Goal: Information Seeking & Learning: Learn about a topic

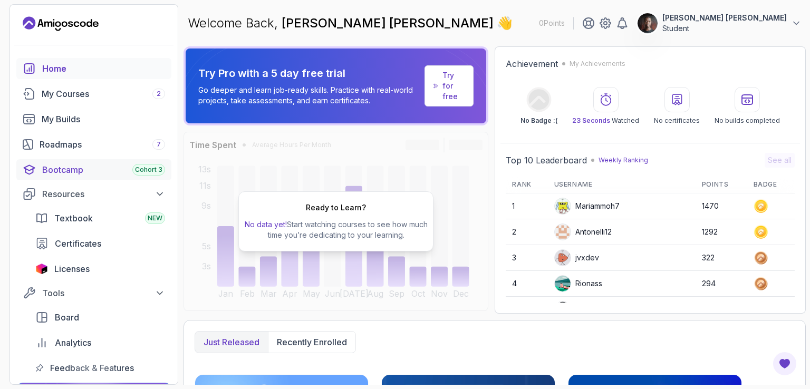
click at [83, 179] on link "Bootcamp Cohort 3" at bounding box center [93, 169] width 155 height 21
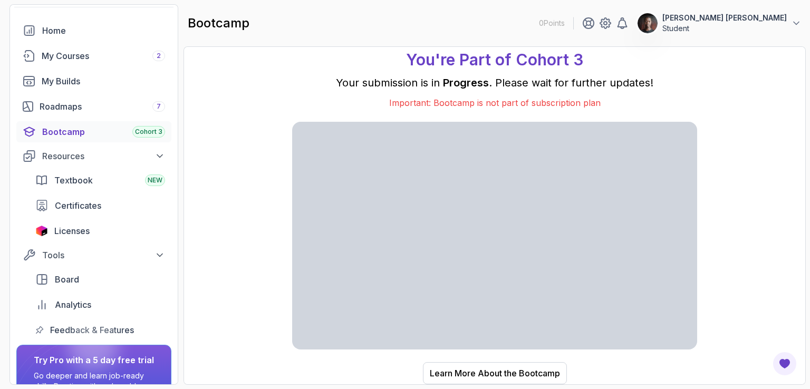
scroll to position [53, 0]
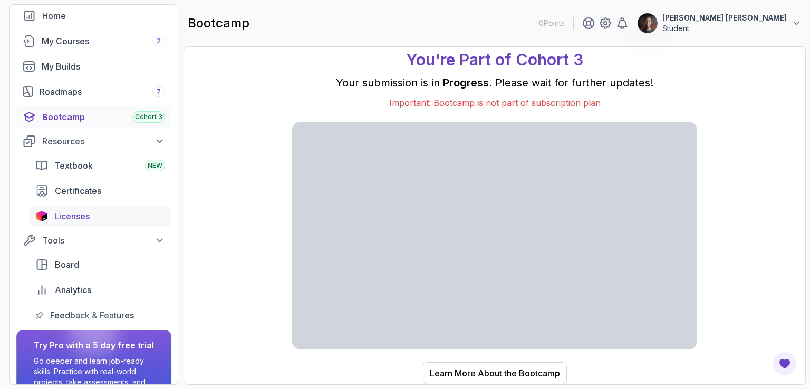
click at [81, 219] on span "Licenses" at bounding box center [71, 216] width 35 height 13
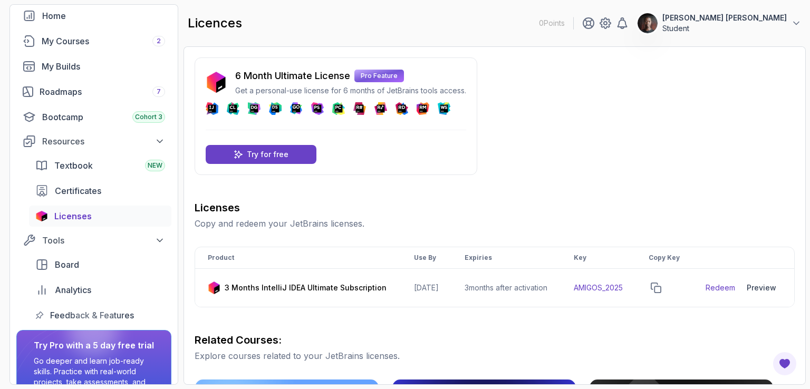
click at [70, 29] on div "Home My Courses 2 My Builds Roadmaps 7 Bootcamp Cohort 3 Resources Textbook NEW…" at bounding box center [93, 165] width 155 height 321
click at [70, 33] on link "My Courses 2" at bounding box center [93, 41] width 155 height 21
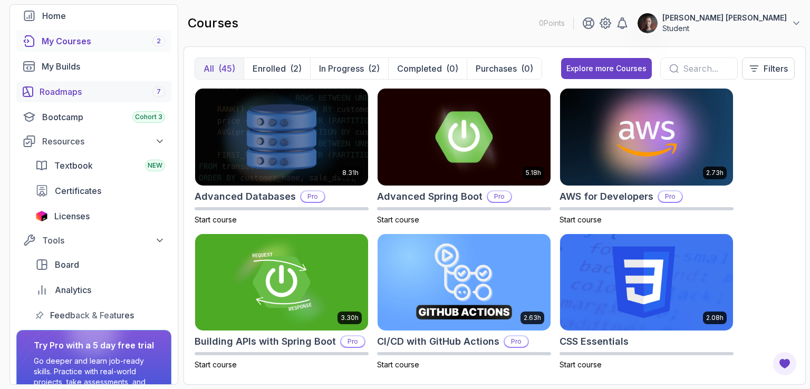
click at [80, 88] on div "Roadmaps 7" at bounding box center [103, 91] width 126 height 13
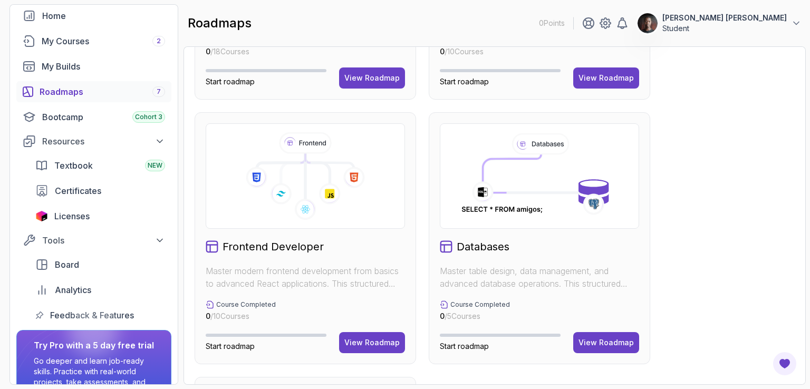
scroll to position [369, 0]
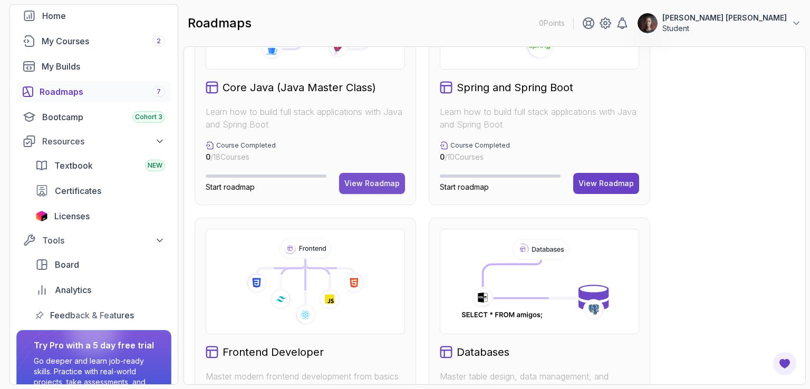
click at [379, 178] on div "View Roadmap" at bounding box center [371, 183] width 55 height 11
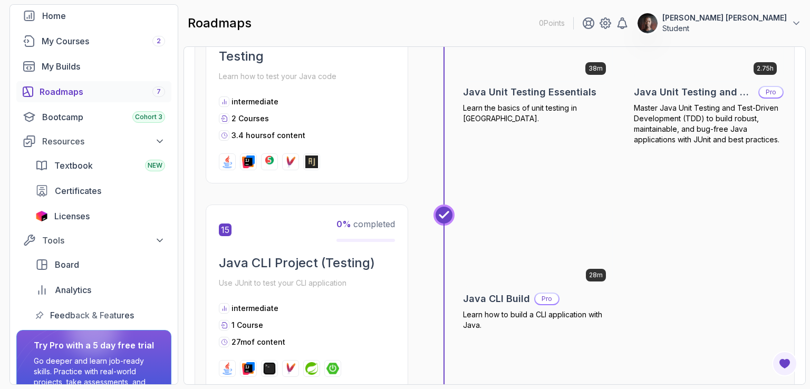
scroll to position [3386, 0]
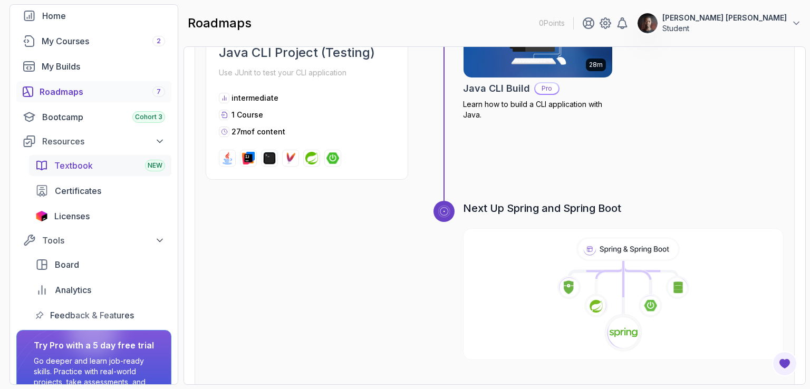
click at [76, 167] on span "Textbook" at bounding box center [73, 165] width 39 height 13
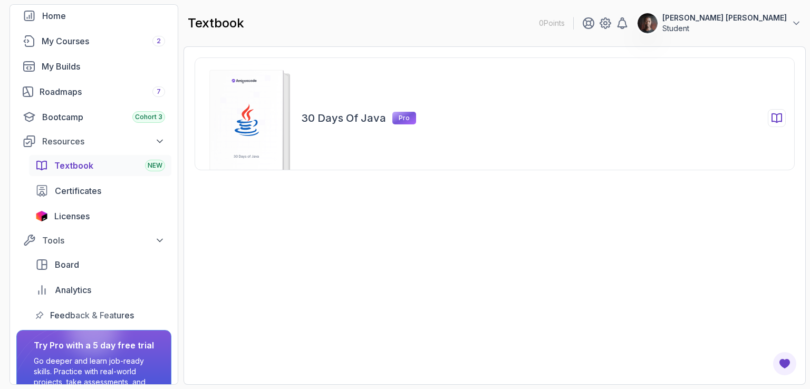
click at [258, 91] on rect at bounding box center [246, 125] width 73 height 110
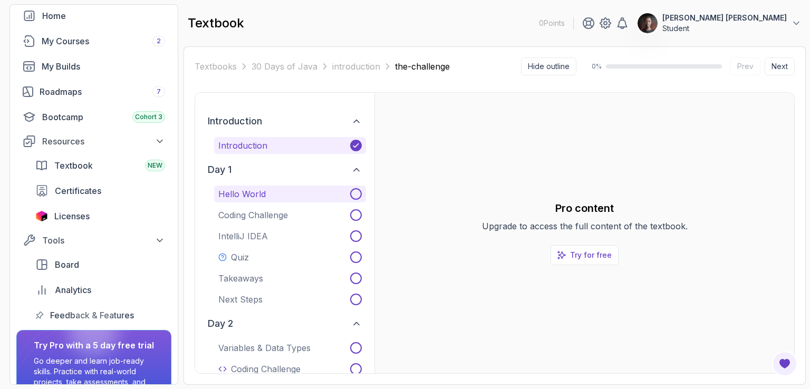
click at [272, 198] on button "Hello World" at bounding box center [290, 194] width 152 height 17
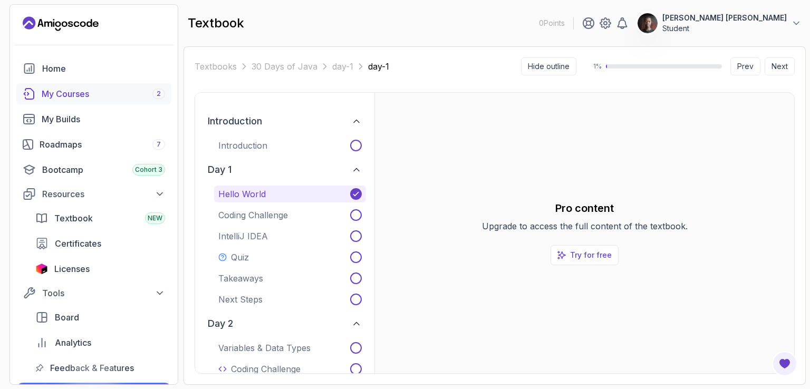
click at [106, 91] on div "My Courses 2" at bounding box center [103, 94] width 123 height 13
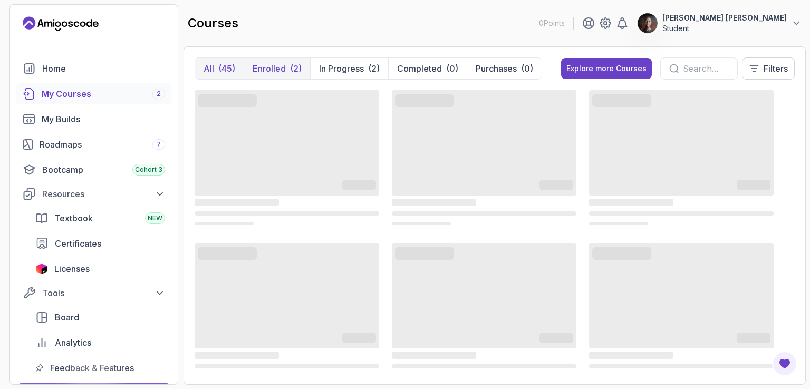
click at [285, 66] on button "Enrolled (2)" at bounding box center [277, 68] width 66 height 21
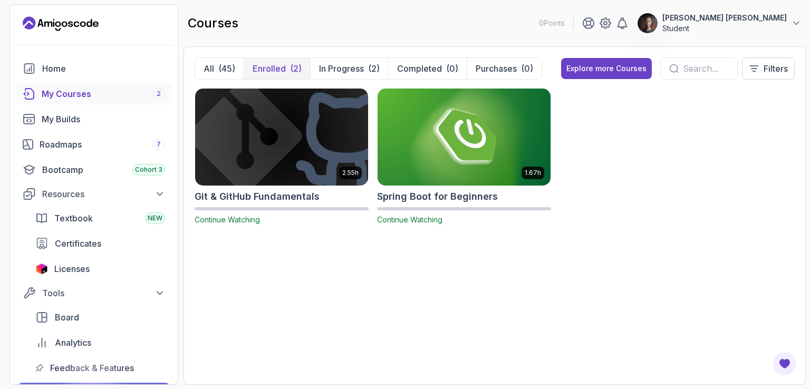
click at [272, 153] on img at bounding box center [281, 137] width 181 height 102
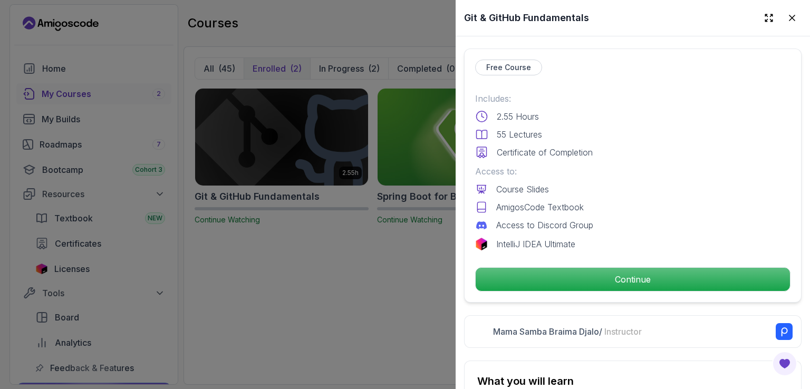
scroll to position [264, 0]
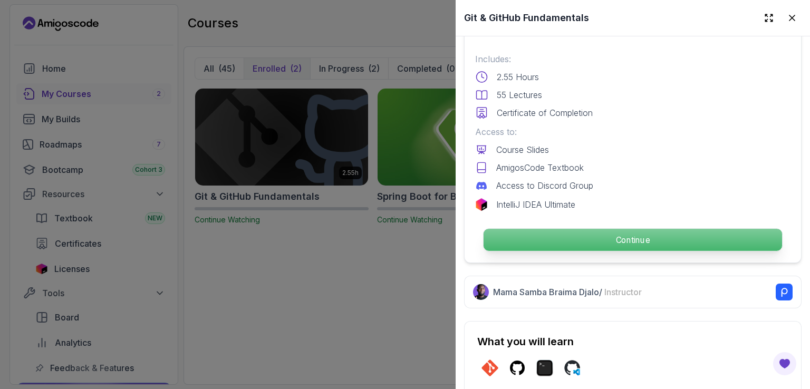
click at [631, 229] on p "Continue" at bounding box center [633, 240] width 299 height 22
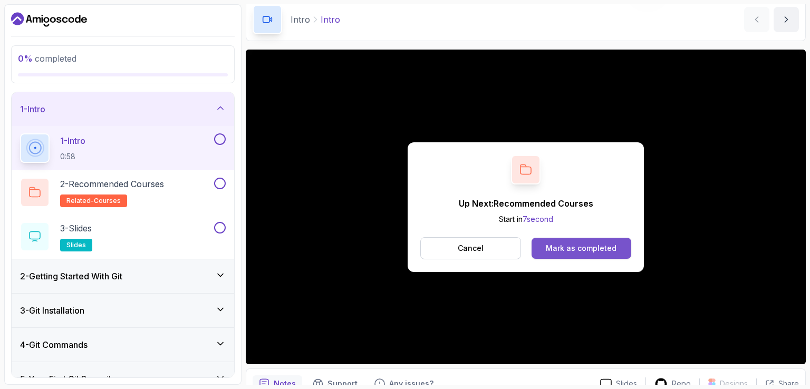
click at [593, 246] on div "Mark as completed" at bounding box center [581, 248] width 71 height 11
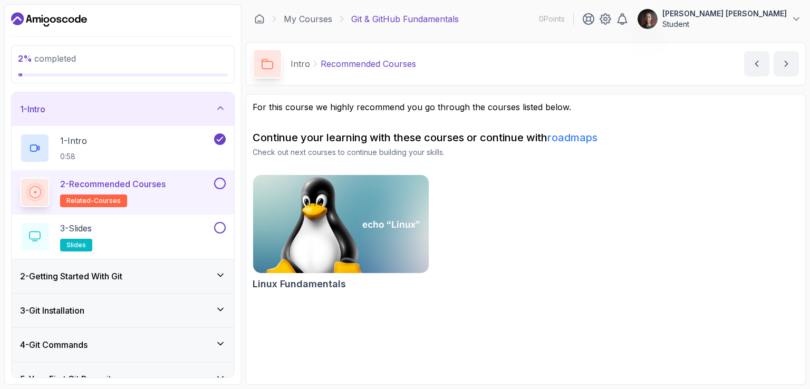
click at [350, 216] on img at bounding box center [341, 223] width 184 height 103
click at [98, 232] on div "3 - Slides slides" at bounding box center [116, 237] width 192 height 30
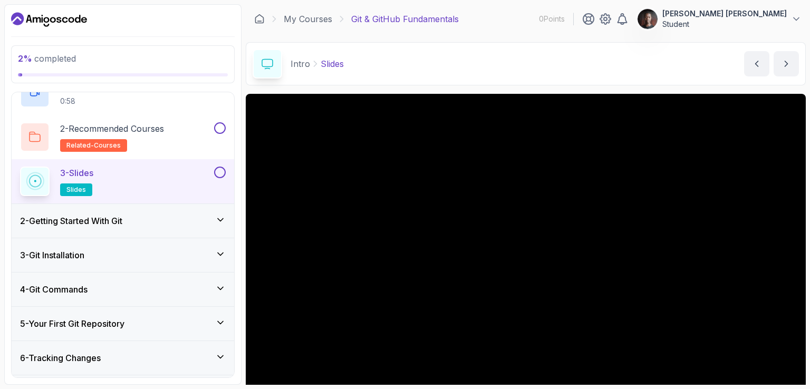
scroll to position [105, 0]
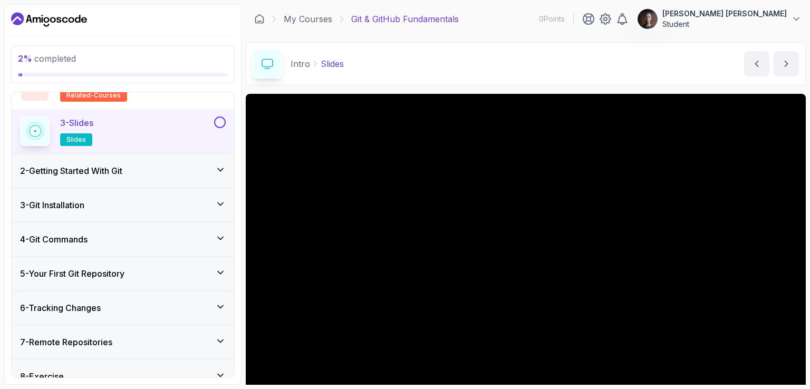
click at [114, 167] on h3 "2 - Getting Started With Git" at bounding box center [71, 171] width 102 height 13
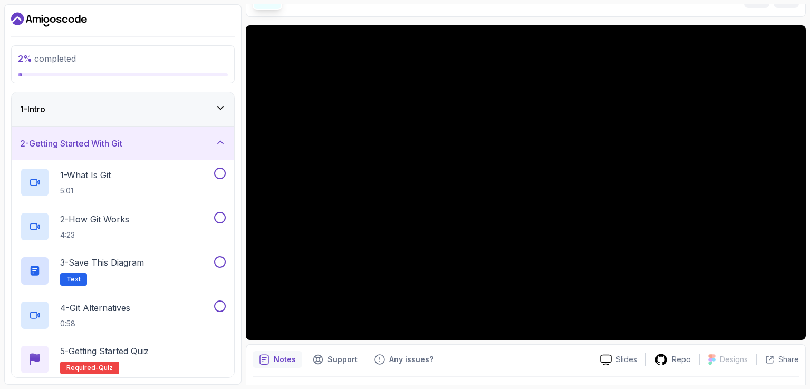
scroll to position [97, 0]
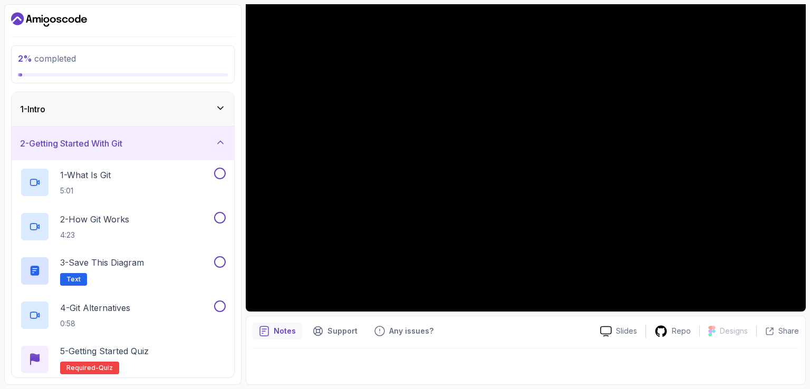
click at [98, 138] on h3 "2 - Getting Started With Git" at bounding box center [71, 143] width 102 height 13
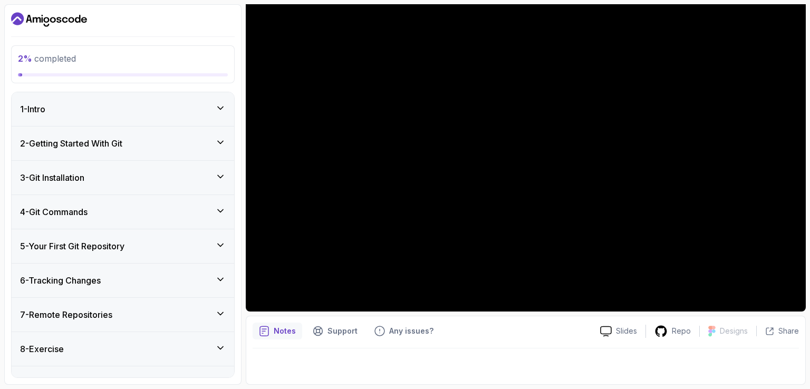
click at [105, 114] on div "1 - Intro" at bounding box center [123, 109] width 206 height 13
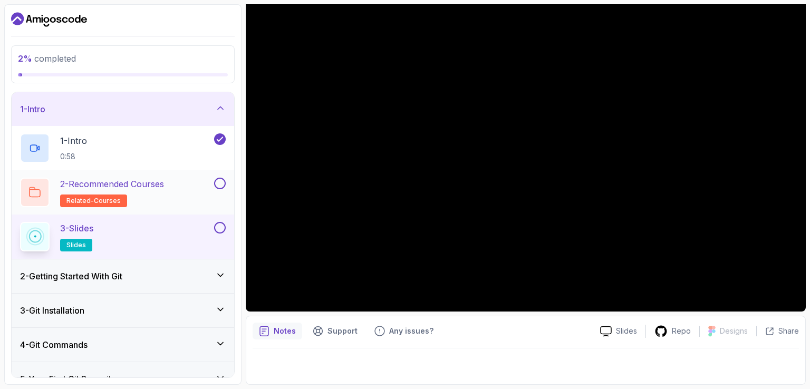
click at [107, 193] on h2 "2 - Recommended Courses related-courses" at bounding box center [112, 193] width 104 height 30
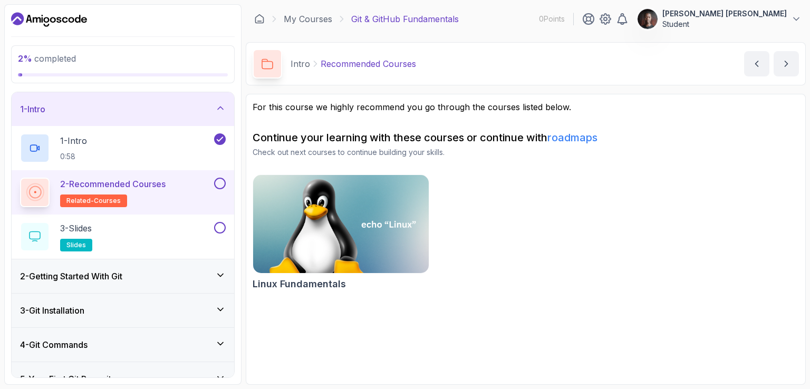
click at [572, 136] on link "roadmaps" at bounding box center [572, 137] width 50 height 13
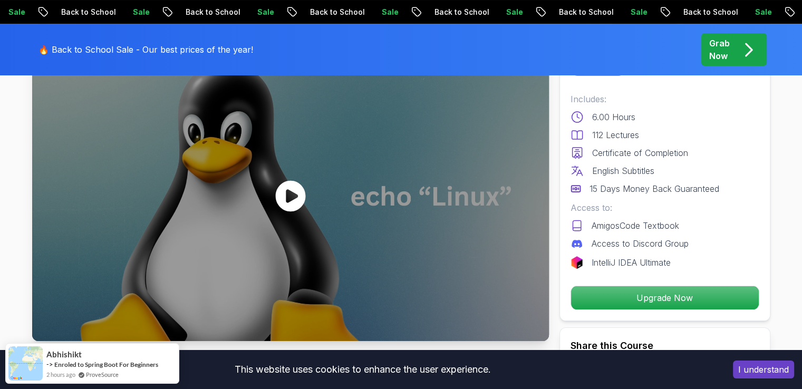
scroll to position [158, 0]
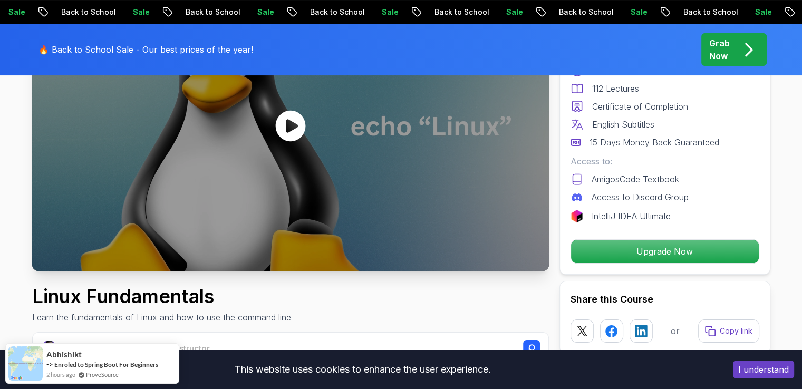
click at [296, 133] on icon at bounding box center [290, 125] width 30 height 31
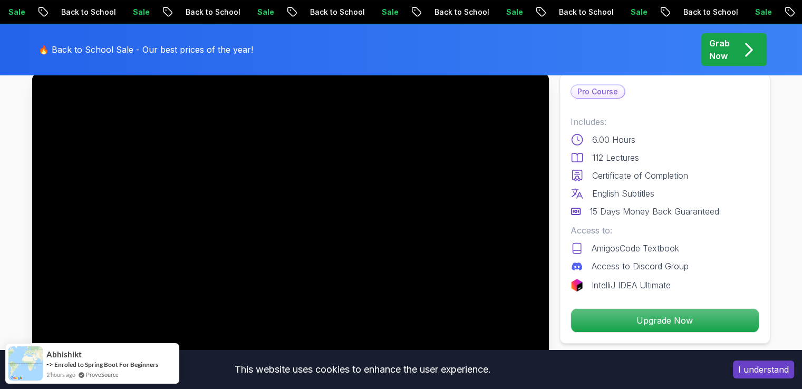
scroll to position [105, 0]
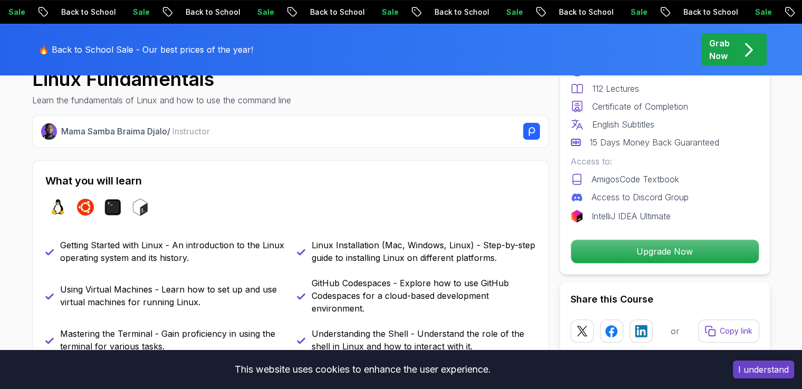
scroll to position [475, 0]
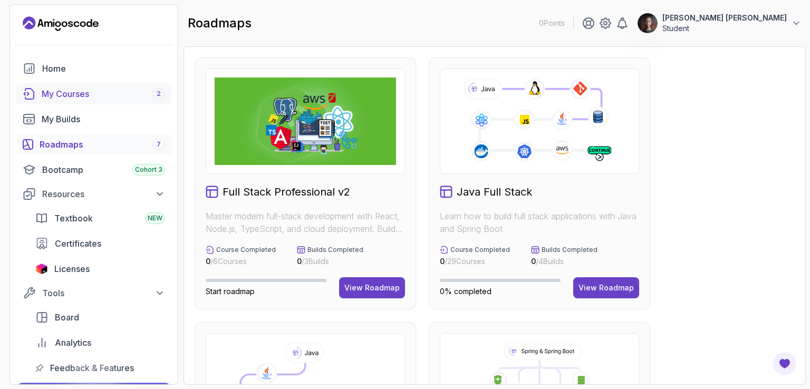
click at [75, 93] on div "My Courses 2" at bounding box center [103, 94] width 123 height 13
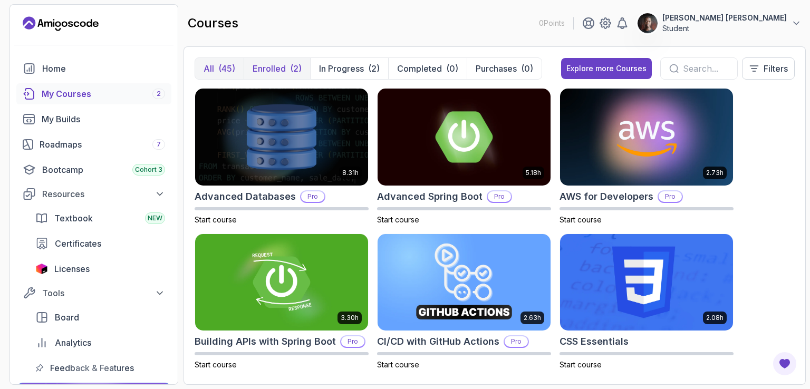
click at [290, 65] on div "(2)" at bounding box center [296, 68] width 12 height 13
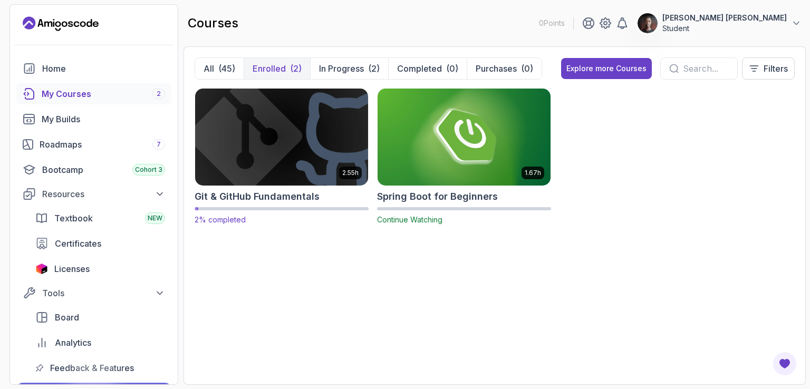
click at [292, 165] on img at bounding box center [281, 137] width 181 height 102
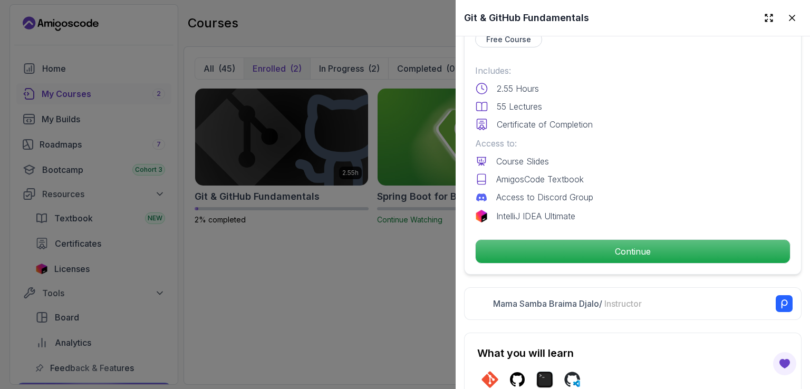
scroll to position [264, 0]
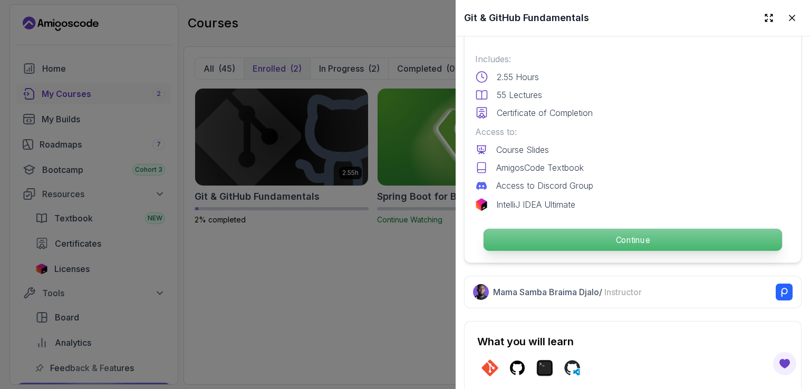
click at [556, 231] on p "Continue" at bounding box center [633, 240] width 299 height 22
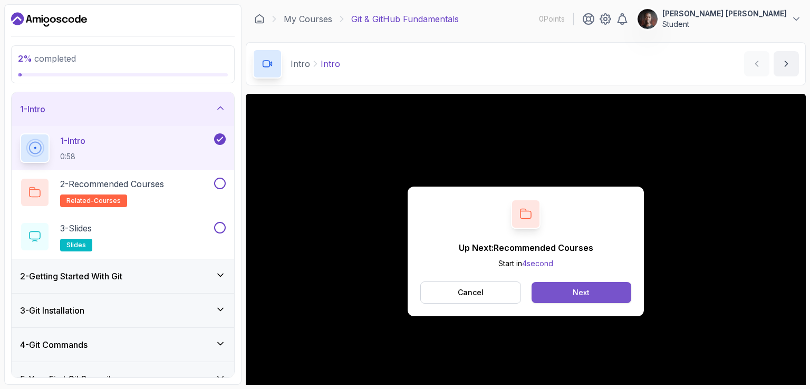
click at [580, 291] on div "Next" at bounding box center [581, 292] width 17 height 11
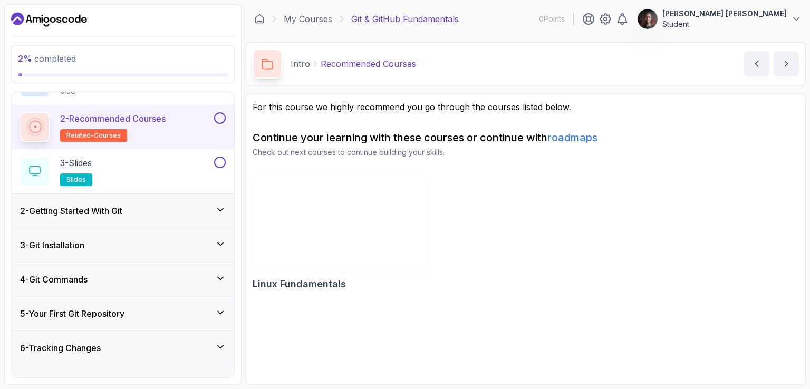
scroll to position [49, 0]
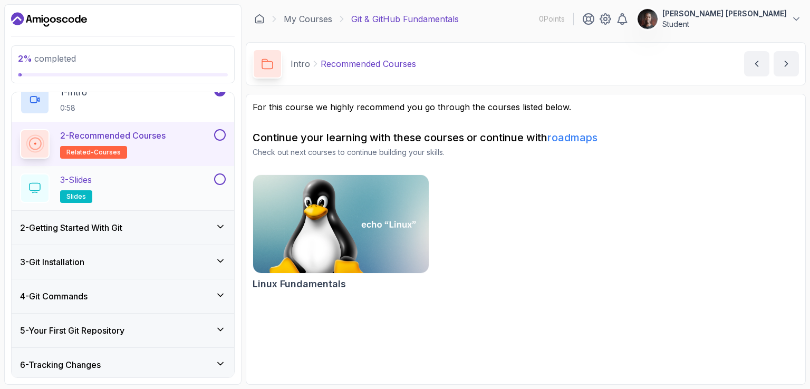
click at [92, 184] on p "3 - Slides" at bounding box center [76, 180] width 32 height 13
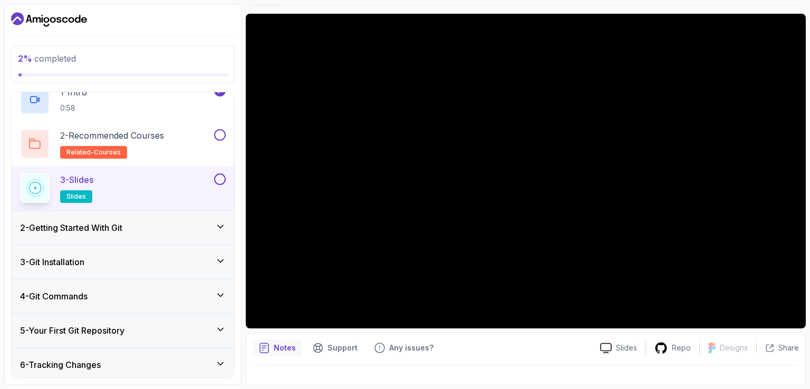
scroll to position [97, 0]
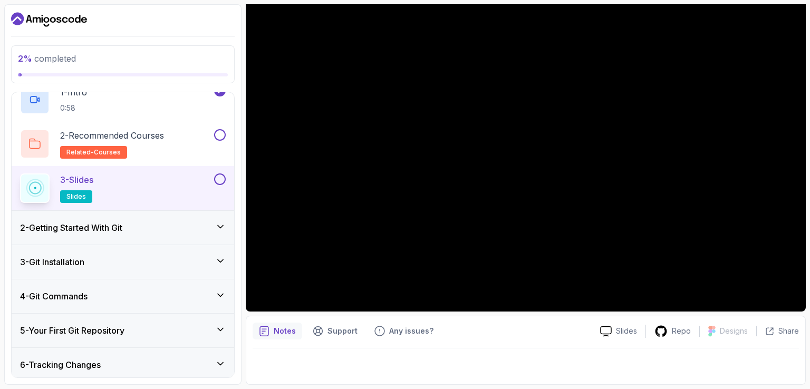
click at [810, 110] on section "2 % completed 1 - Intro 1 - Intro 0:58 2 - Recommended Courses related-courses …" at bounding box center [405, 194] width 810 height 389
click at [810, 128] on section "2 % completed 1 - Intro 1 - Intro 0:58 2 - Recommended Courses related-courses …" at bounding box center [405, 194] width 810 height 389
click at [278, 332] on p "Notes" at bounding box center [285, 331] width 22 height 11
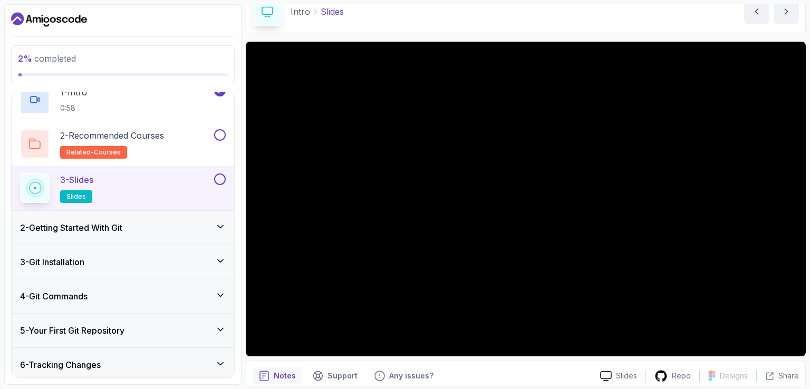
scroll to position [53, 0]
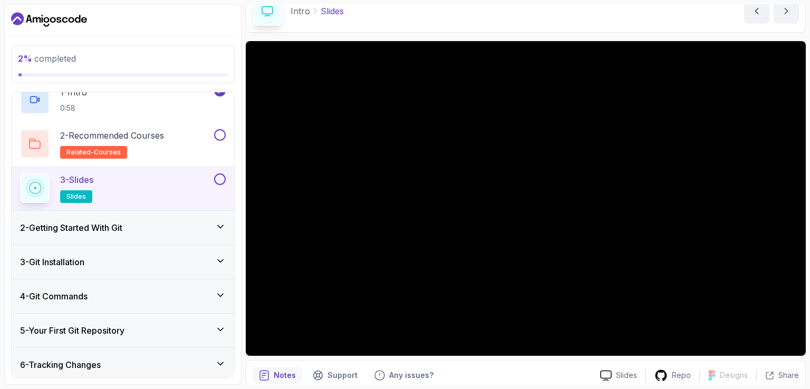
click at [808, 175] on section "2 % completed 1 - Intro 1 - Intro 0:58 2 - Recommended Courses related-courses …" at bounding box center [405, 194] width 810 height 389
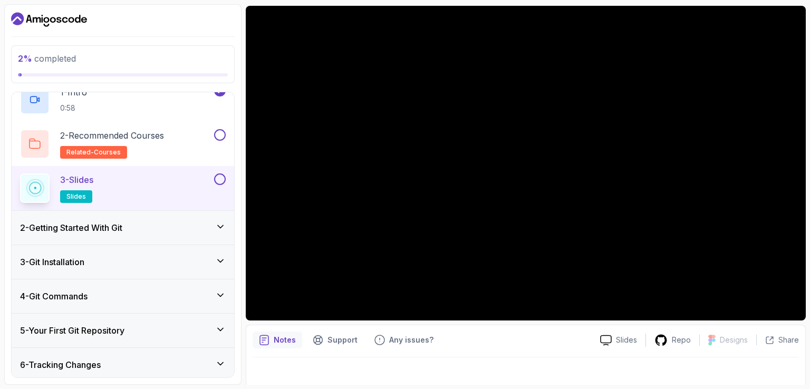
scroll to position [97, 0]
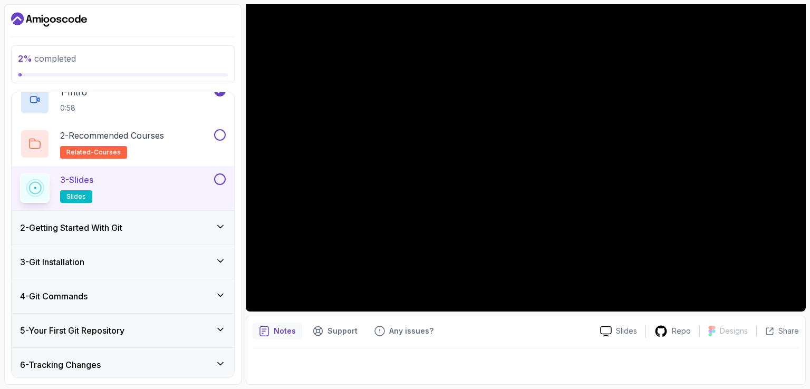
click at [126, 191] on div "3 - Slides slides" at bounding box center [116, 189] width 192 height 30
click at [217, 183] on button at bounding box center [220, 180] width 12 height 12
click at [219, 131] on button at bounding box center [220, 135] width 12 height 12
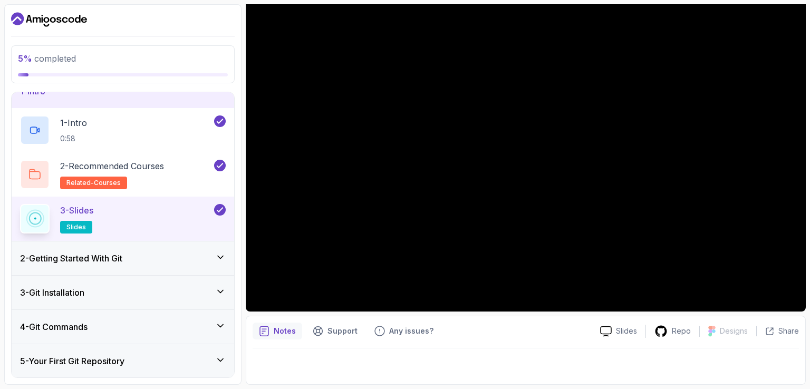
scroll to position [0, 0]
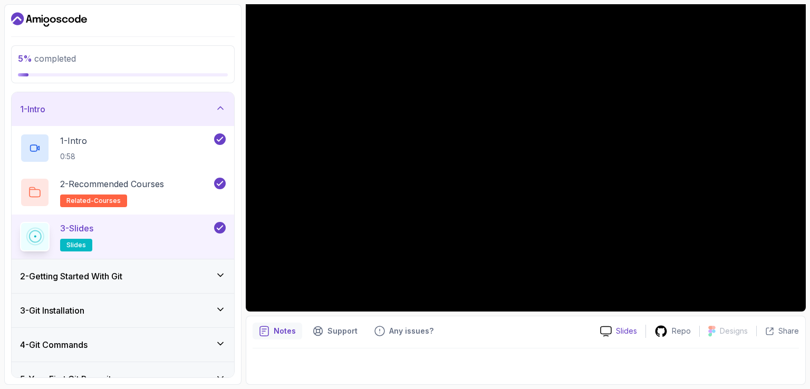
click at [602, 331] on icon at bounding box center [606, 330] width 11 height 9
click at [112, 273] on h3 "2 - Getting Started With Git" at bounding box center [71, 276] width 102 height 13
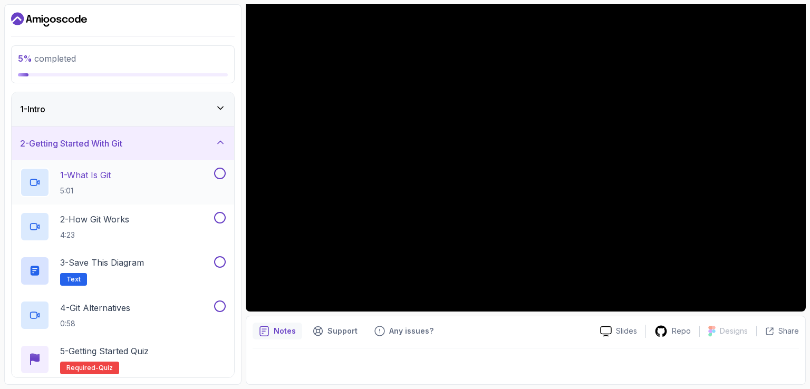
click at [105, 169] on p "1 - What Is Git" at bounding box center [85, 175] width 51 height 13
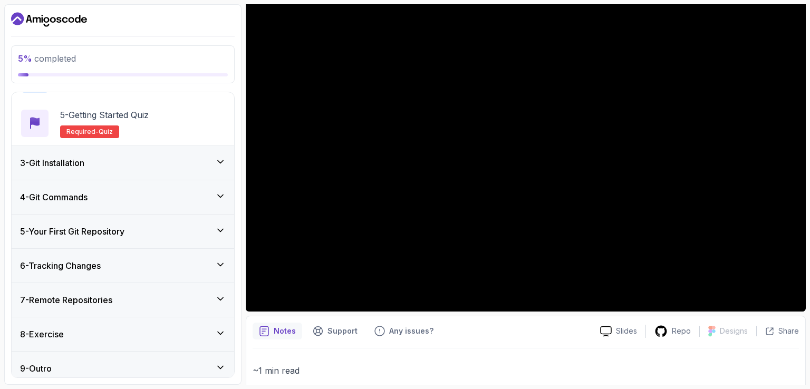
scroll to position [243, 0]
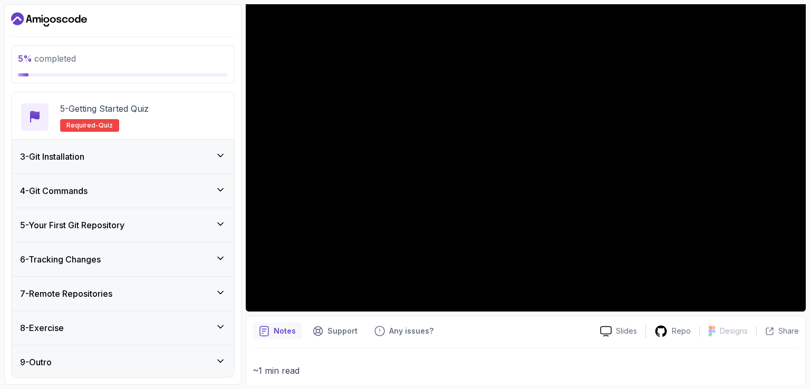
click at [108, 158] on div "3 - Git Installation" at bounding box center [123, 156] width 206 height 13
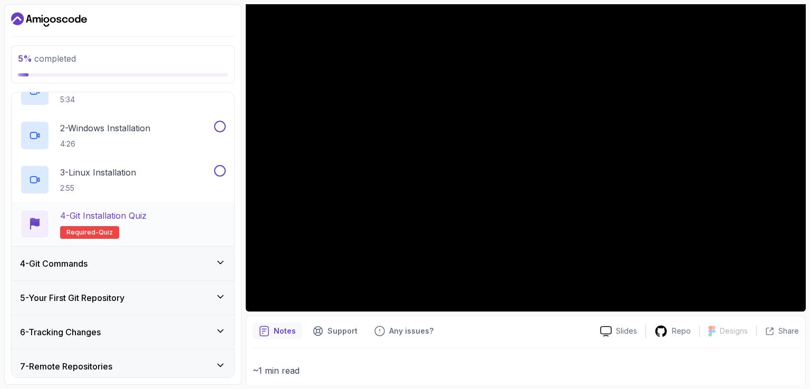
scroll to position [198, 0]
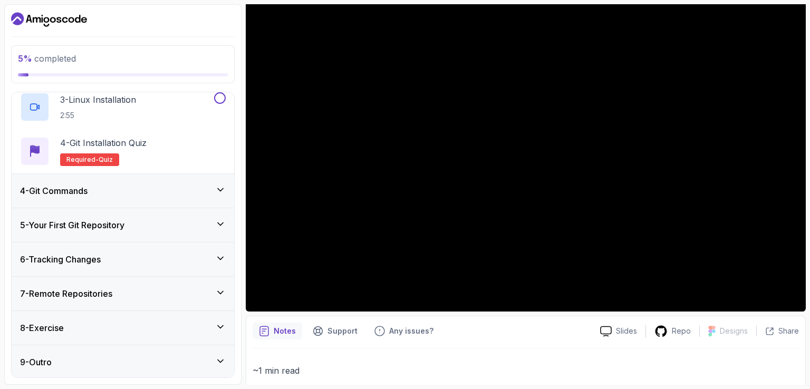
click at [121, 180] on div "4 - Git Commands" at bounding box center [123, 191] width 223 height 34
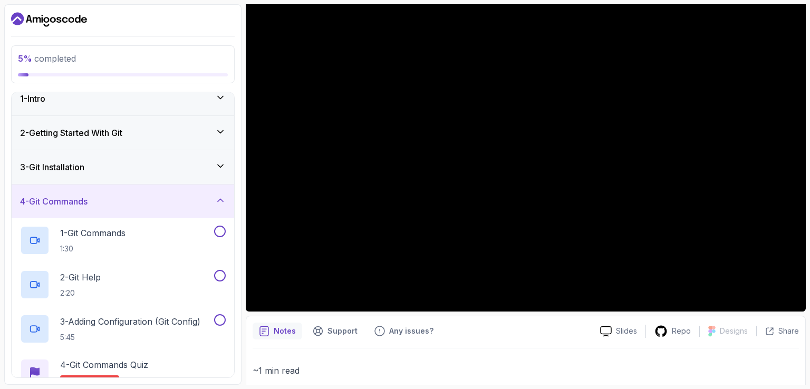
scroll to position [0, 0]
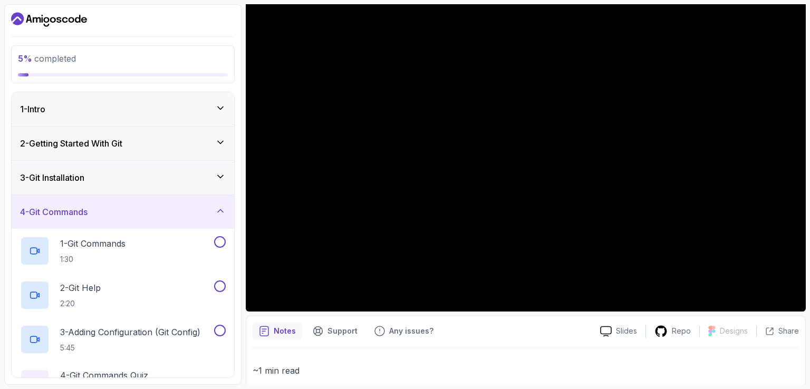
click at [151, 168] on div "3 - Git Installation" at bounding box center [123, 178] width 223 height 34
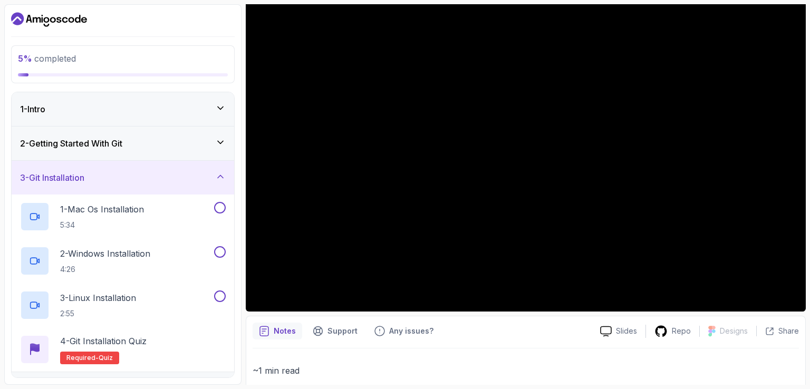
click at [133, 133] on div "2 - Getting Started With Git" at bounding box center [123, 144] width 223 height 34
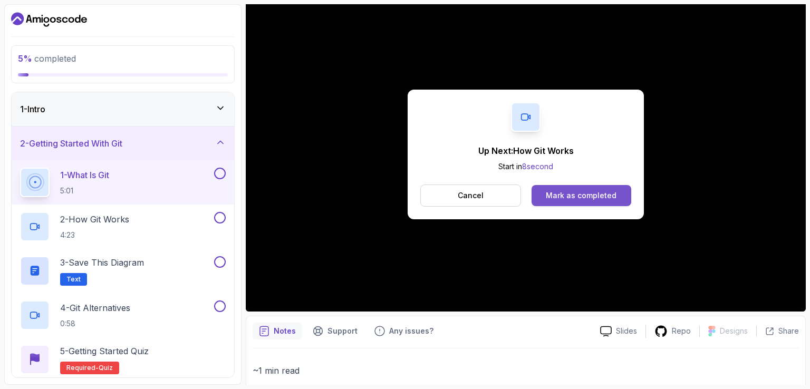
click at [548, 195] on div "Mark as completed" at bounding box center [581, 195] width 71 height 11
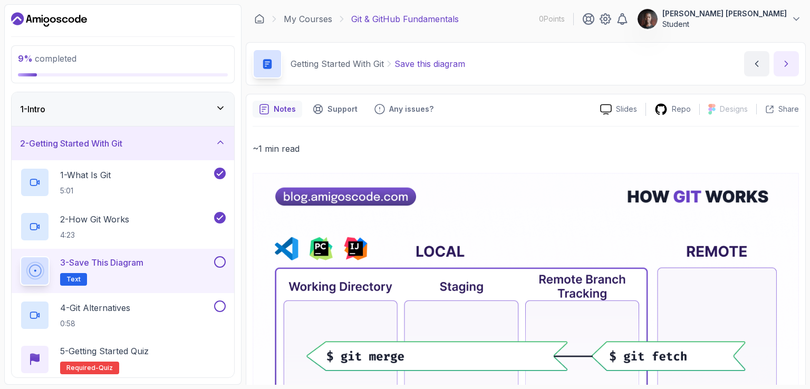
click at [788, 61] on icon "next content" at bounding box center [786, 64] width 11 height 11
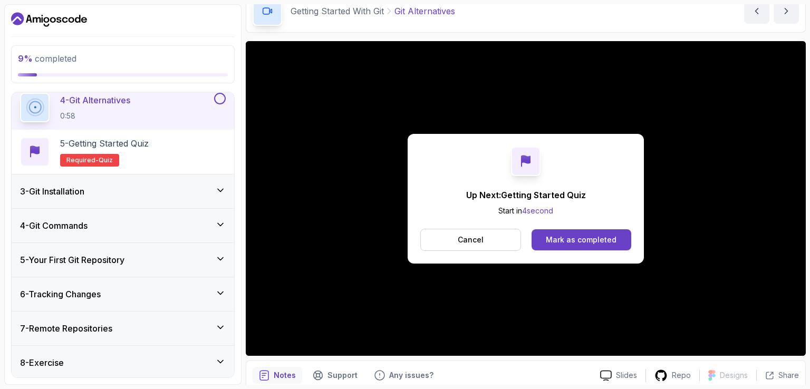
scroll to position [137, 0]
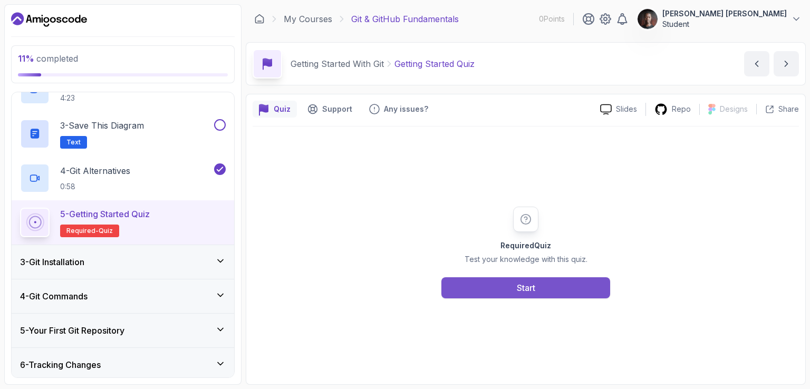
click at [537, 281] on button "Start" at bounding box center [525, 287] width 169 height 21
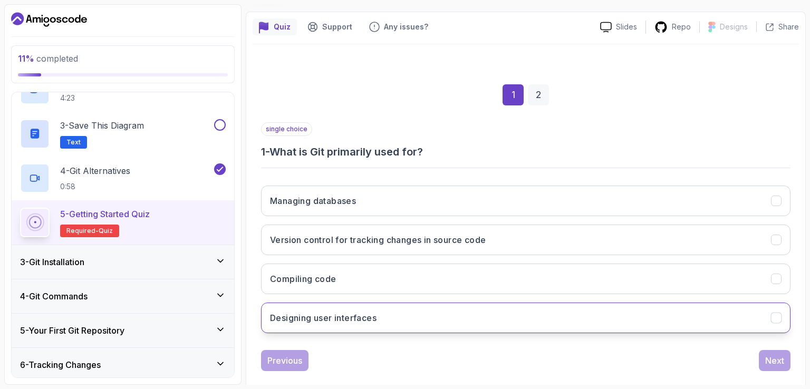
scroll to position [97, 0]
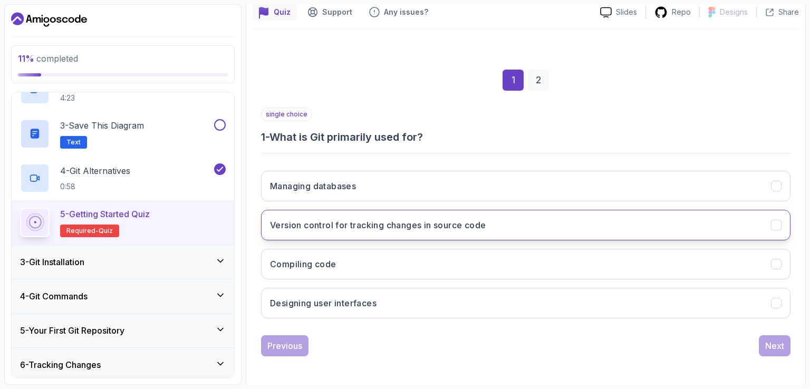
click at [469, 234] on button "Version control for tracking changes in source code" at bounding box center [526, 225] width 530 height 31
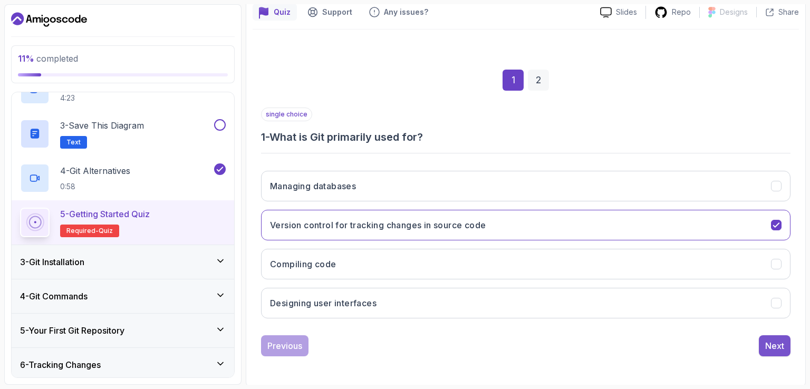
click at [768, 340] on div "Next" at bounding box center [774, 346] width 19 height 13
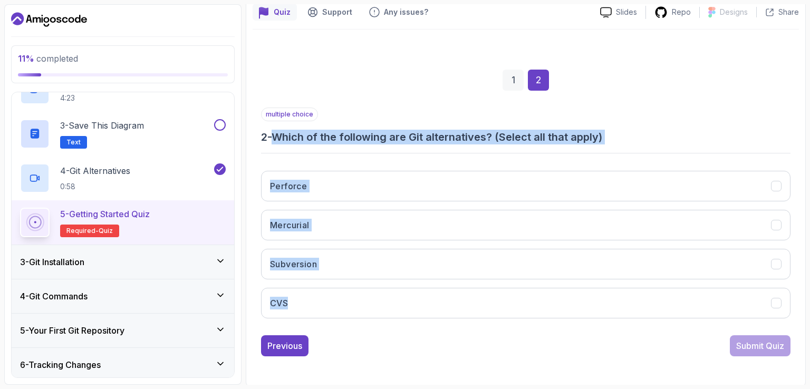
drag, startPoint x: 278, startPoint y: 138, endPoint x: 357, endPoint y: 280, distance: 161.9
click at [357, 280] on div "multiple choice 2 - Which of the following are Git alternatives? (Select all th…" at bounding box center [526, 217] width 530 height 219
copy div "Which of the following are Git alternatives? (Select all that apply) Perforce M…"
click at [315, 294] on button "CVS" at bounding box center [526, 303] width 530 height 31
click at [104, 174] on p "4 - Git Alternatives" at bounding box center [95, 171] width 70 height 13
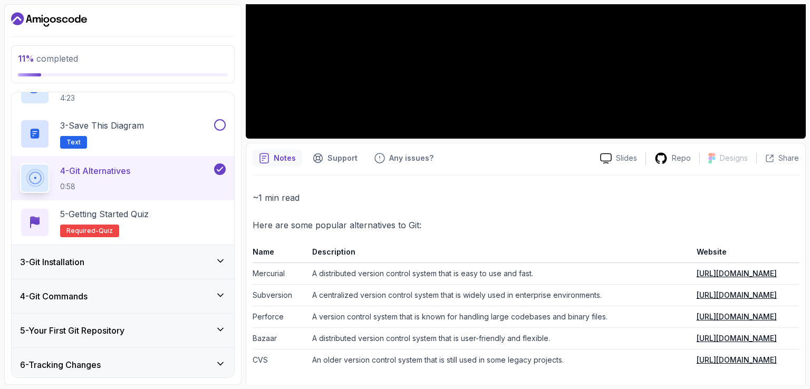
scroll to position [276, 0]
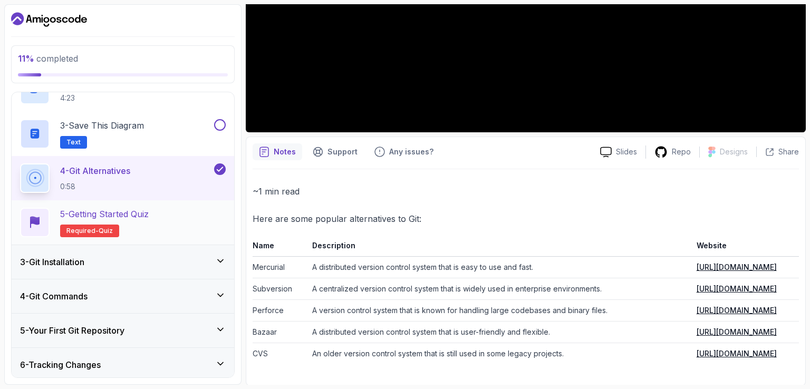
click at [104, 228] on span "quiz" at bounding box center [106, 231] width 14 height 8
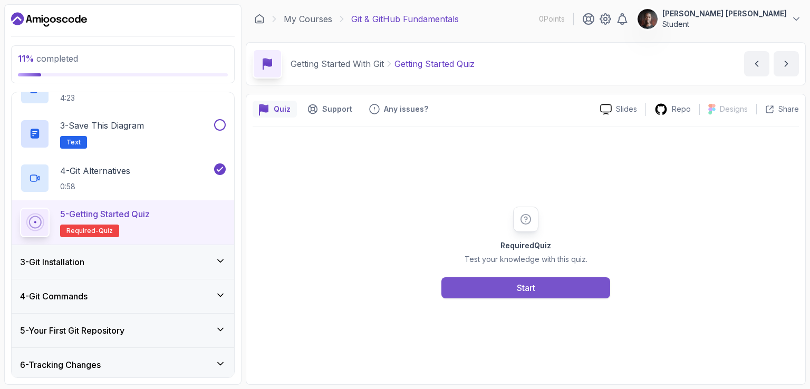
click at [509, 289] on button "Start" at bounding box center [525, 287] width 169 height 21
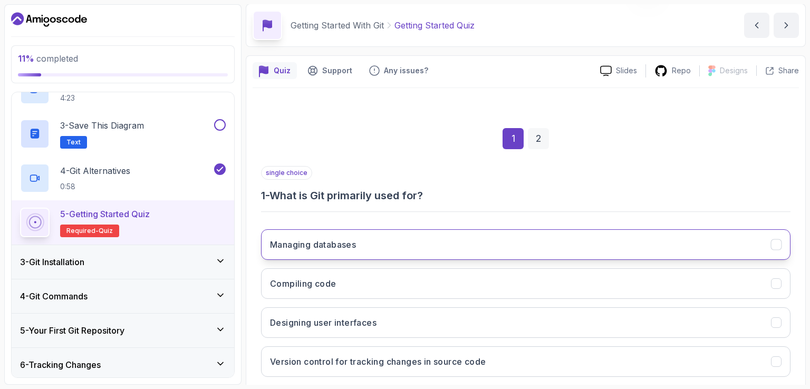
scroll to position [97, 0]
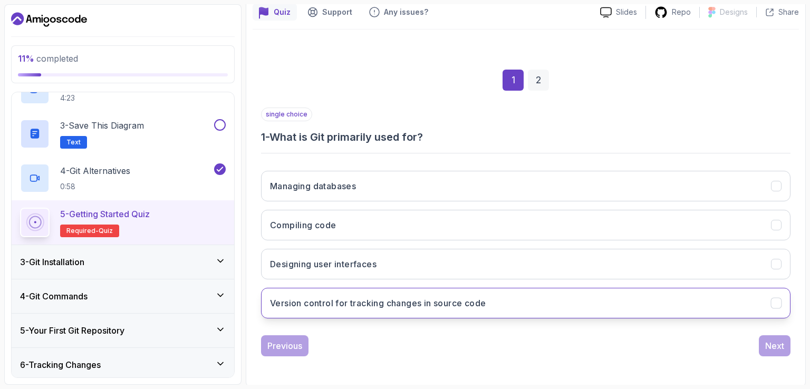
click at [466, 294] on button "Version control for tracking changes in source code" at bounding box center [526, 303] width 530 height 31
click at [768, 340] on div "Next" at bounding box center [774, 346] width 19 height 13
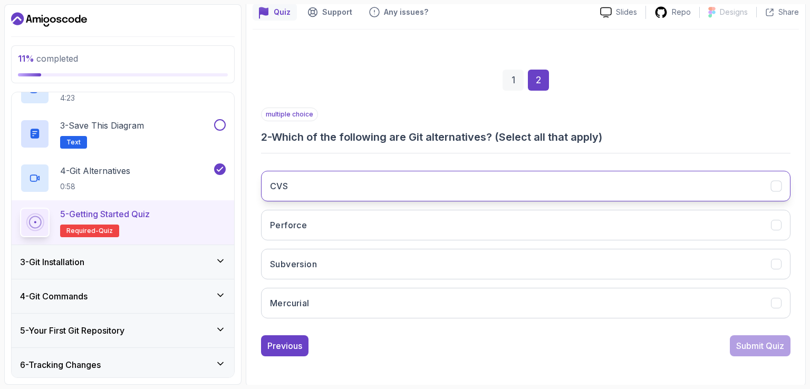
click at [402, 184] on button "CVS" at bounding box center [526, 186] width 530 height 31
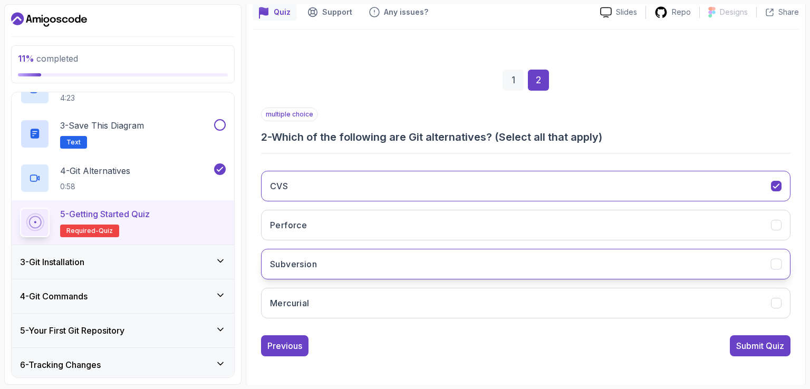
click at [383, 264] on button "Subversion" at bounding box center [526, 264] width 530 height 31
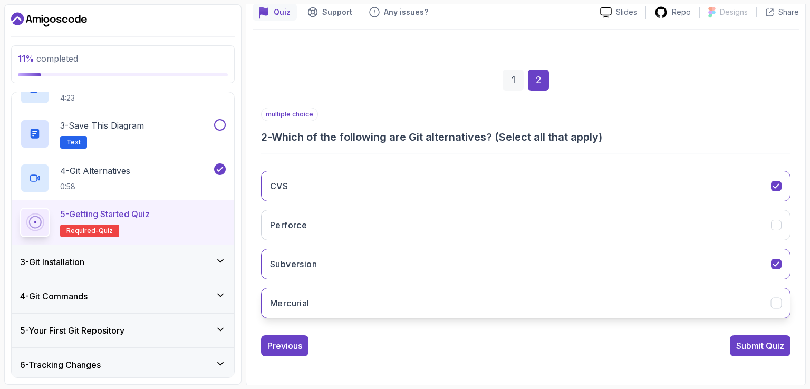
click at [371, 299] on button "Mercurial" at bounding box center [526, 303] width 530 height 31
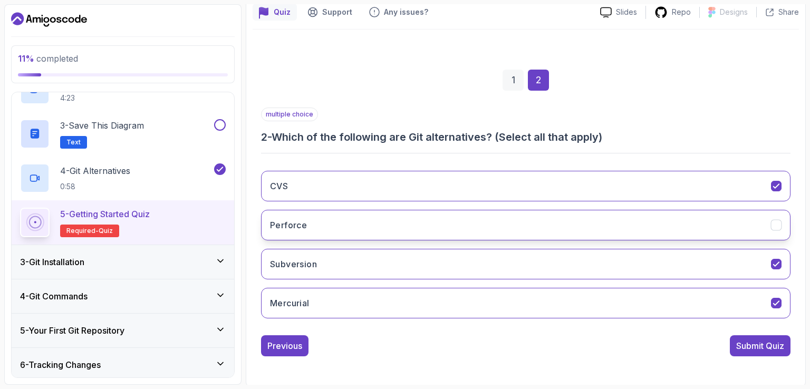
click at [397, 210] on button "Perforce" at bounding box center [526, 225] width 530 height 31
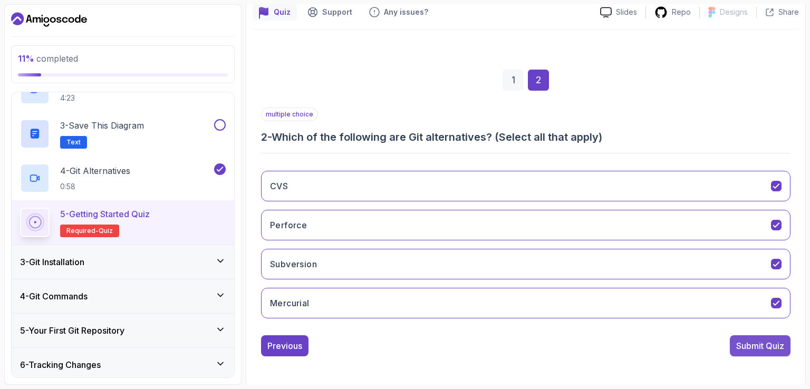
click at [772, 340] on div "Submit Quiz" at bounding box center [760, 346] width 48 height 13
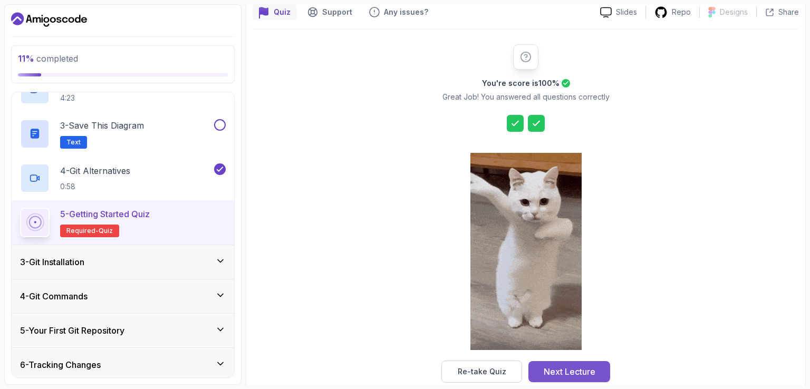
click at [568, 368] on div "Next Lecture" at bounding box center [570, 372] width 52 height 13
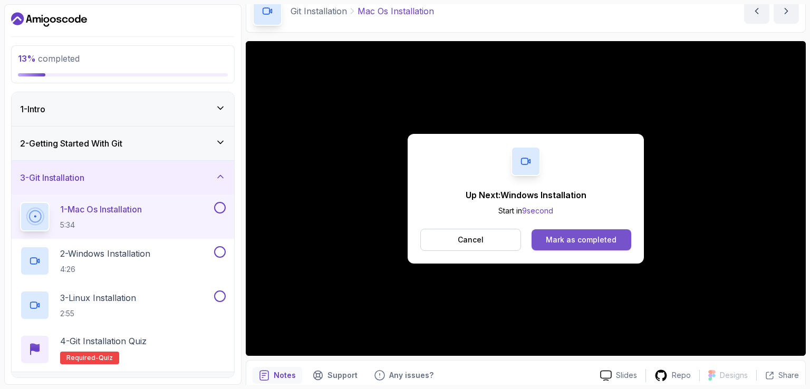
click at [594, 237] on div "Mark as completed" at bounding box center [581, 240] width 71 height 11
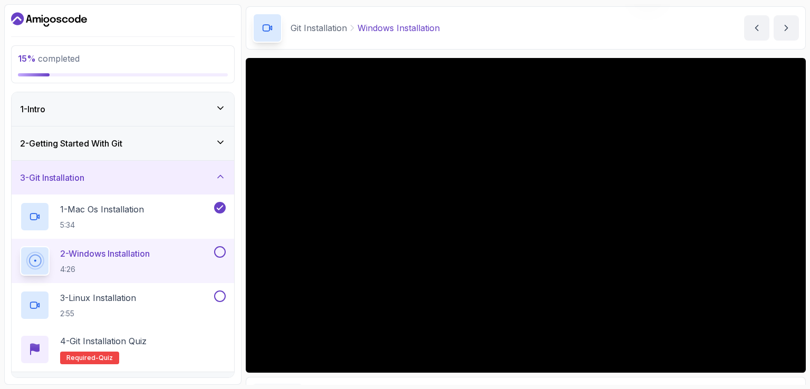
scroll to position [53, 0]
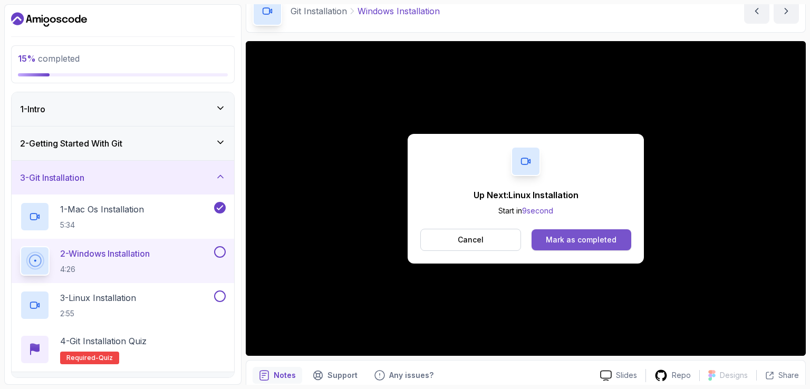
click at [593, 240] on div "Mark as completed" at bounding box center [581, 240] width 71 height 11
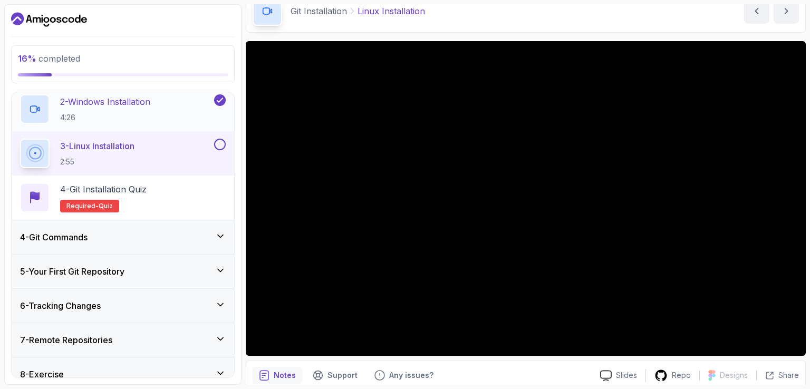
scroll to position [158, 0]
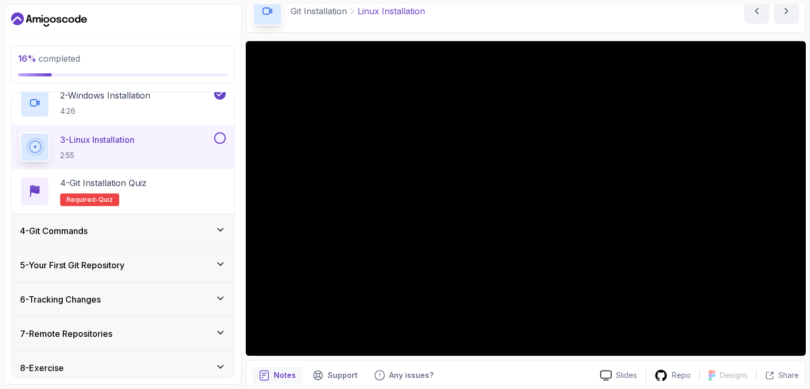
click at [76, 225] on h3 "4 - Git Commands" at bounding box center [54, 231] width 68 height 13
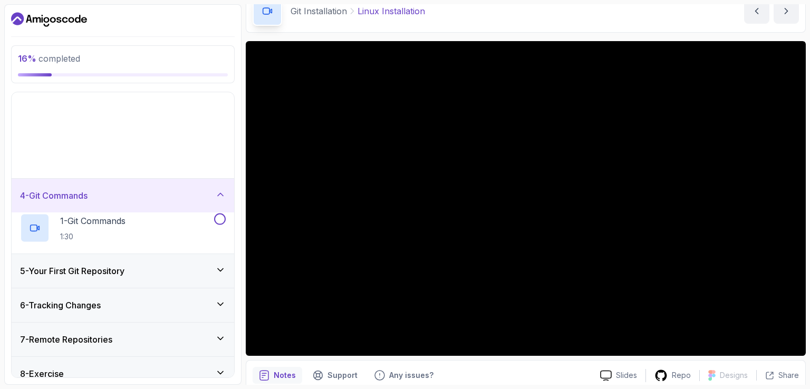
scroll to position [21, 0]
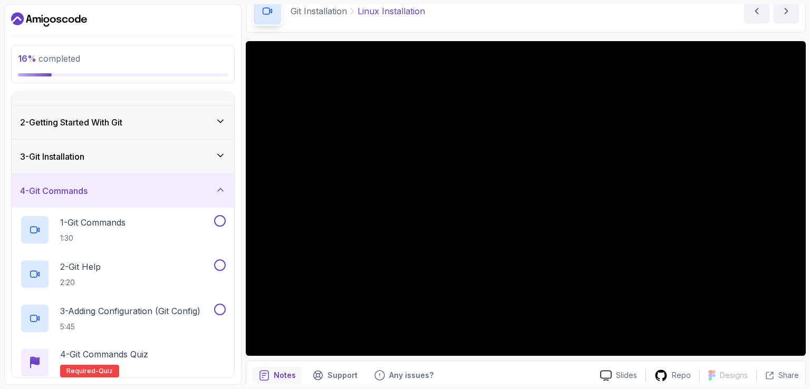
click at [105, 195] on div "4 - Git Commands" at bounding box center [123, 191] width 206 height 13
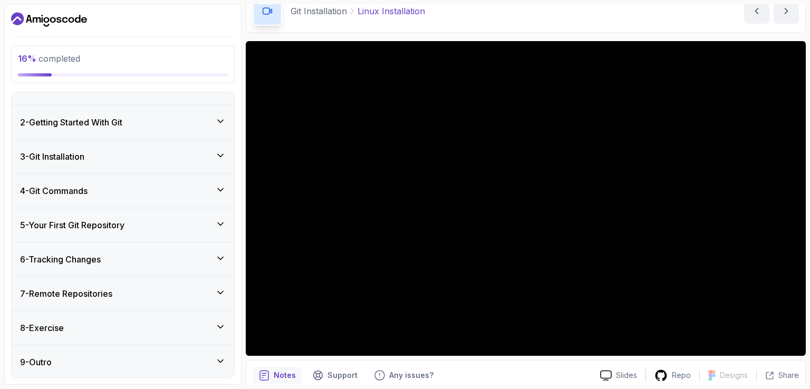
click at [123, 229] on h3 "5 - Your First Git Repository" at bounding box center [72, 225] width 104 height 13
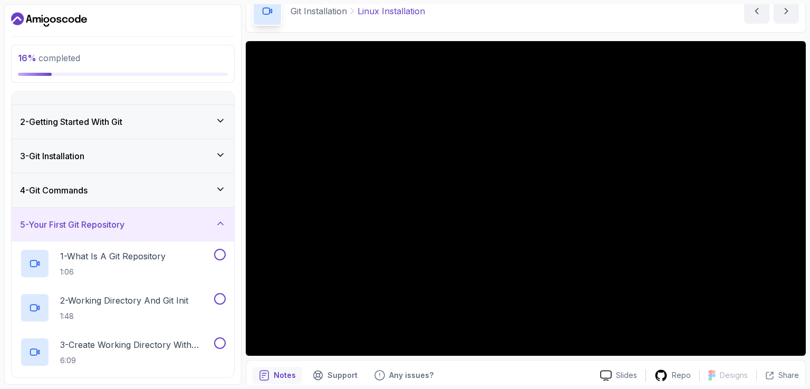
click at [120, 229] on h3 "5 - Your First Git Repository" at bounding box center [72, 224] width 104 height 13
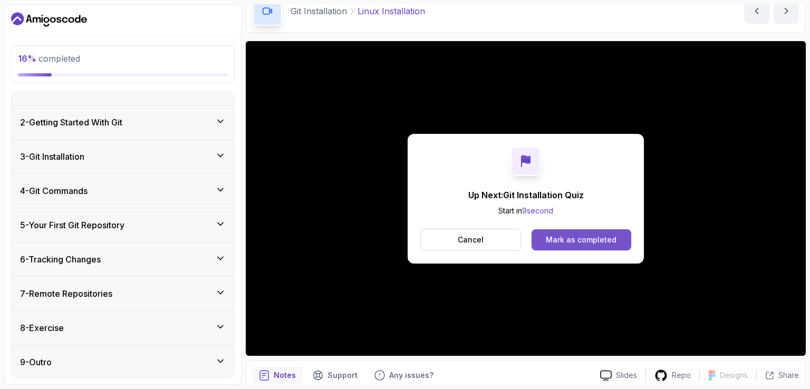
click at [564, 233] on button "Mark as completed" at bounding box center [582, 239] width 100 height 21
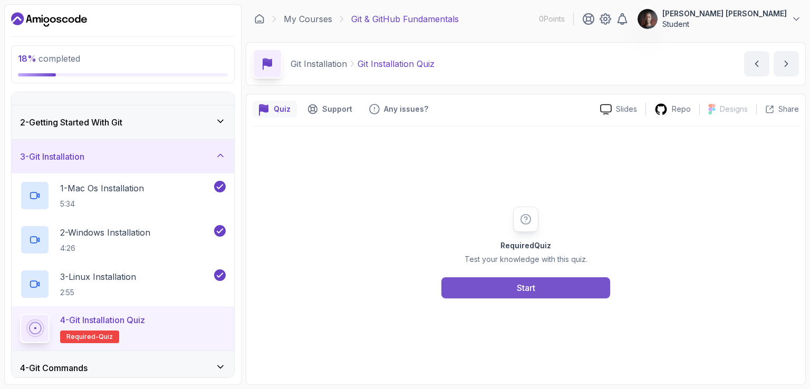
click at [570, 280] on button "Start" at bounding box center [525, 287] width 169 height 21
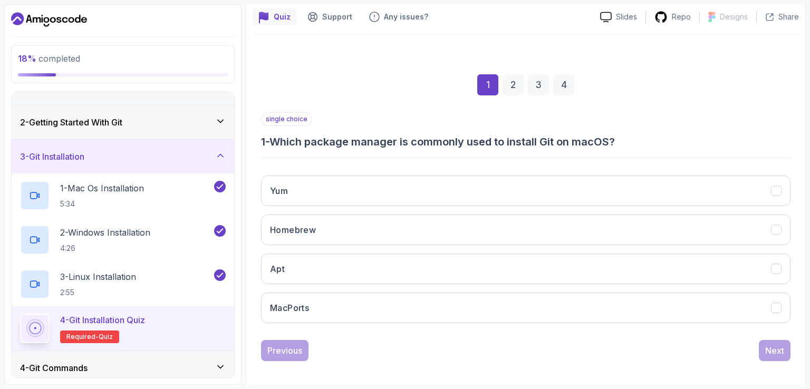
scroll to position [97, 0]
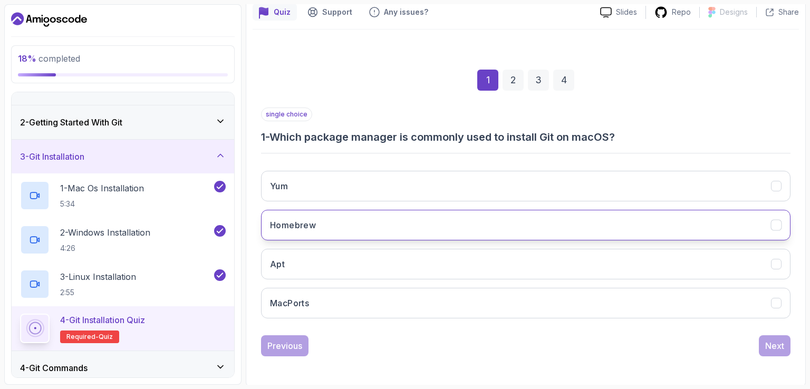
click at [423, 231] on button "Homebrew" at bounding box center [526, 225] width 530 height 31
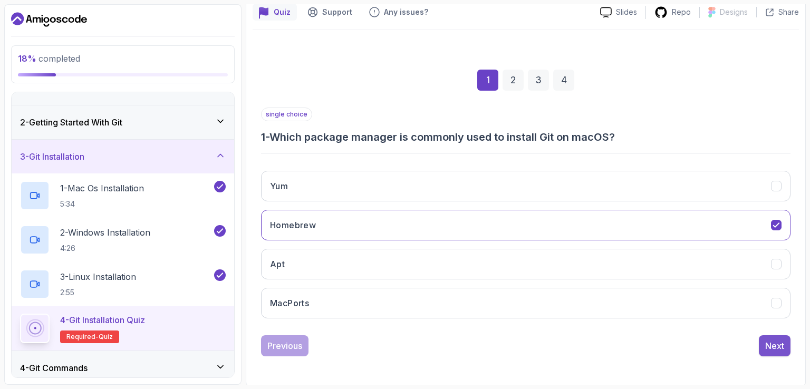
click at [774, 345] on div "Next" at bounding box center [774, 346] width 19 height 13
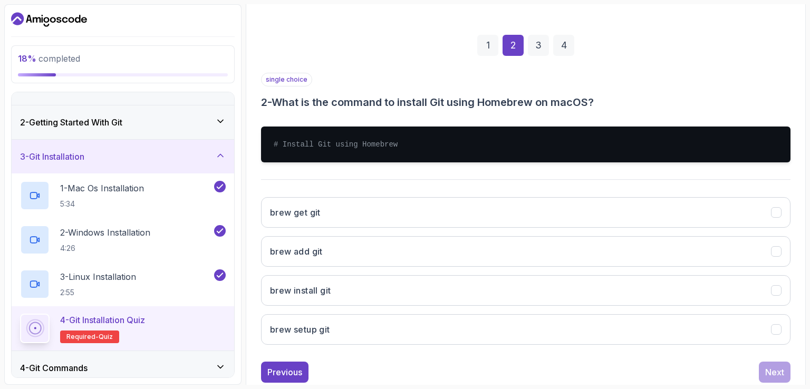
scroll to position [150, 0]
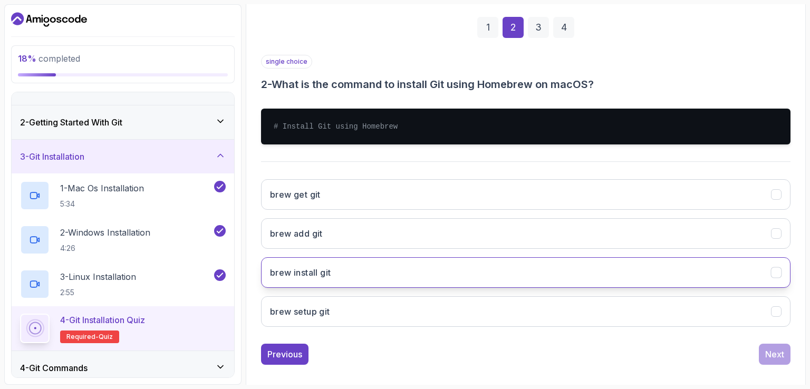
click at [447, 273] on button "brew install git" at bounding box center [526, 272] width 530 height 31
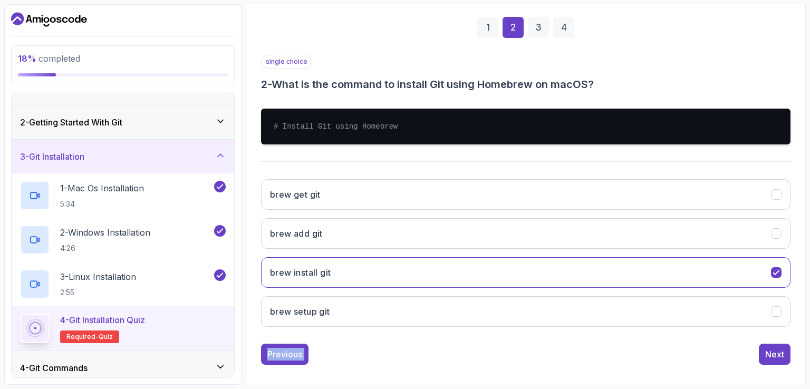
drag, startPoint x: 766, startPoint y: 338, endPoint x: 768, endPoint y: 330, distance: 8.2
click at [767, 330] on div "single choice 2 - What is the command to install Git using Homebrew on macOS? #…" at bounding box center [526, 210] width 530 height 310
click at [771, 344] on button "Next" at bounding box center [775, 354] width 32 height 21
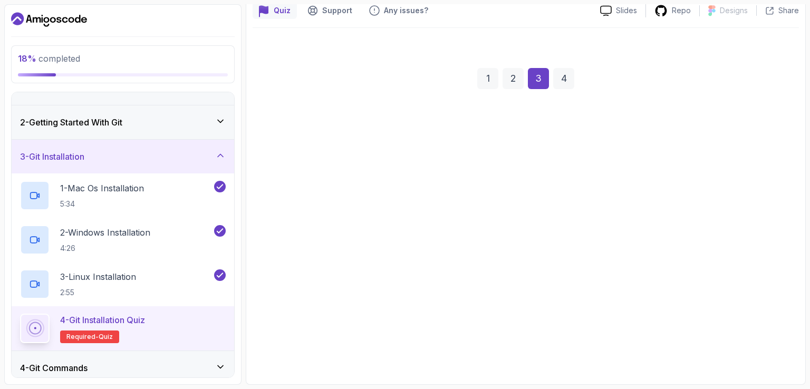
scroll to position [97, 0]
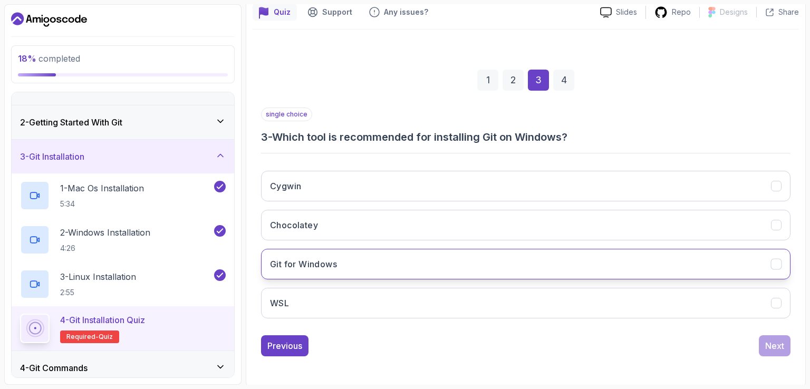
click at [392, 262] on button "Git for Windows" at bounding box center [526, 264] width 530 height 31
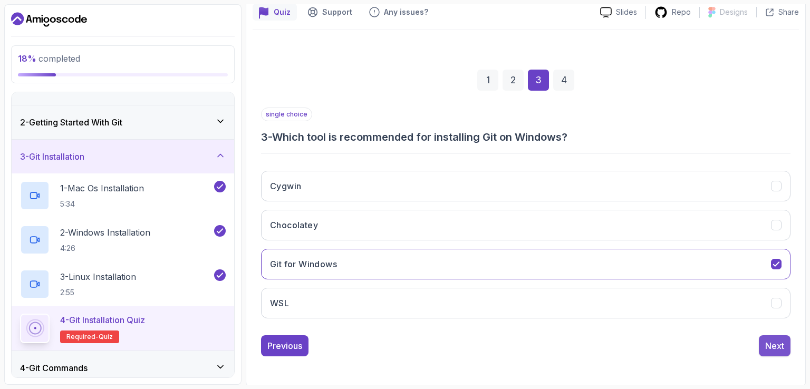
click at [765, 335] on button "Next" at bounding box center [775, 345] width 32 height 21
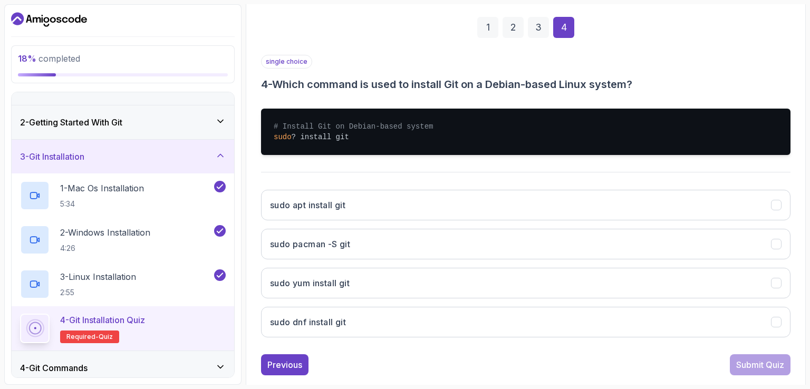
scroll to position [169, 0]
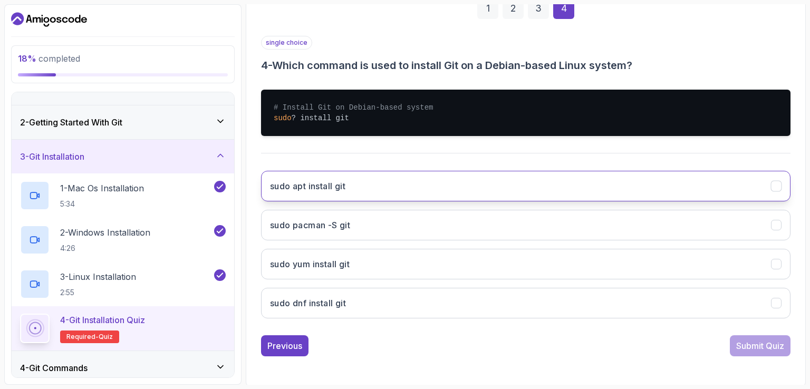
click at [371, 188] on button "sudo apt install git" at bounding box center [526, 186] width 530 height 31
click at [778, 344] on div "Submit Quiz" at bounding box center [760, 346] width 48 height 13
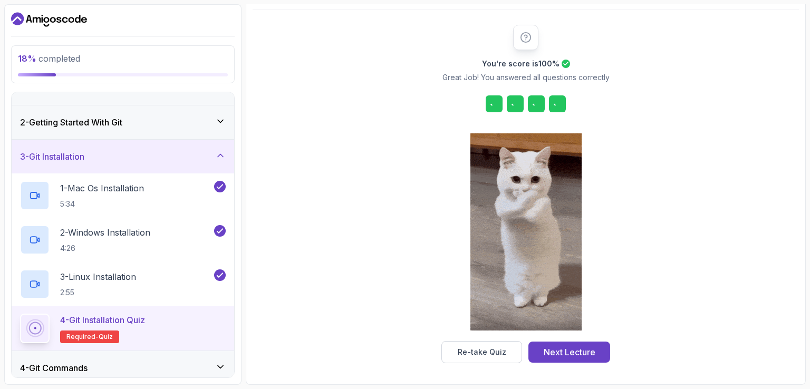
scroll to position [116, 0]
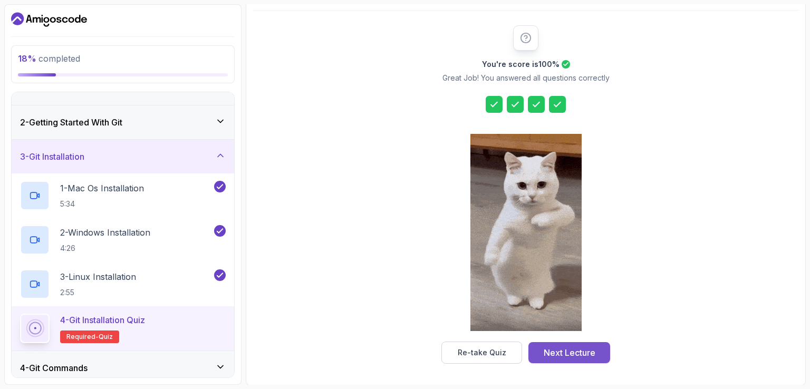
click at [582, 350] on div "Next Lecture" at bounding box center [570, 353] width 52 height 13
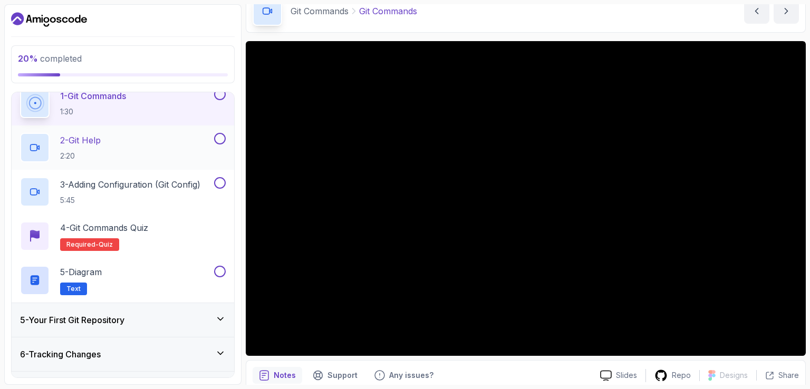
scroll to position [137, 0]
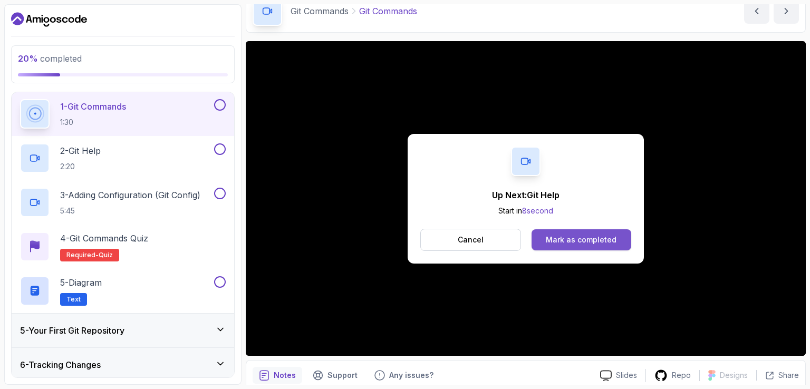
click at [590, 230] on button "Mark as completed" at bounding box center [582, 239] width 100 height 21
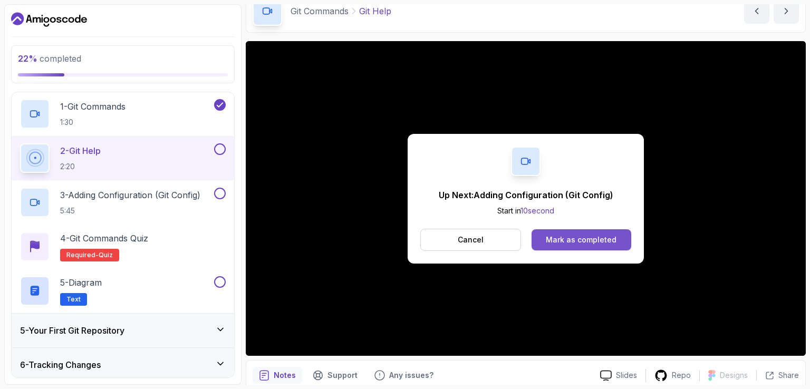
click at [558, 235] on div "Mark as completed" at bounding box center [581, 240] width 71 height 11
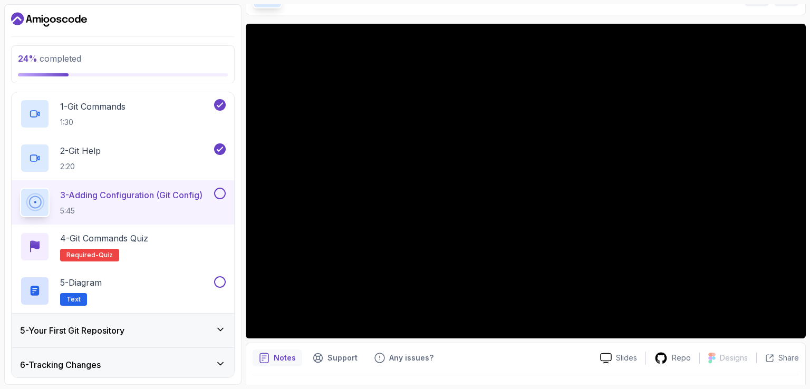
scroll to position [88, 0]
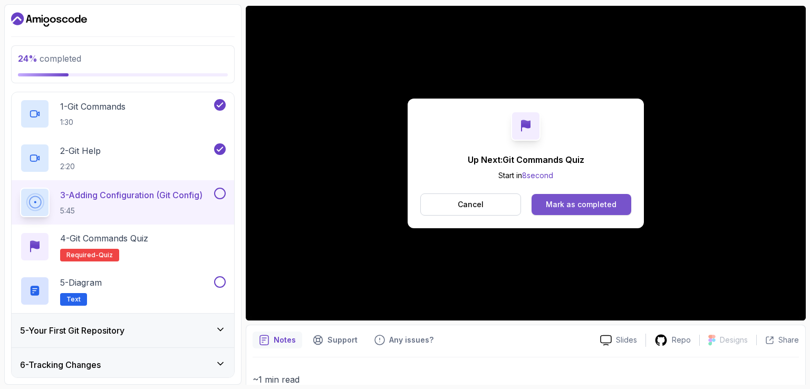
click at [550, 204] on div "Mark as completed" at bounding box center [581, 204] width 71 height 11
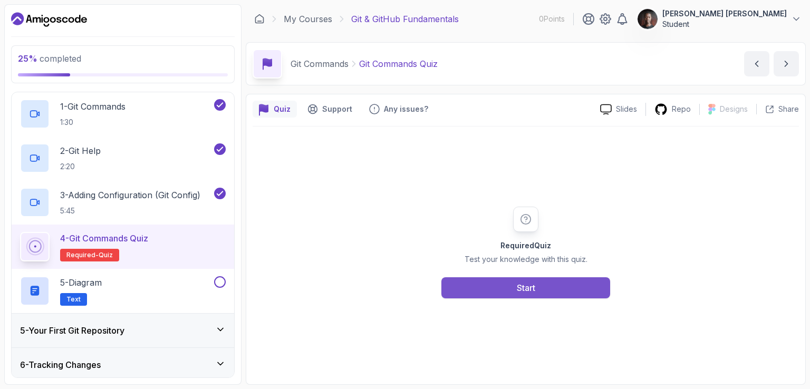
click at [513, 283] on button "Start" at bounding box center [525, 287] width 169 height 21
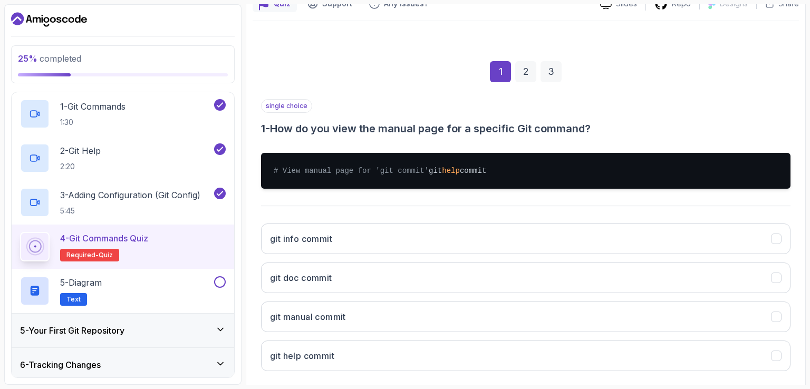
scroll to position [158, 0]
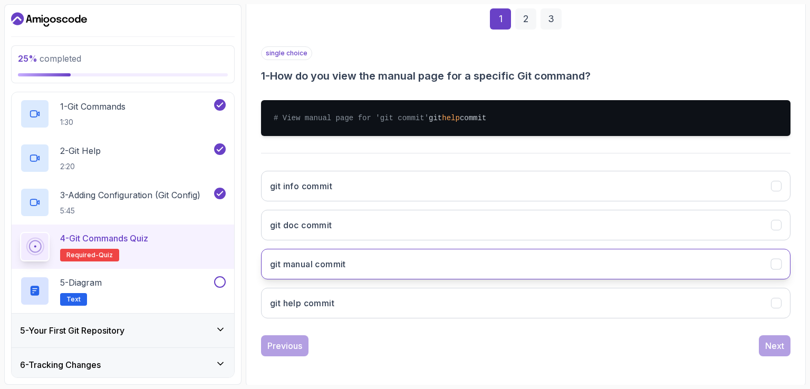
click at [421, 275] on button "git manual commit" at bounding box center [526, 264] width 530 height 31
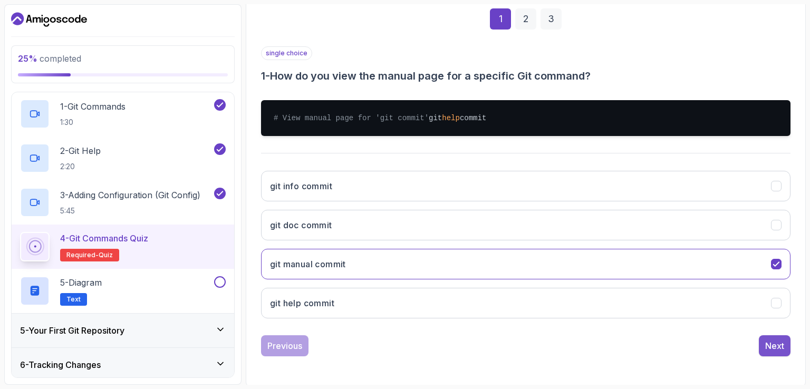
click at [772, 352] on div "Next" at bounding box center [774, 346] width 19 height 13
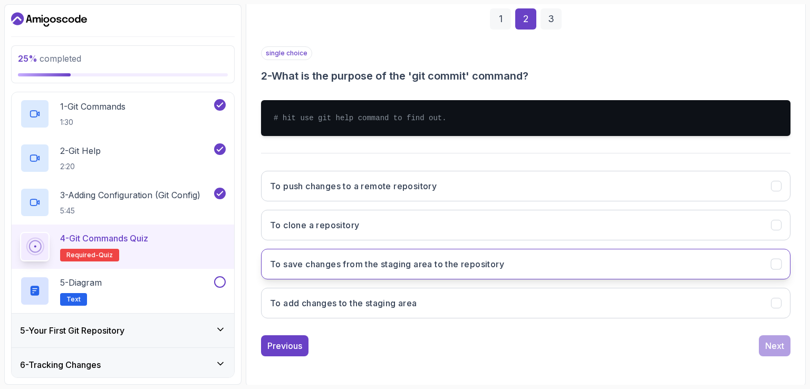
click at [412, 262] on h3 "To save changes from the staging area to the repository" at bounding box center [387, 264] width 234 height 13
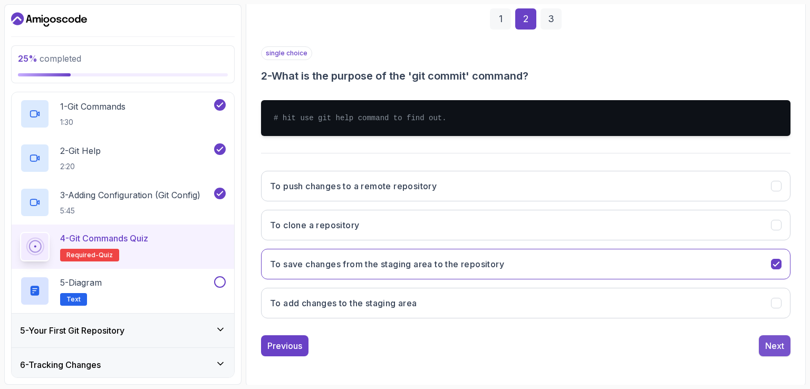
click at [780, 347] on div "Next" at bounding box center [774, 346] width 19 height 13
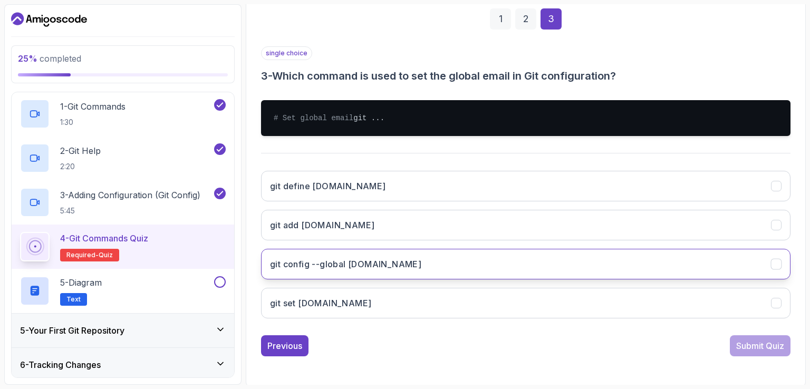
click at [362, 271] on h3 "git config --global user.email" at bounding box center [345, 264] width 151 height 13
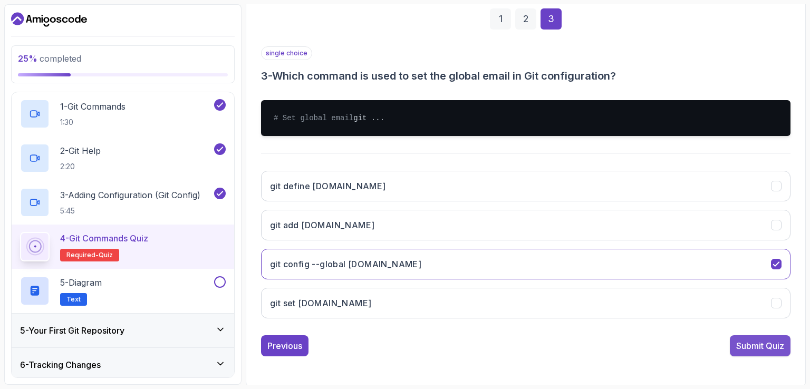
click at [751, 352] on div "Submit Quiz" at bounding box center [760, 346] width 48 height 13
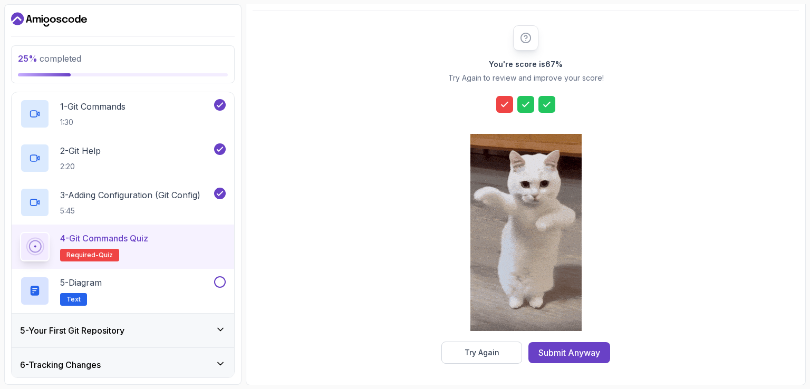
click at [563, 349] on div "Submit Anyway" at bounding box center [570, 353] width 62 height 13
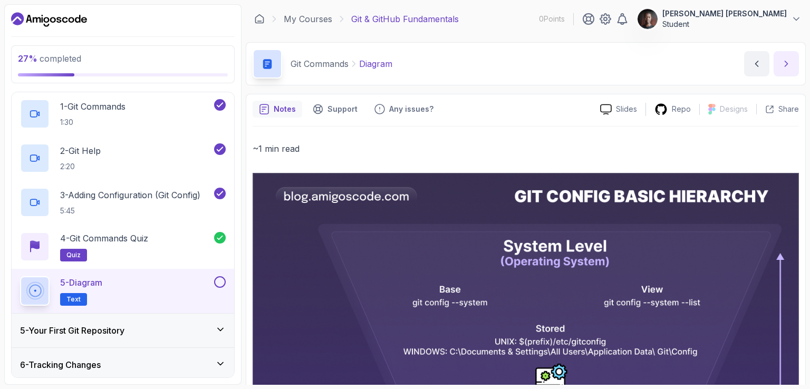
click at [783, 66] on icon "next content" at bounding box center [786, 64] width 11 height 11
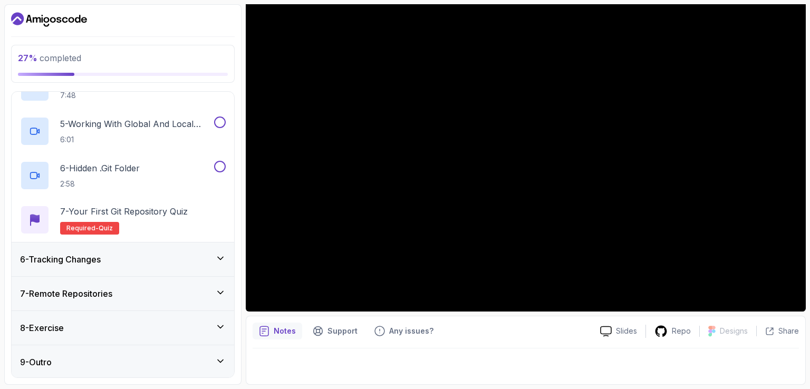
scroll to position [331, 0]
click at [112, 263] on div "6 - Tracking Changes" at bounding box center [123, 259] width 206 height 13
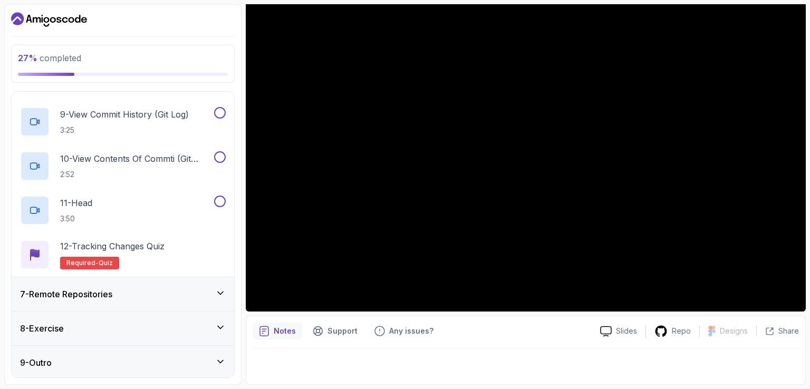
scroll to position [553, 0]
click at [92, 295] on h3 "7 - Remote Repositories" at bounding box center [66, 293] width 92 height 13
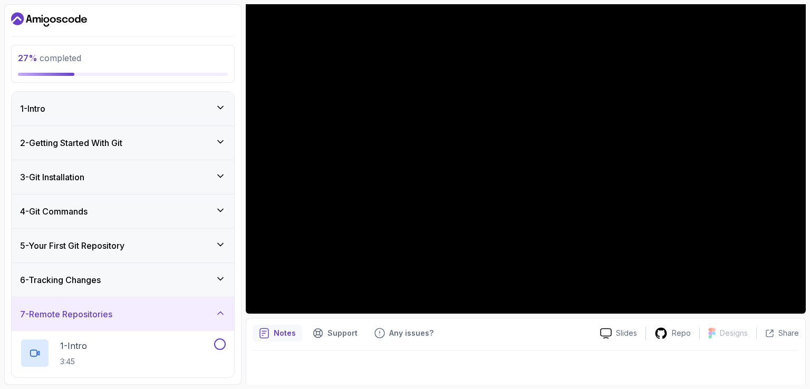
scroll to position [97, 0]
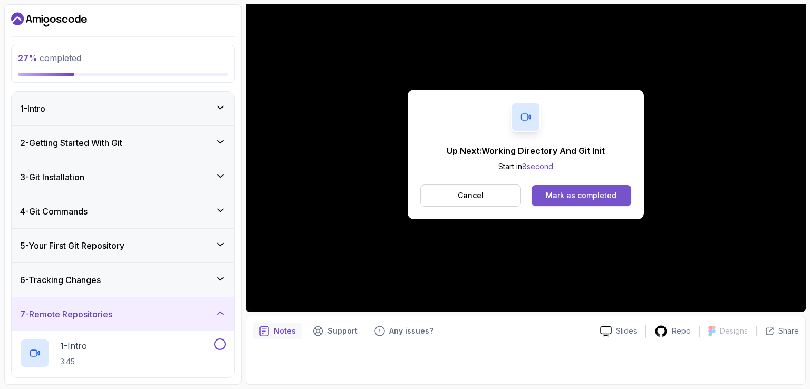
click at [568, 195] on div "Mark as completed" at bounding box center [581, 195] width 71 height 11
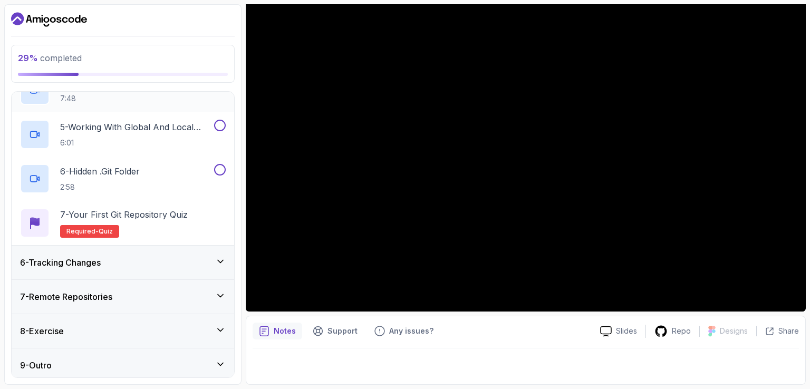
scroll to position [331, 0]
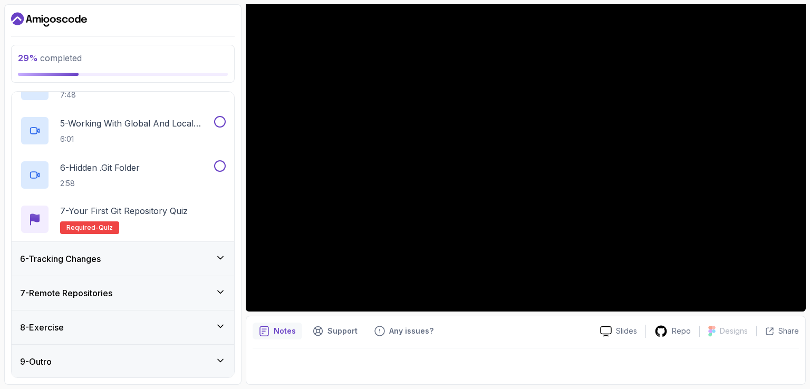
click at [140, 316] on div "8 - Exercise" at bounding box center [123, 328] width 223 height 34
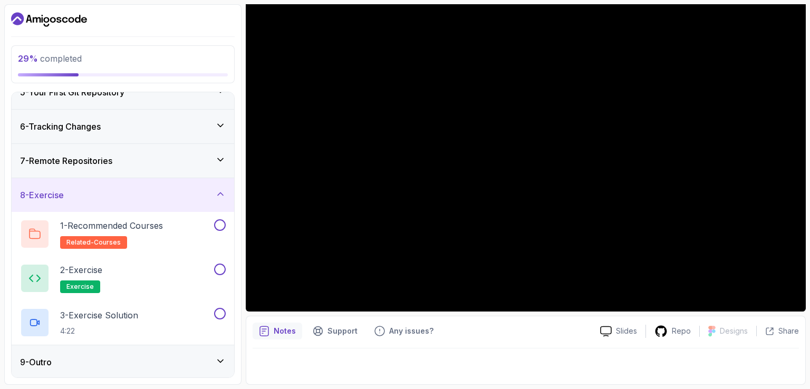
scroll to position [101, 0]
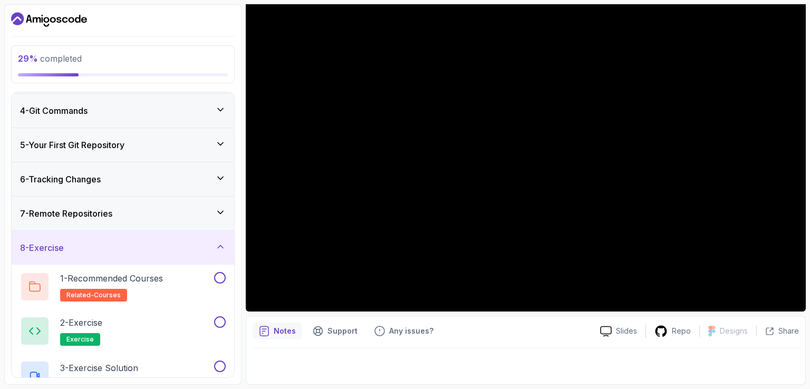
click at [143, 112] on div "4 - Git Commands" at bounding box center [123, 110] width 206 height 13
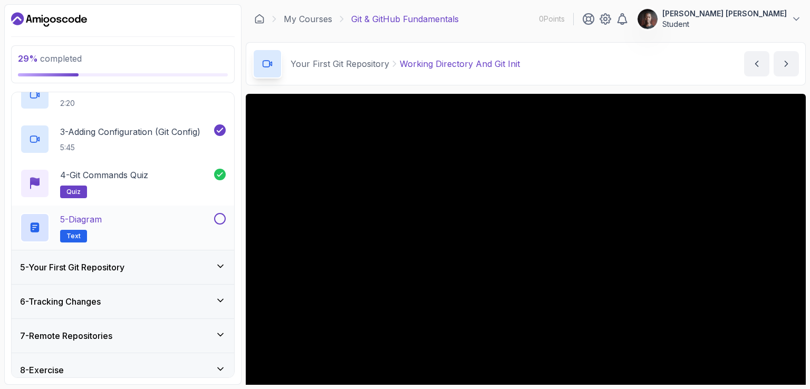
scroll to position [243, 0]
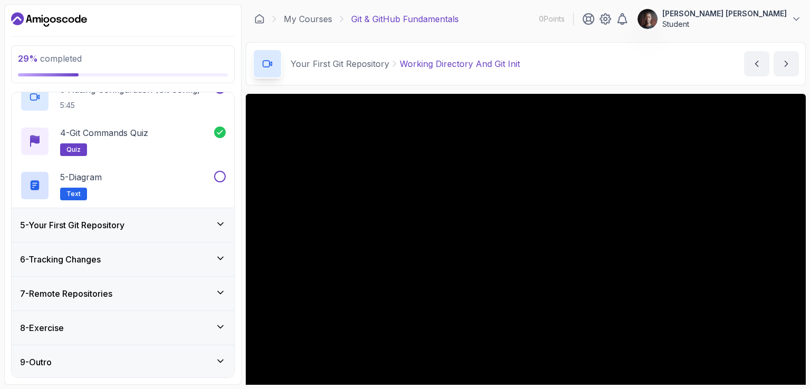
click at [95, 233] on div "5 - Your First Git Repository" at bounding box center [123, 225] width 223 height 34
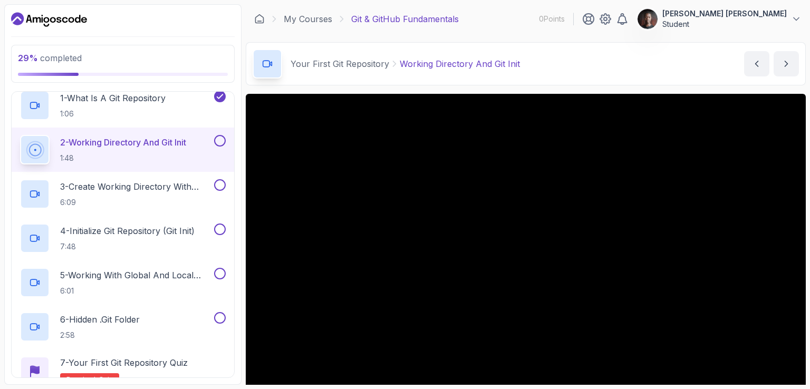
scroll to position [97, 0]
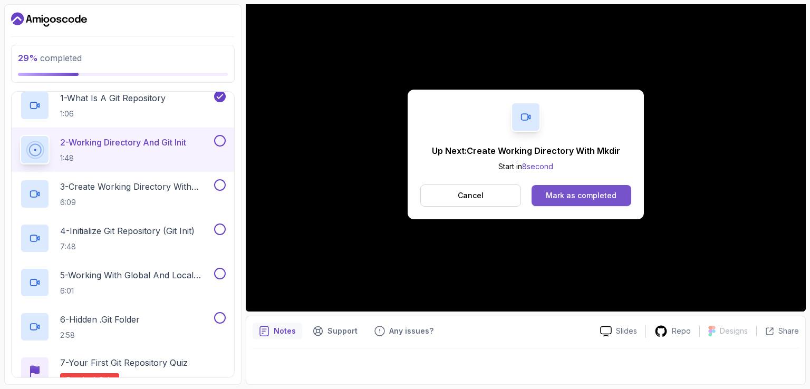
click at [564, 185] on button "Mark as completed" at bounding box center [582, 195] width 100 height 21
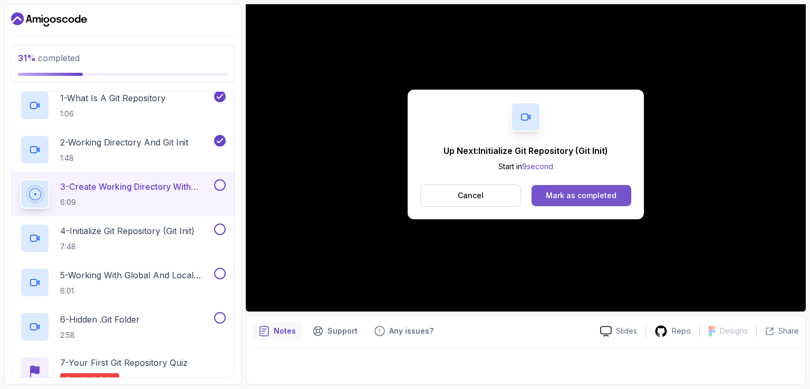
click at [598, 193] on div "Mark as completed" at bounding box center [581, 195] width 71 height 11
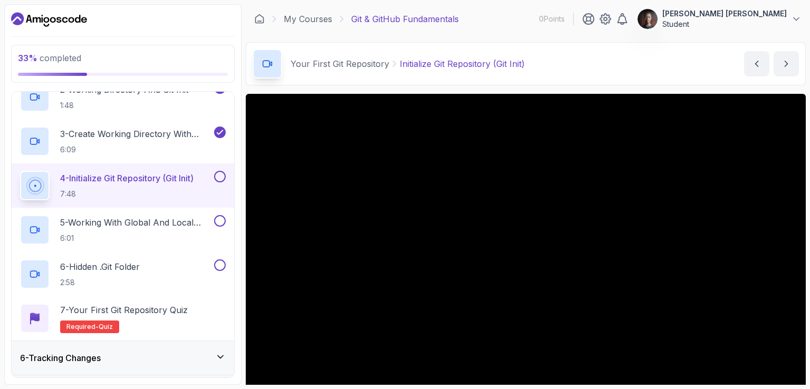
scroll to position [53, 0]
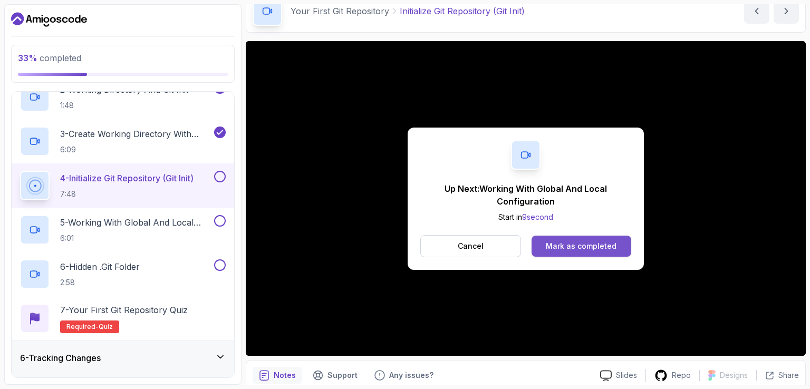
click at [582, 241] on button "Mark as completed" at bounding box center [582, 246] width 100 height 21
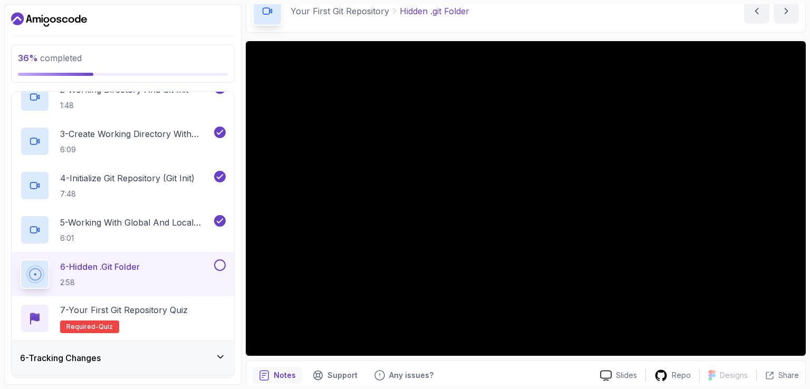
scroll to position [97, 0]
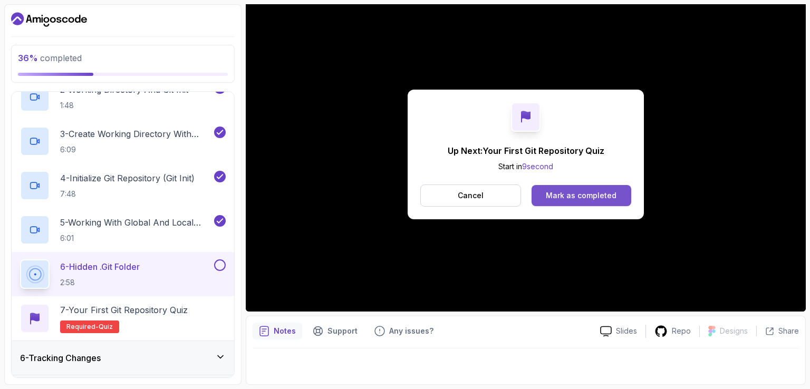
click at [609, 194] on div "Mark as completed" at bounding box center [581, 195] width 71 height 11
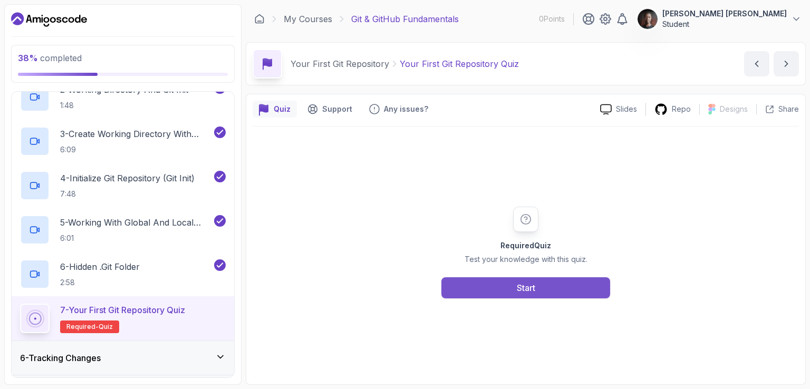
click at [539, 283] on button "Start" at bounding box center [525, 287] width 169 height 21
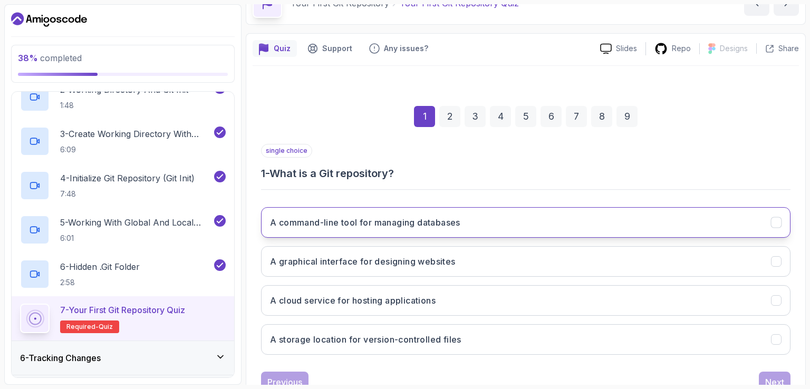
scroll to position [97, 0]
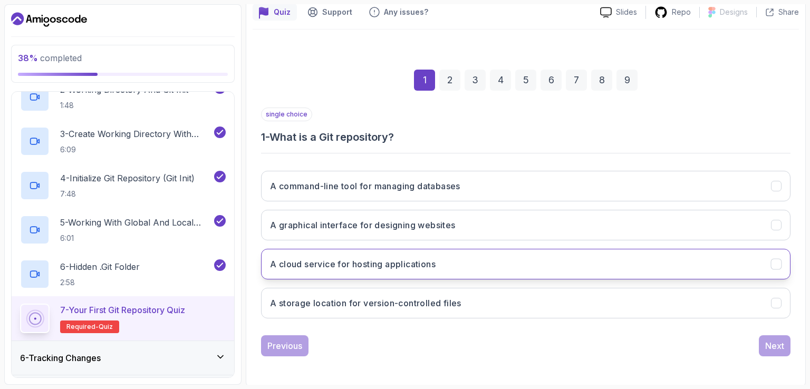
click at [388, 266] on h3 "A cloud service for hosting applications" at bounding box center [353, 264] width 166 height 13
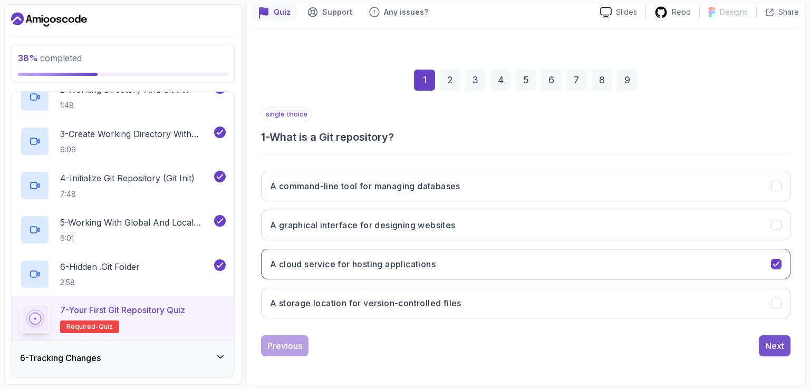
click at [777, 349] on div "Next" at bounding box center [774, 346] width 19 height 13
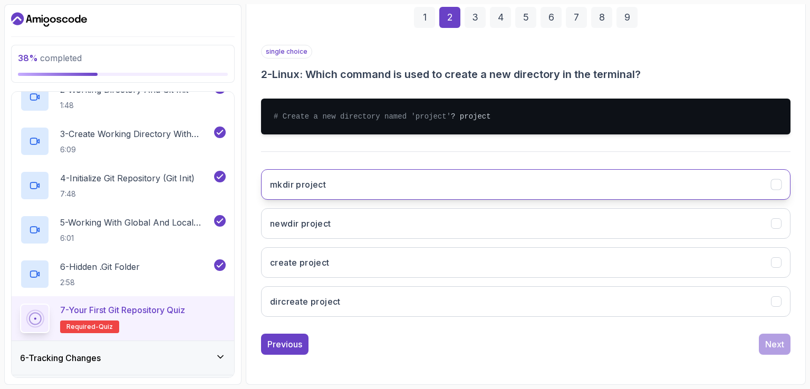
scroll to position [169, 0]
click at [339, 188] on button "mkdir project" at bounding box center [526, 184] width 530 height 31
click at [777, 341] on div "Next" at bounding box center [774, 344] width 19 height 13
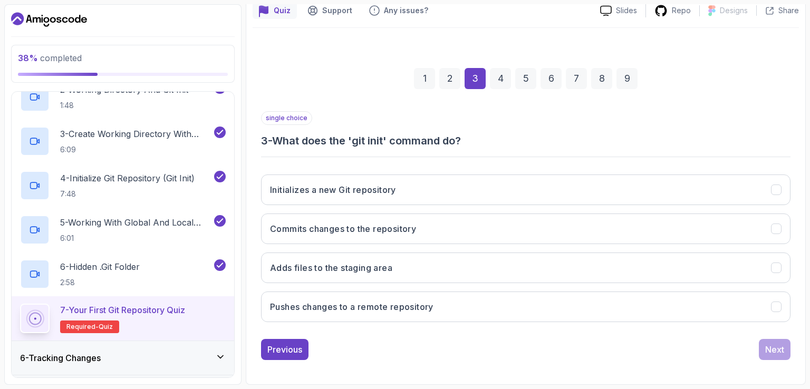
scroll to position [97, 0]
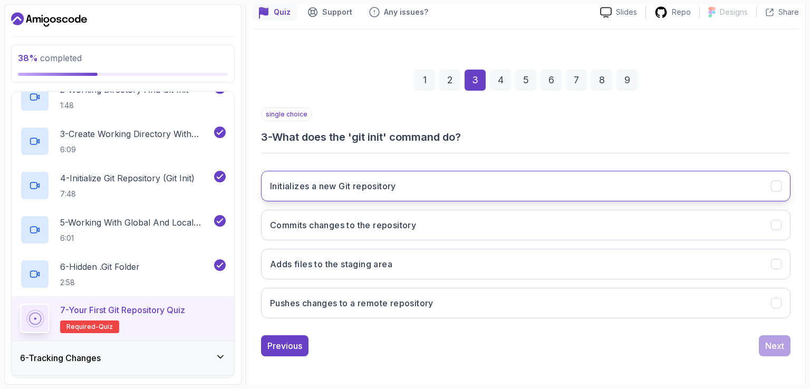
click at [330, 188] on h3 "Initializes a new Git repository" at bounding box center [333, 186] width 126 height 13
click at [770, 347] on div "Next" at bounding box center [774, 346] width 19 height 13
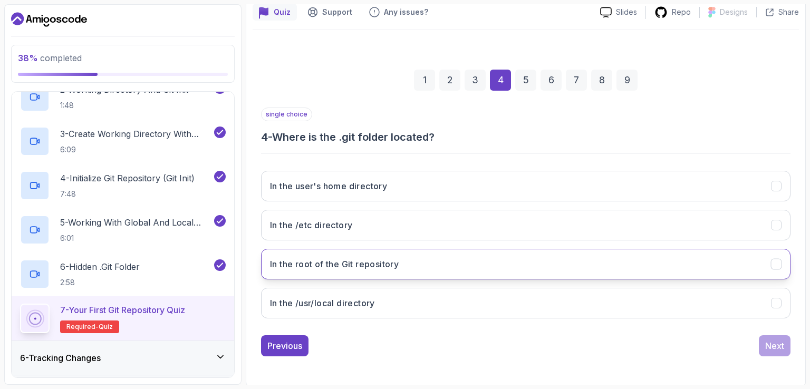
click at [337, 270] on button "In the root of the Git repository" at bounding box center [526, 264] width 530 height 31
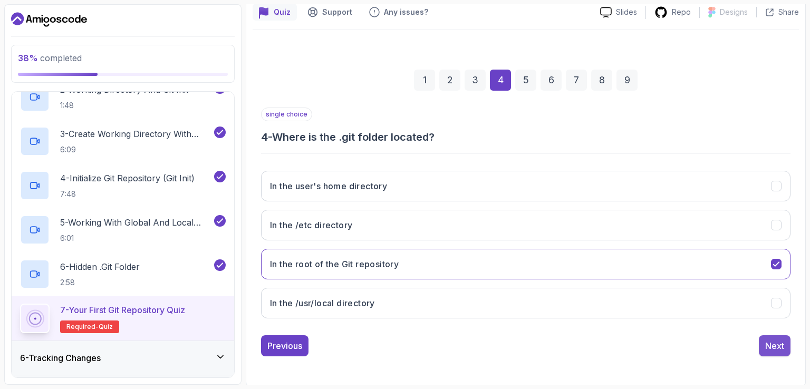
click at [780, 344] on div "Next" at bounding box center [774, 346] width 19 height 13
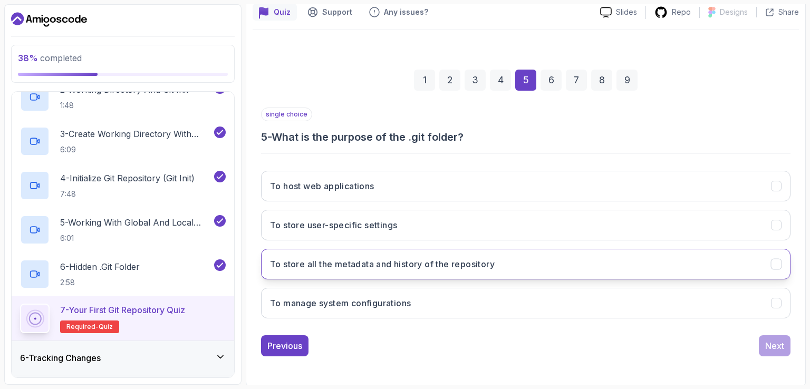
click at [348, 254] on button "To store all the metadata and history of the repository" at bounding box center [526, 264] width 530 height 31
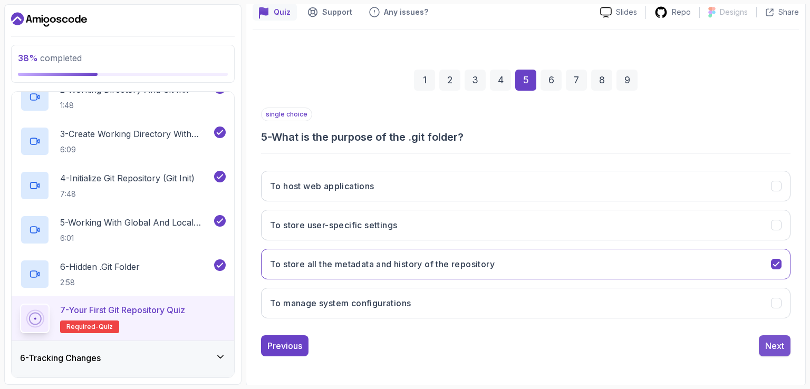
click at [772, 340] on div "Next" at bounding box center [774, 346] width 19 height 13
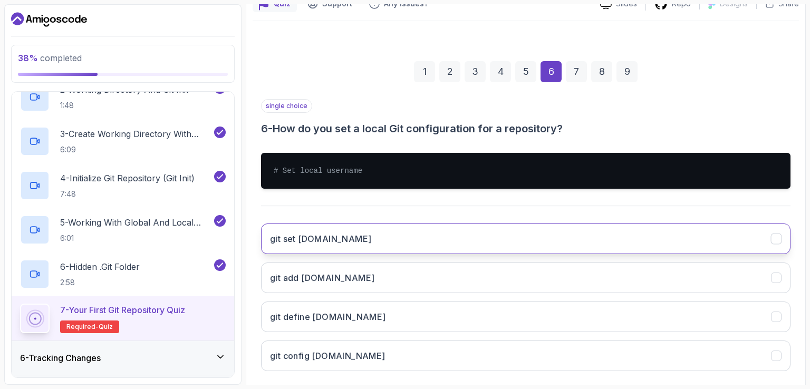
scroll to position [158, 0]
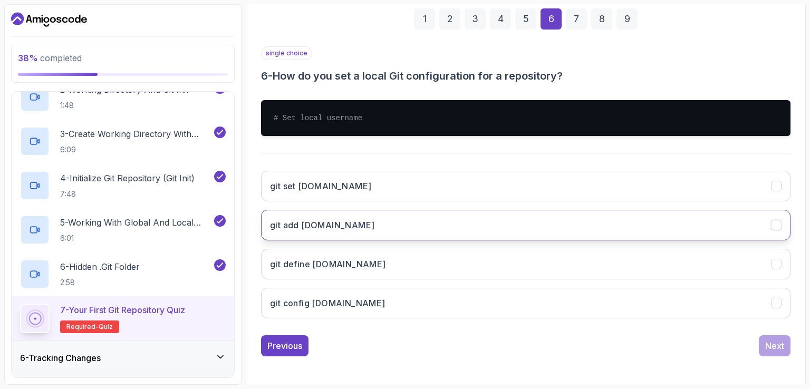
click at [359, 222] on button "git add user.name" at bounding box center [526, 225] width 530 height 31
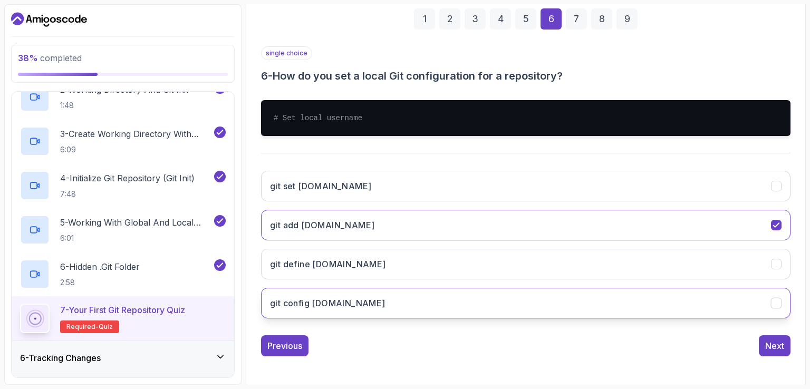
click at [379, 293] on button "git config user.name" at bounding box center [526, 303] width 530 height 31
click at [767, 342] on div "Next" at bounding box center [774, 346] width 19 height 13
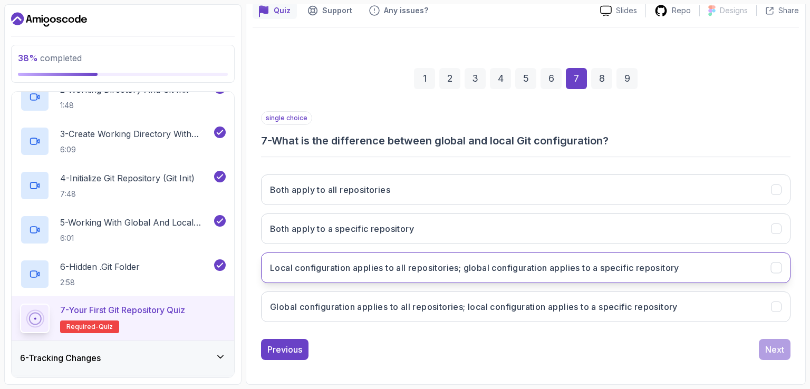
scroll to position [97, 0]
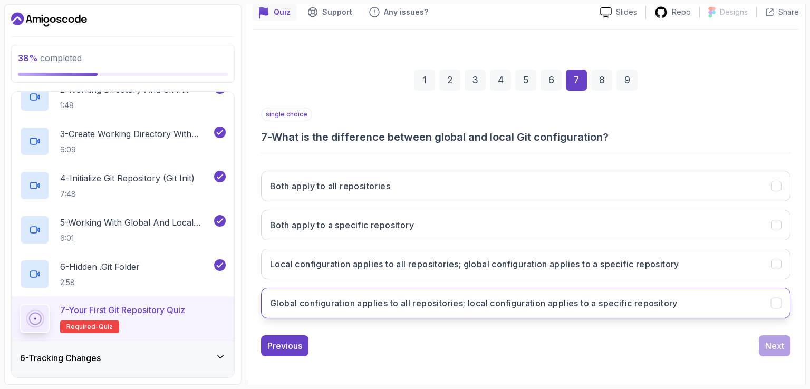
click at [492, 291] on button "Global configuration applies to all repositories; local configuration applies t…" at bounding box center [526, 303] width 530 height 31
click at [770, 337] on button "Next" at bounding box center [775, 345] width 32 height 21
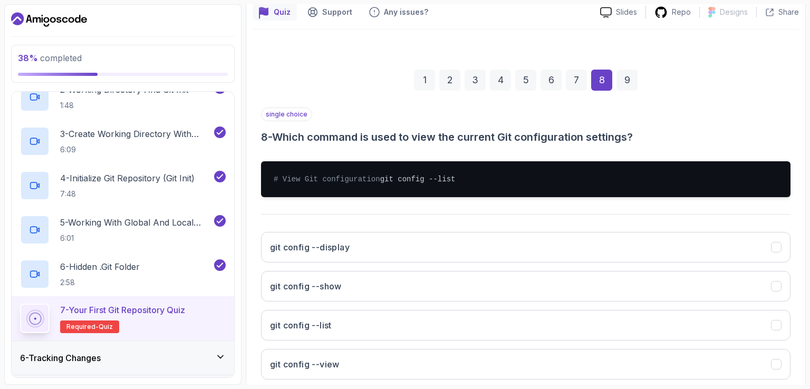
scroll to position [150, 0]
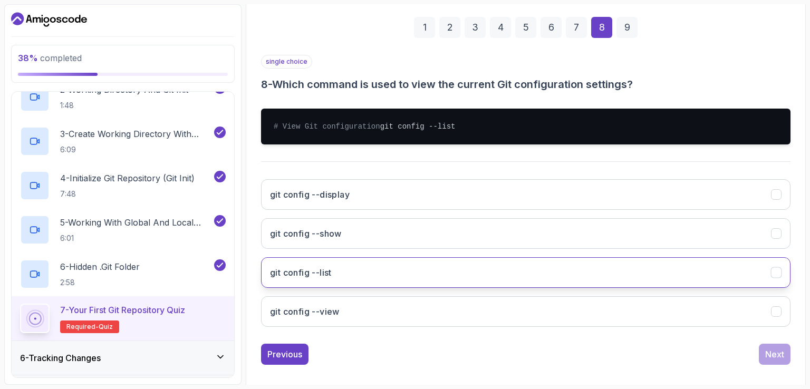
click at [430, 281] on button "git config --list" at bounding box center [526, 272] width 530 height 31
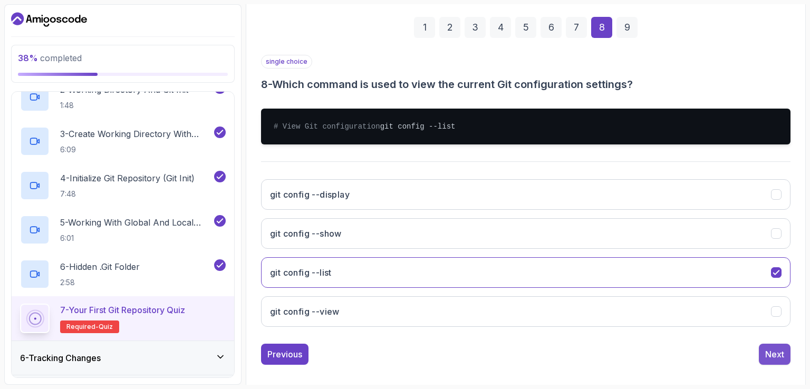
click at [773, 361] on div "Next" at bounding box center [774, 354] width 19 height 13
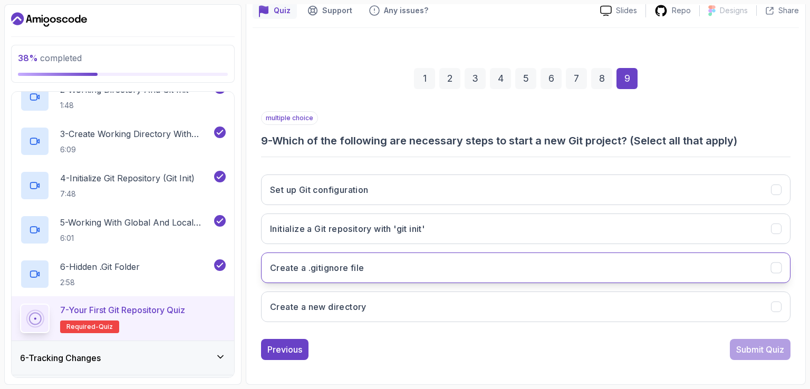
scroll to position [97, 0]
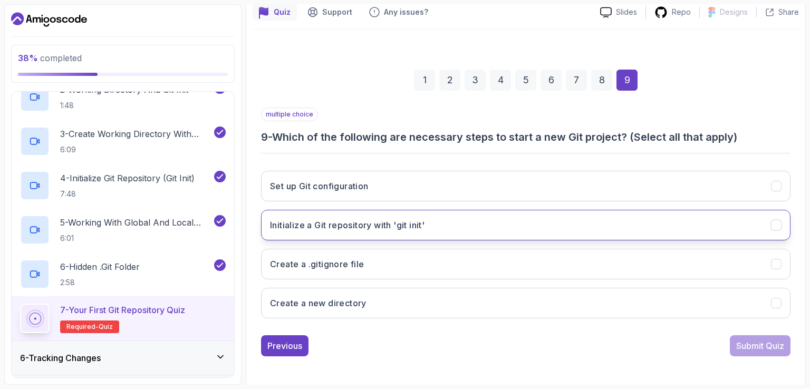
click at [524, 224] on button "Initialize a Git repository with 'git init'" at bounding box center [526, 225] width 530 height 31
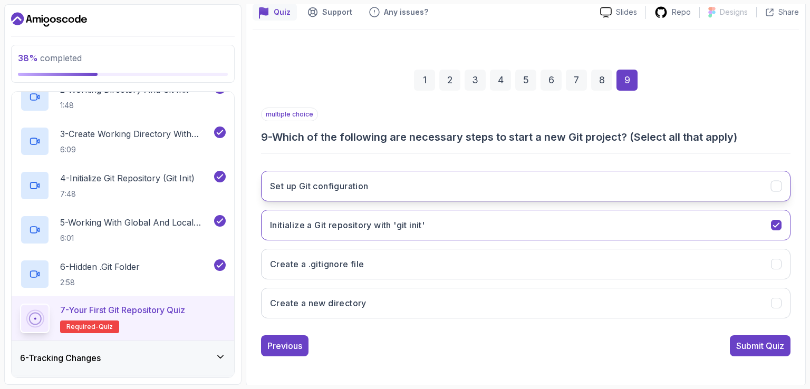
click at [506, 186] on button "Set up Git configuration" at bounding box center [526, 186] width 530 height 31
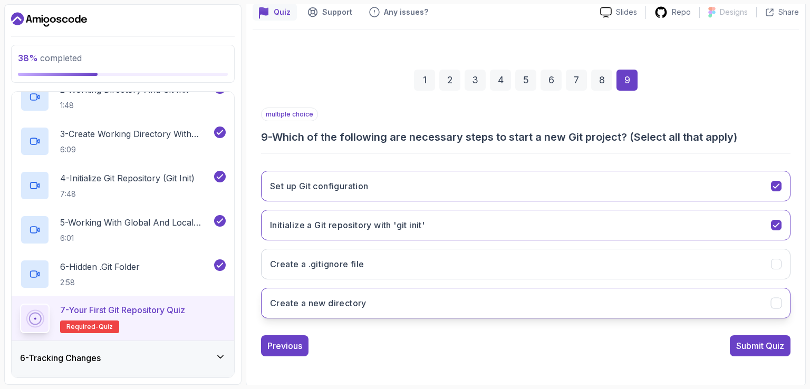
click at [479, 290] on button "Create a new directory" at bounding box center [526, 303] width 530 height 31
click at [758, 341] on div "Submit Quiz" at bounding box center [760, 346] width 48 height 13
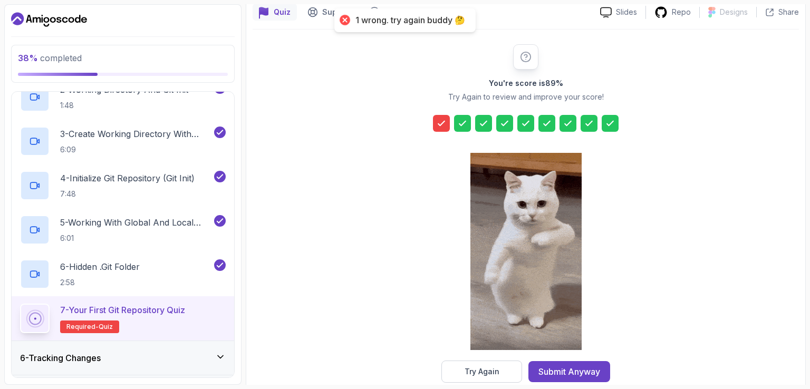
scroll to position [116, 0]
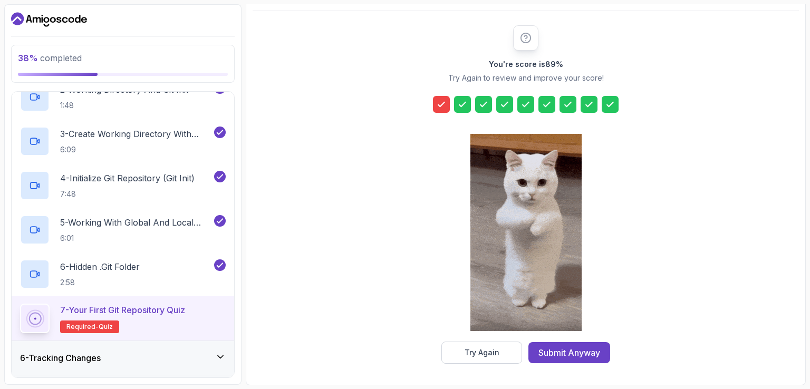
click at [576, 350] on div "Submit Anyway" at bounding box center [570, 353] width 62 height 13
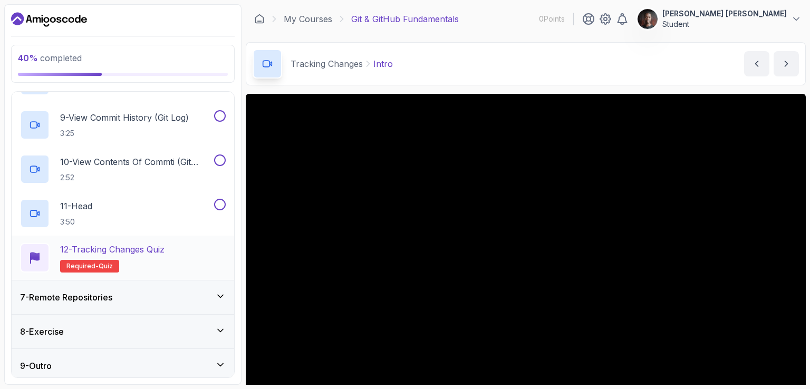
scroll to position [553, 0]
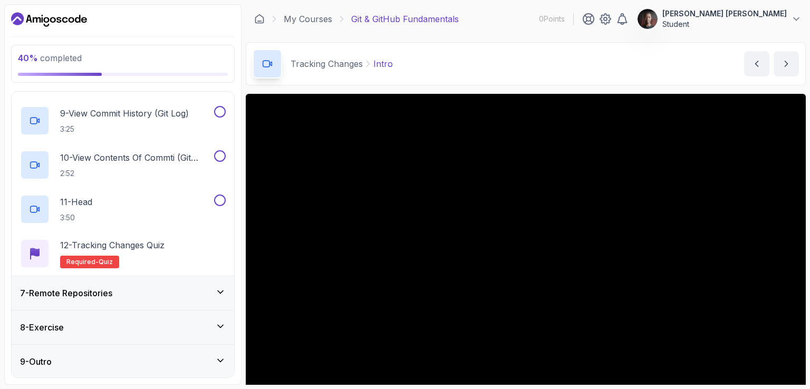
click at [223, 292] on icon at bounding box center [220, 292] width 11 height 11
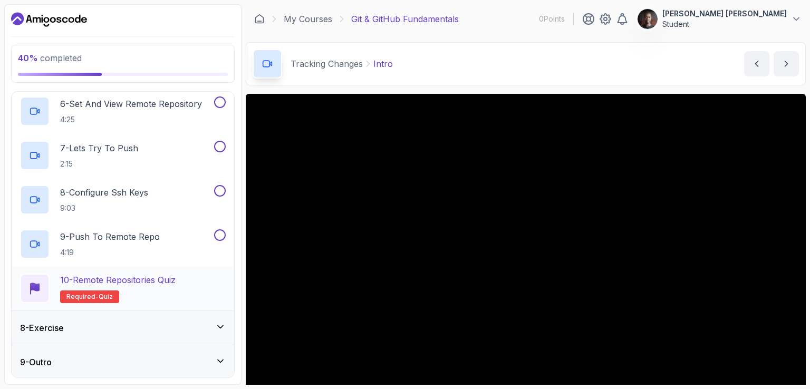
scroll to position [464, 0]
click at [194, 335] on div "8 - Exercise" at bounding box center [123, 328] width 223 height 34
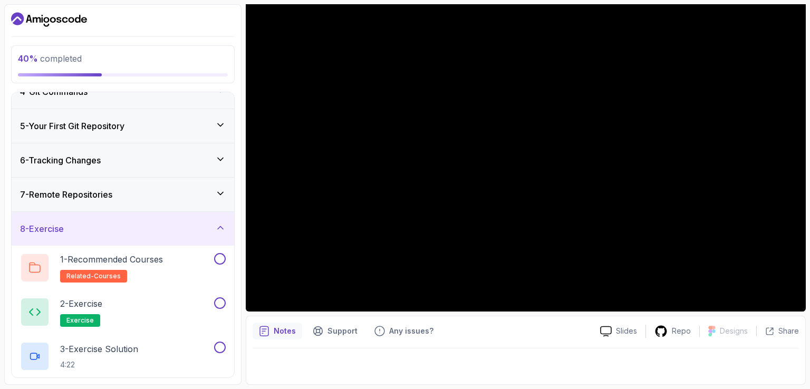
scroll to position [154, 0]
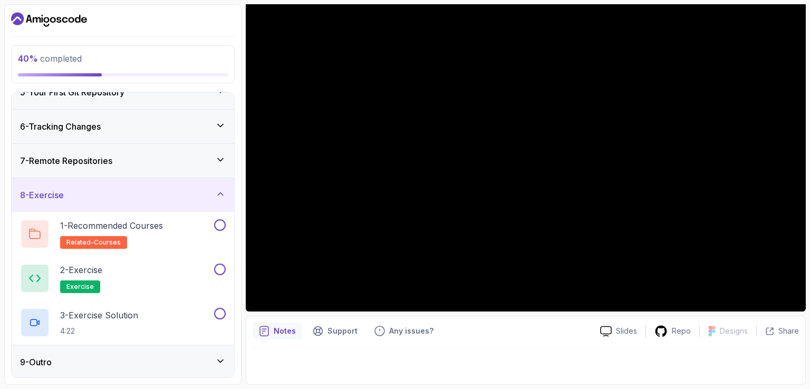
click at [158, 360] on div "9 - Outro" at bounding box center [123, 362] width 206 height 13
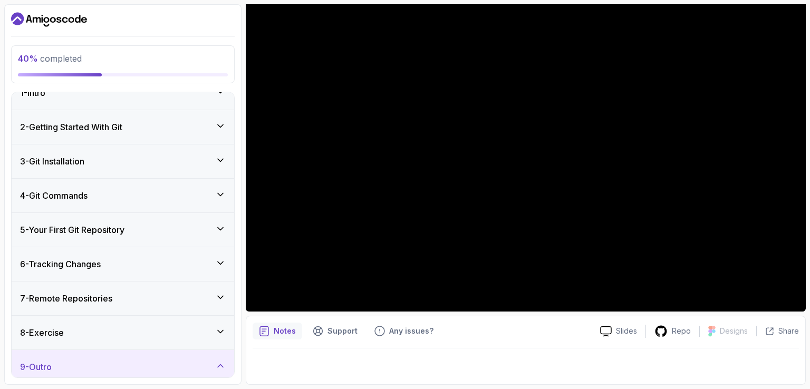
scroll to position [0, 0]
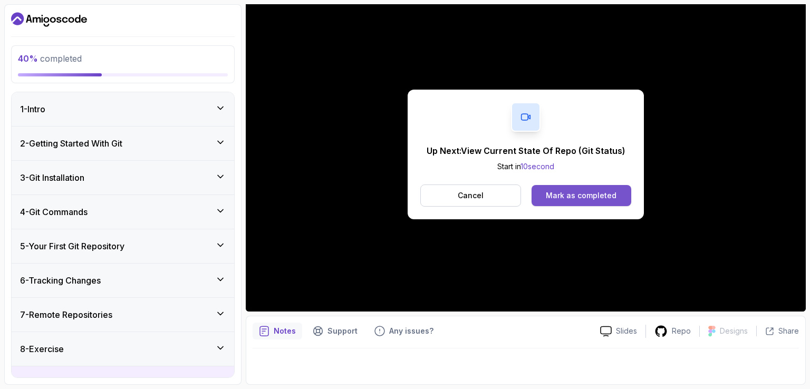
click at [612, 193] on div "Mark as completed" at bounding box center [581, 195] width 71 height 11
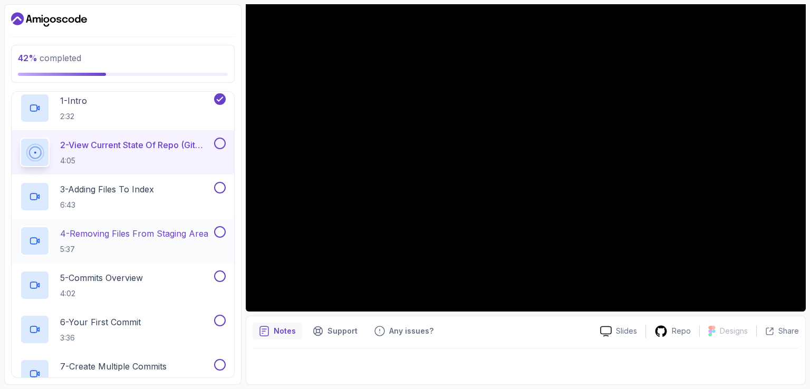
scroll to position [158, 0]
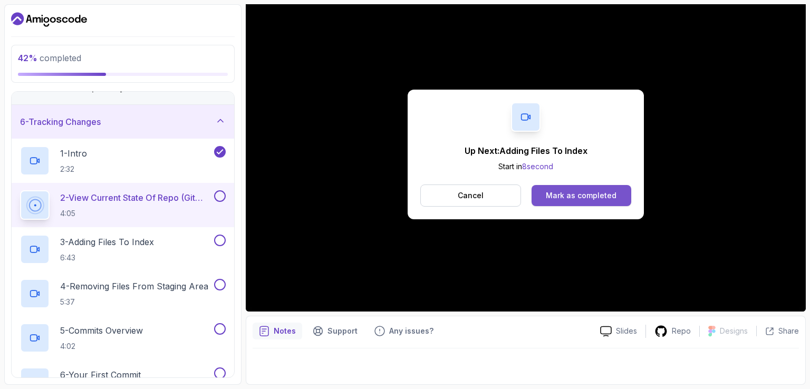
click at [604, 201] on button "Mark as completed" at bounding box center [582, 195] width 100 height 21
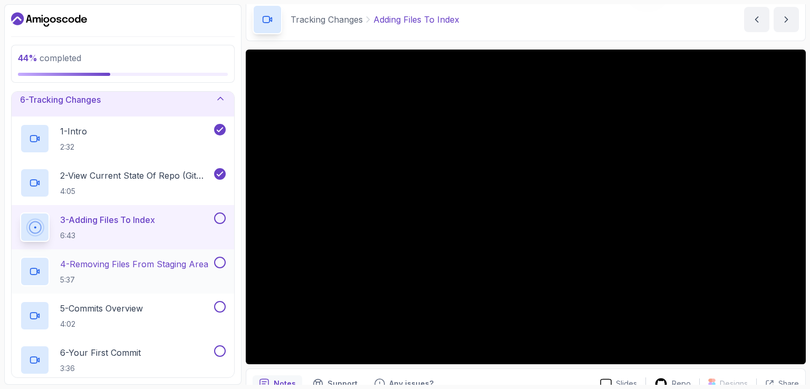
scroll to position [211, 0]
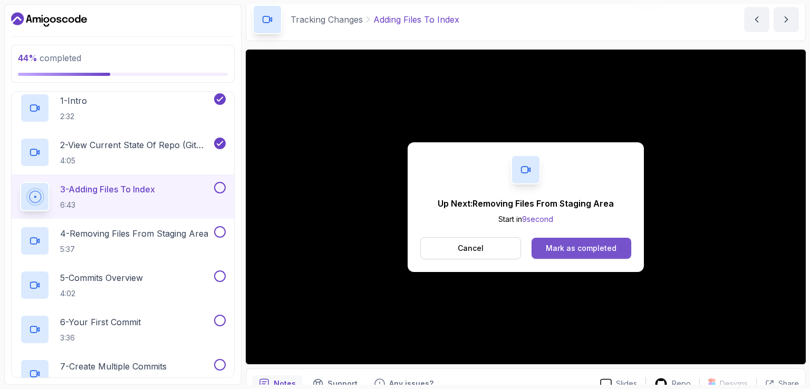
click at [563, 243] on div "Mark as completed" at bounding box center [581, 248] width 71 height 11
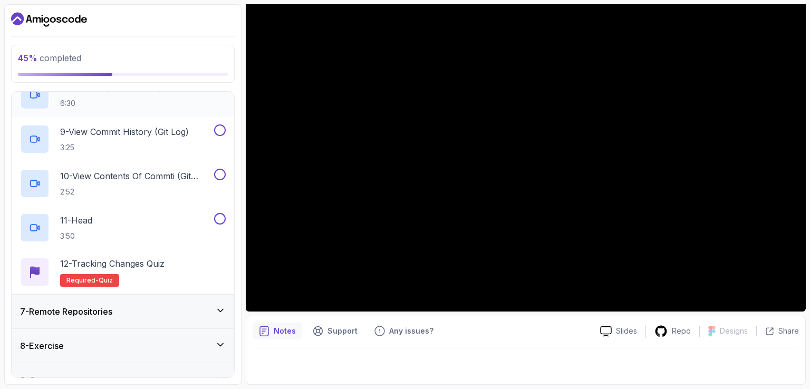
scroll to position [553, 0]
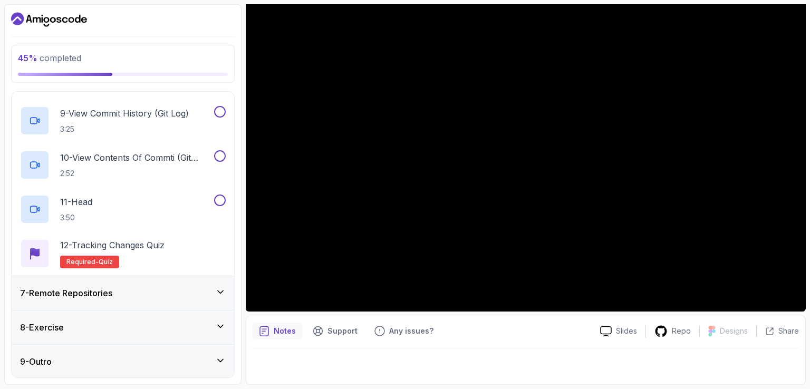
click at [137, 291] on div "7 - Remote Repositories" at bounding box center [123, 293] width 206 height 13
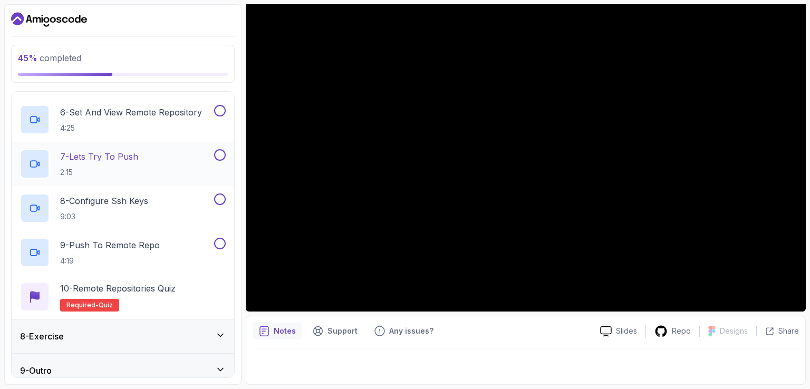
scroll to position [464, 0]
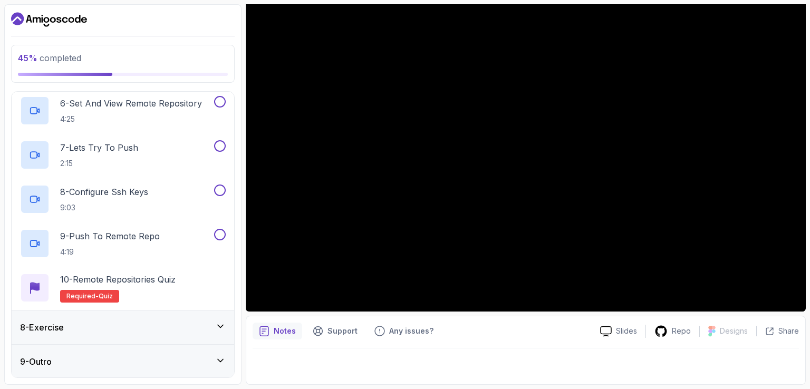
click at [92, 325] on div "8 - Exercise" at bounding box center [123, 327] width 206 height 13
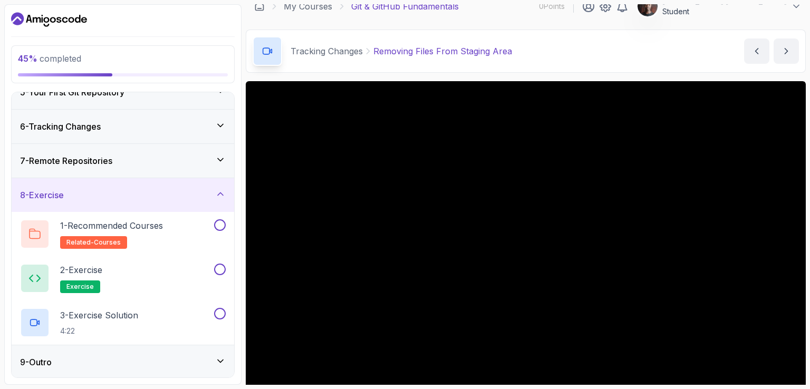
scroll to position [0, 0]
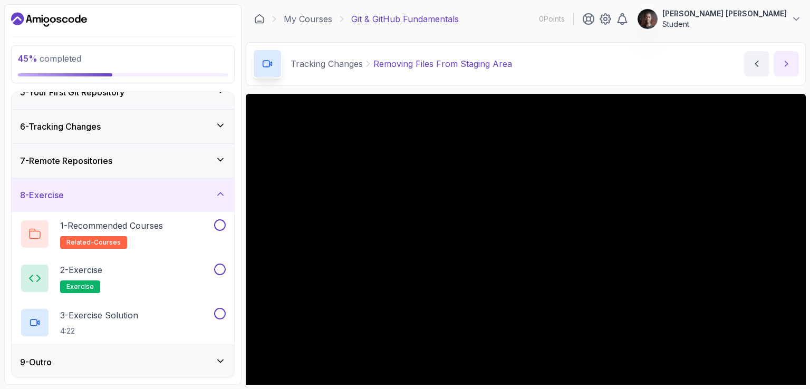
click at [783, 62] on icon "next content" at bounding box center [786, 64] width 11 height 11
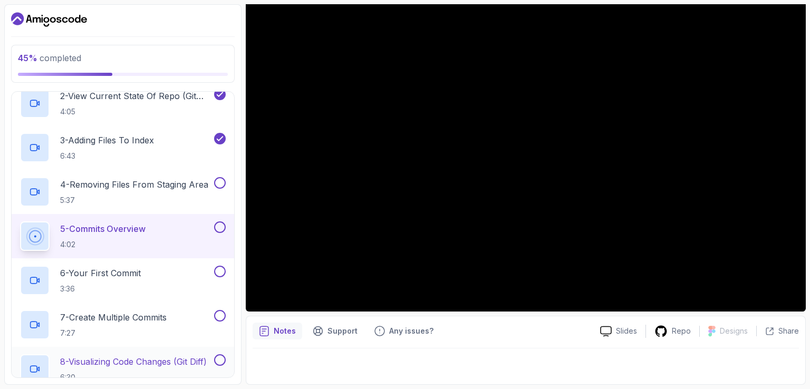
scroll to position [259, 0]
click at [204, 184] on p "4 - Removing Files From Staging Area" at bounding box center [134, 185] width 148 height 13
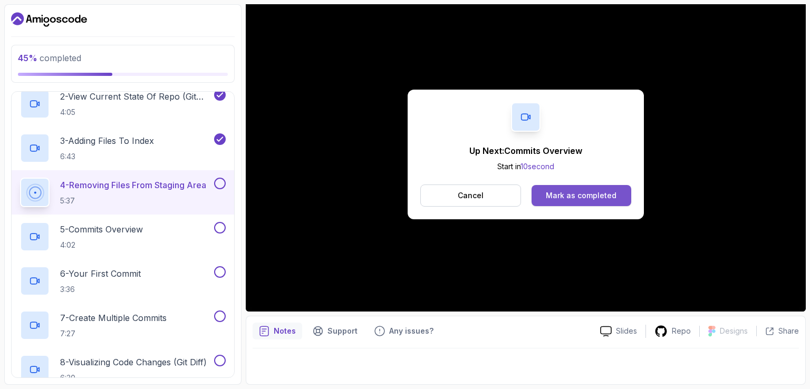
click at [546, 195] on button "Mark as completed" at bounding box center [582, 195] width 100 height 21
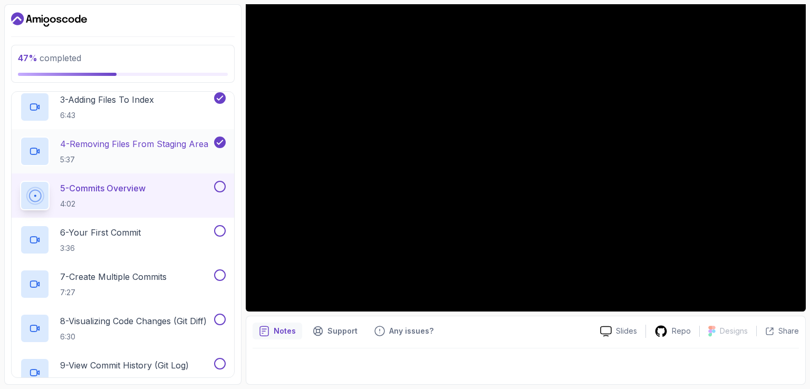
scroll to position [312, 0]
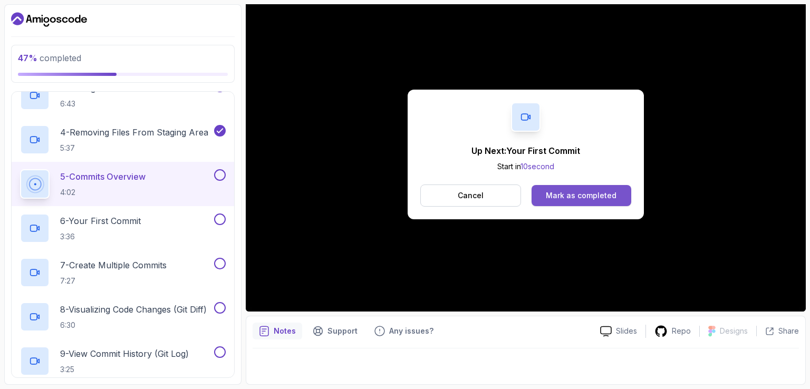
click at [603, 201] on button "Mark as completed" at bounding box center [582, 195] width 100 height 21
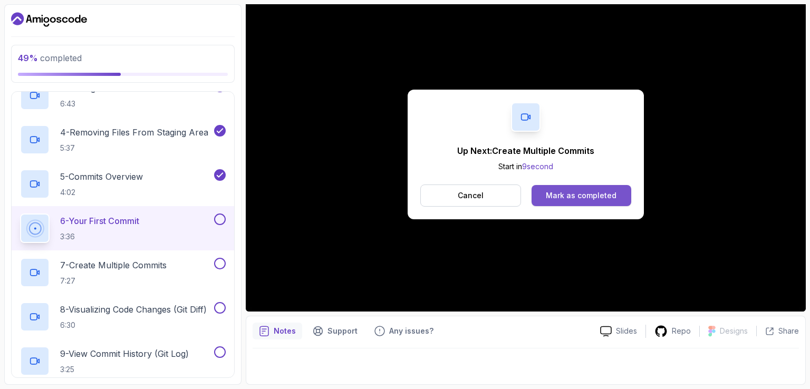
click at [599, 193] on div "Mark as completed" at bounding box center [581, 195] width 71 height 11
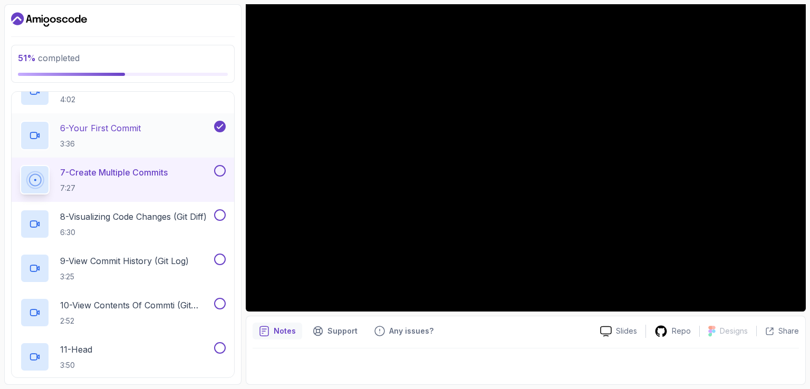
scroll to position [470, 0]
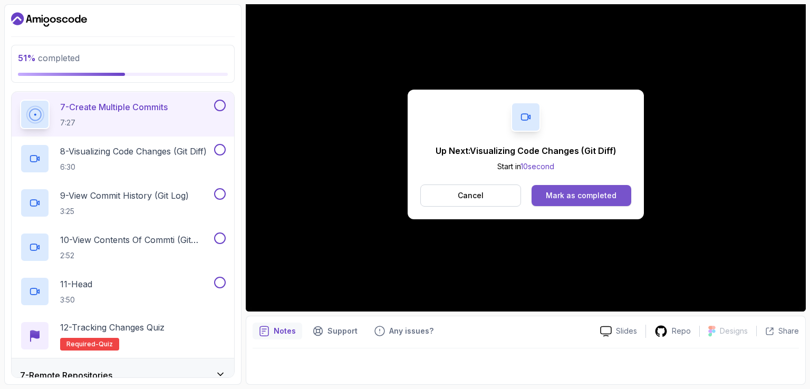
click at [612, 193] on div "Mark as completed" at bounding box center [581, 195] width 71 height 11
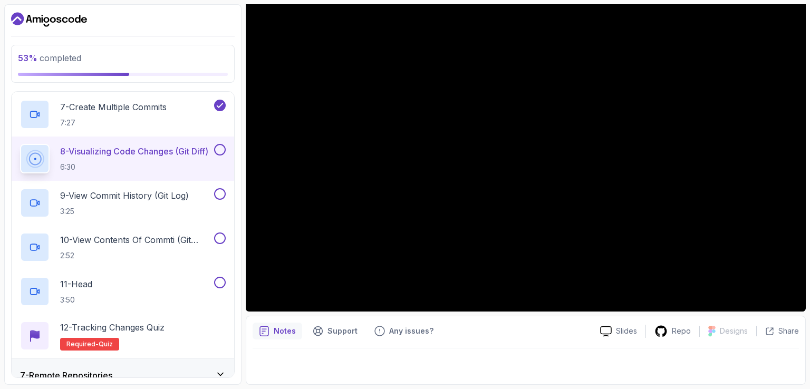
click at [183, 24] on div at bounding box center [123, 19] width 224 height 17
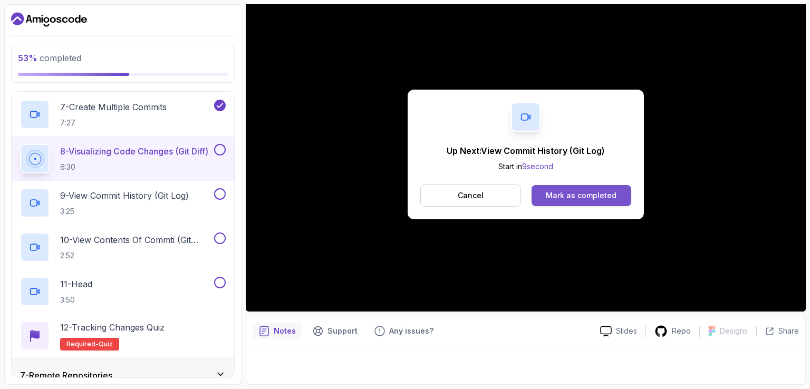
click at [598, 199] on div "Mark as completed" at bounding box center [581, 195] width 71 height 11
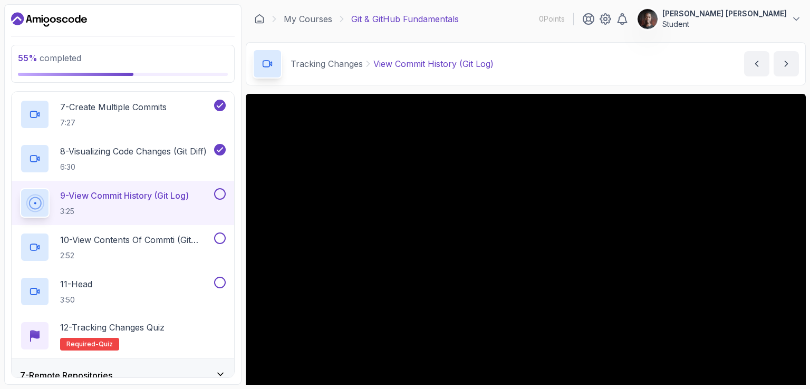
scroll to position [53, 0]
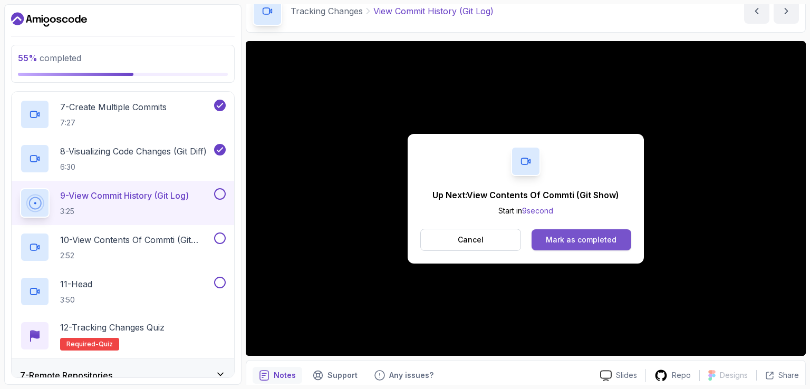
click at [587, 238] on div "Mark as completed" at bounding box center [581, 240] width 71 height 11
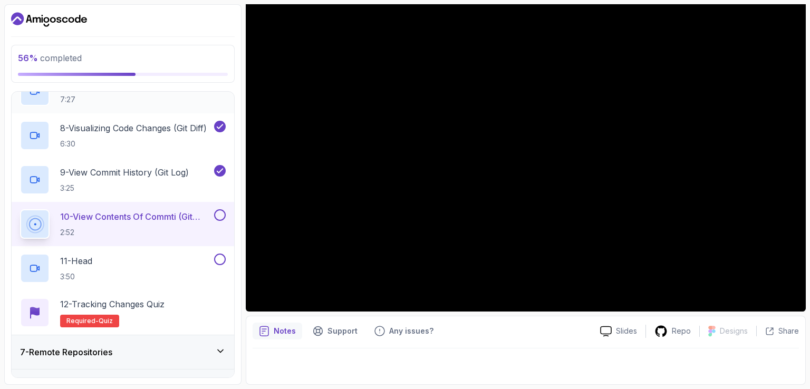
scroll to position [500, 0]
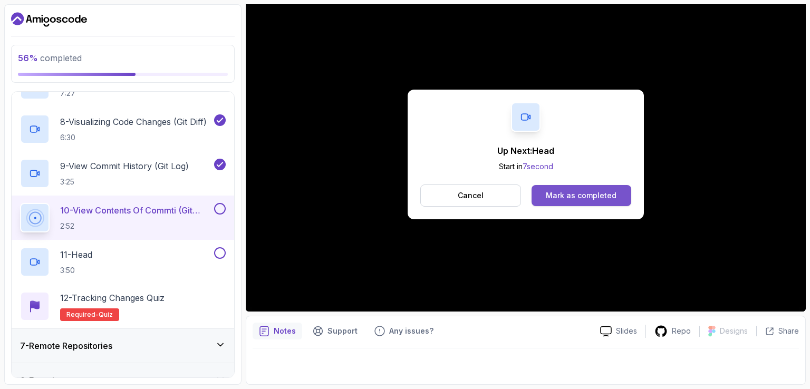
click at [573, 199] on div "Mark as completed" at bounding box center [581, 195] width 71 height 11
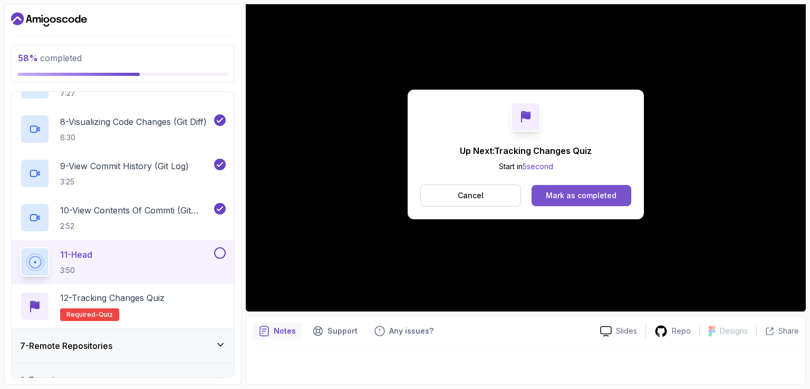
click at [573, 198] on div "Mark as completed" at bounding box center [581, 195] width 71 height 11
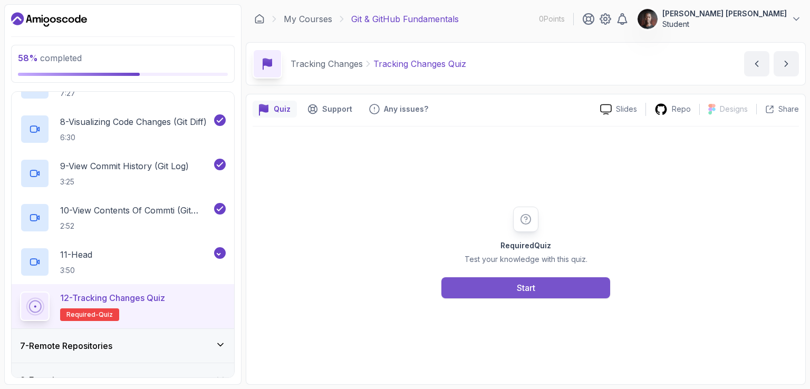
click at [542, 289] on button "Start" at bounding box center [525, 287] width 169 height 21
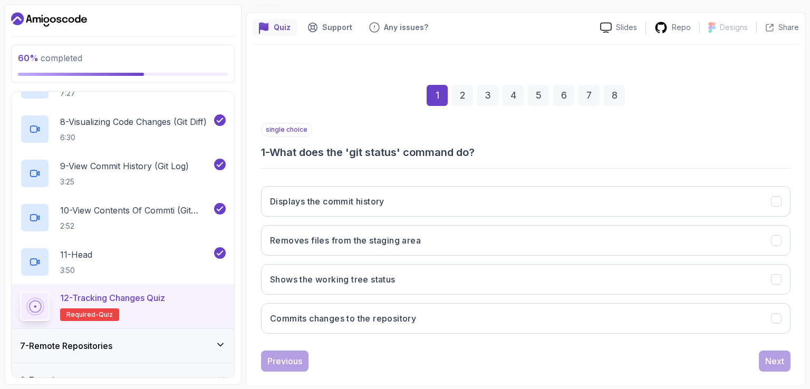
scroll to position [97, 0]
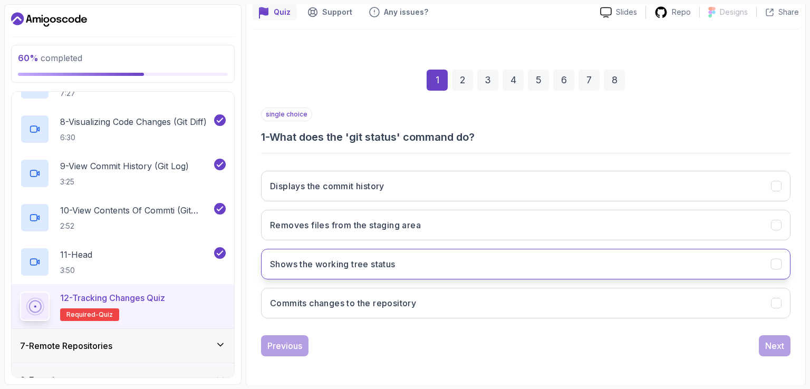
click at [509, 264] on button "Shows the working tree status" at bounding box center [526, 264] width 530 height 31
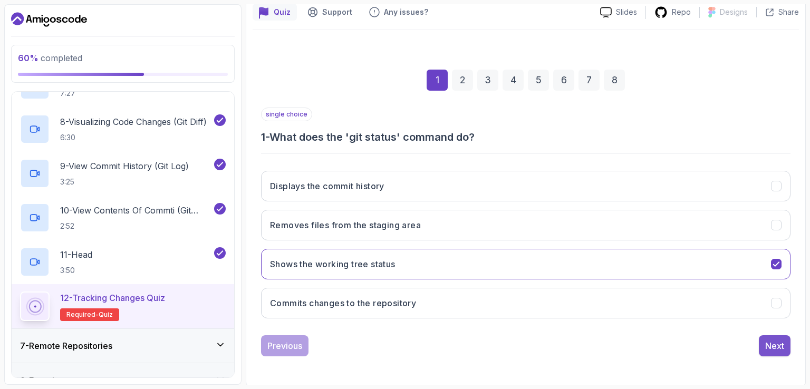
click at [770, 340] on div "Next" at bounding box center [774, 346] width 19 height 13
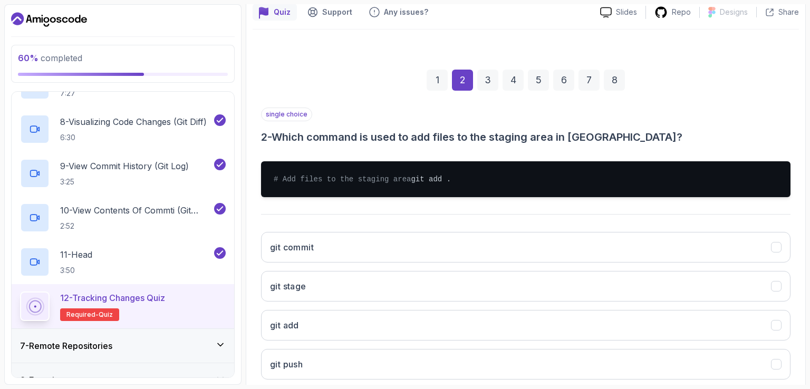
scroll to position [150, 0]
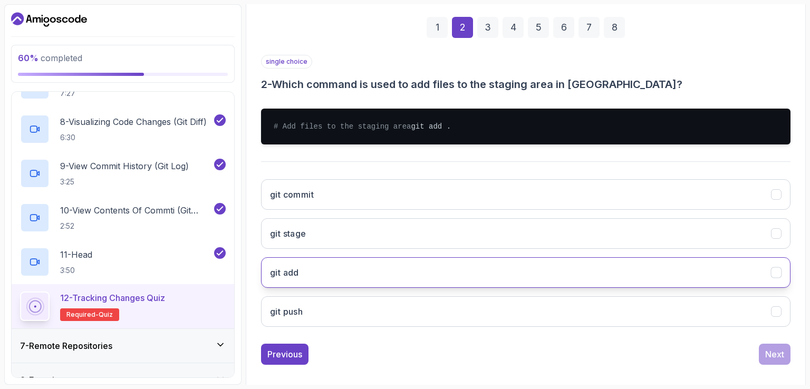
click at [313, 277] on button "git add" at bounding box center [526, 272] width 530 height 31
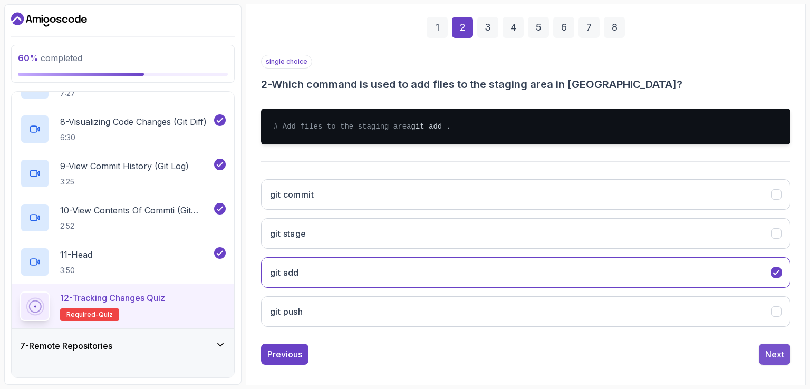
click at [776, 361] on div "Next" at bounding box center [774, 354] width 19 height 13
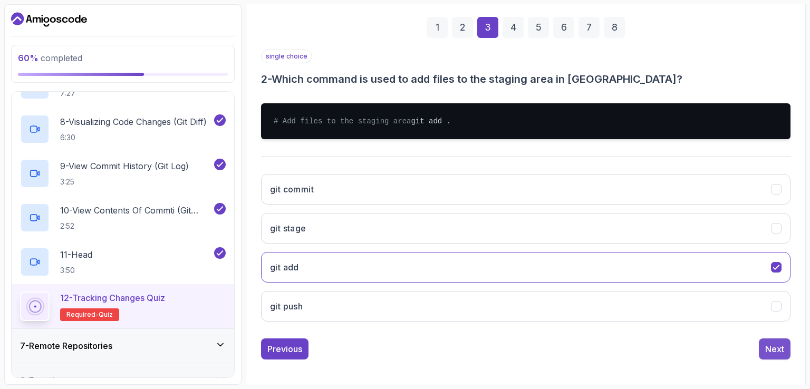
scroll to position [97, 0]
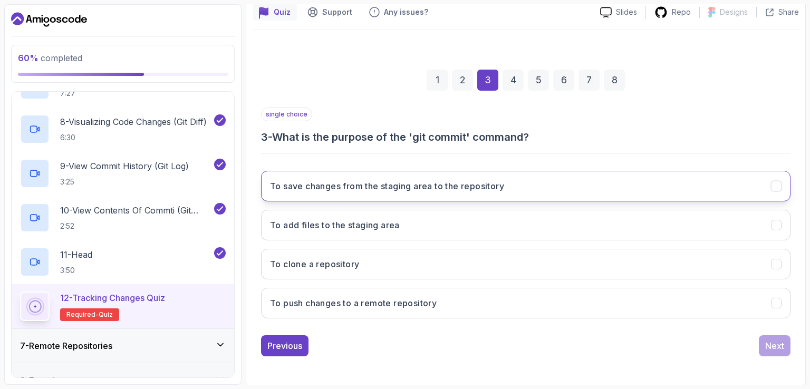
click at [326, 188] on h3 "To save changes from the staging area to the repository" at bounding box center [387, 186] width 234 height 13
click at [769, 351] on button "Next" at bounding box center [775, 345] width 32 height 21
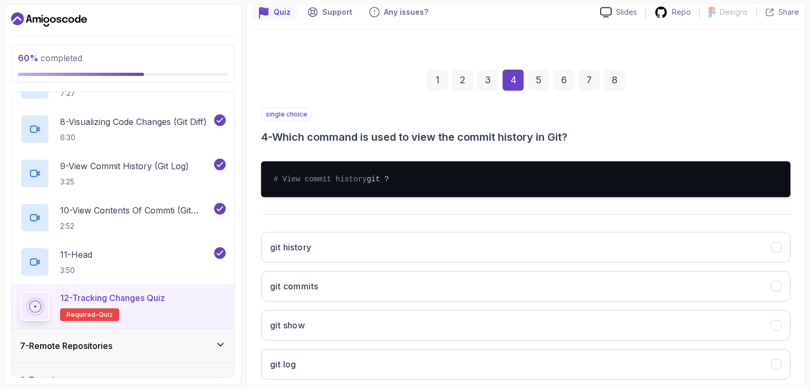
scroll to position [150, 0]
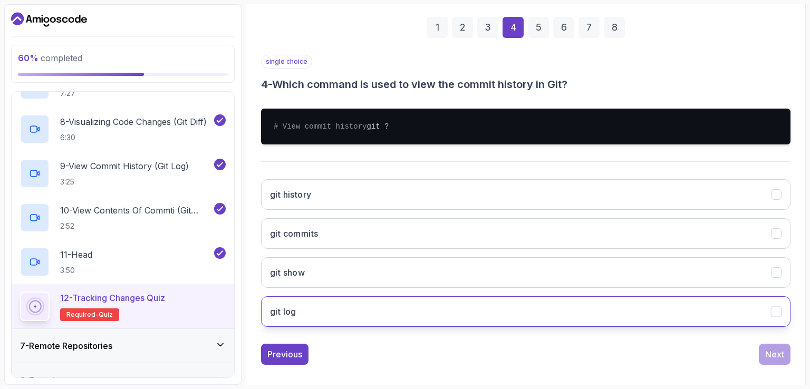
click at [334, 317] on button "git log" at bounding box center [526, 311] width 530 height 31
click at [771, 361] on div "Next" at bounding box center [774, 354] width 19 height 13
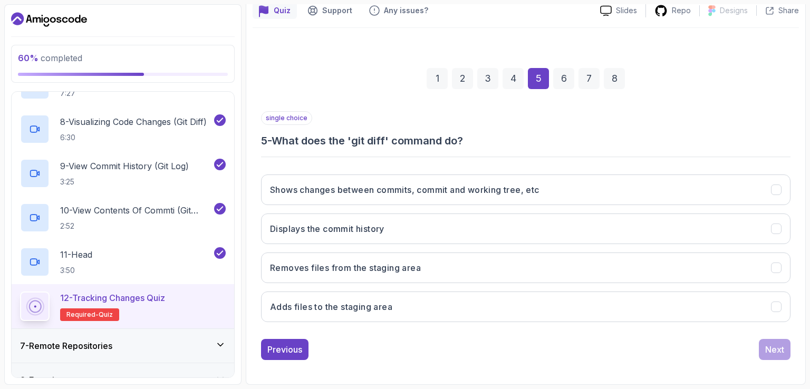
scroll to position [97, 0]
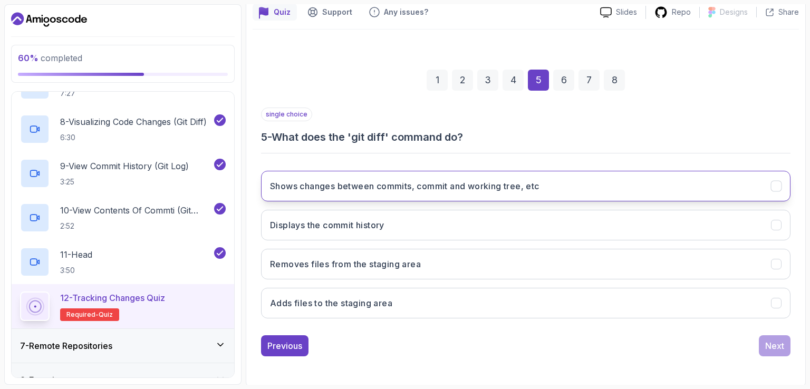
click at [326, 185] on h3 "Shows changes between commits, commit and working tree, etc" at bounding box center [405, 186] width 270 height 13
click at [774, 340] on div "Next" at bounding box center [774, 346] width 19 height 13
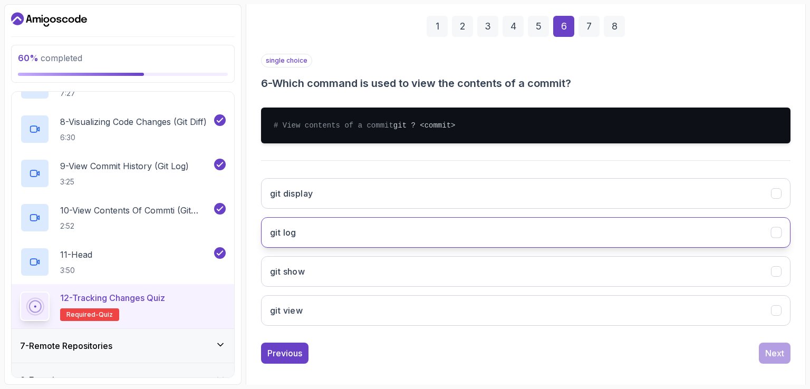
scroll to position [169, 0]
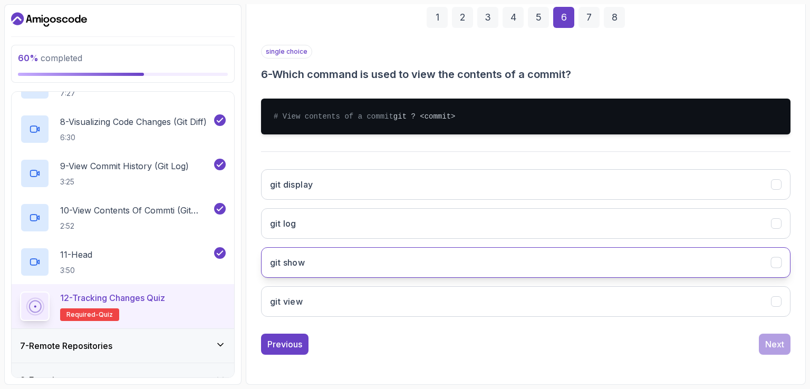
click at [376, 261] on button "git show" at bounding box center [526, 262] width 530 height 31
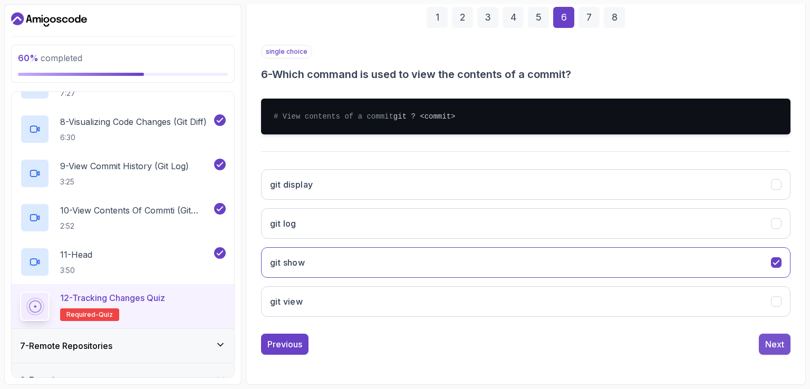
click at [768, 339] on div "Next" at bounding box center [774, 344] width 19 height 13
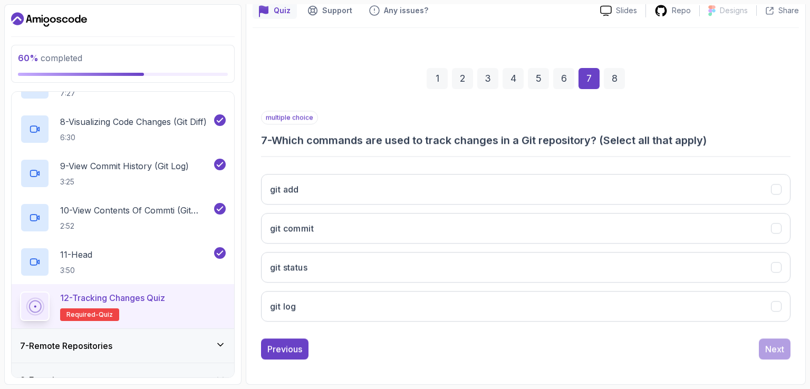
scroll to position [97, 0]
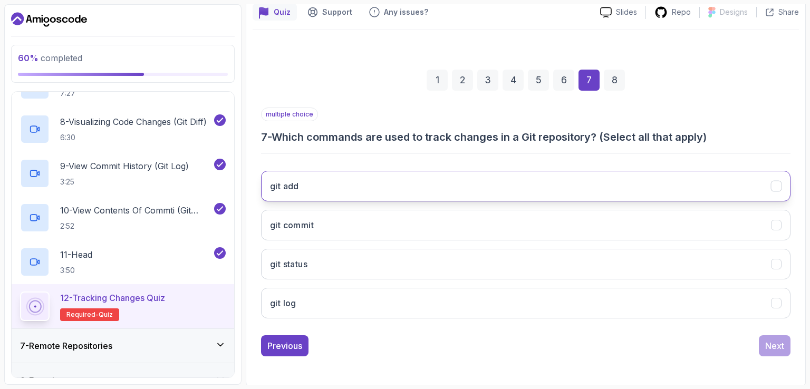
click at [501, 175] on button "git add" at bounding box center [526, 186] width 530 height 31
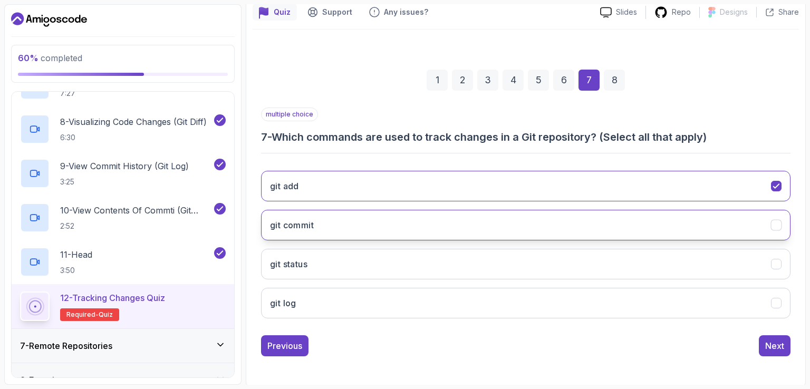
click at [479, 227] on button "git commit" at bounding box center [526, 225] width 530 height 31
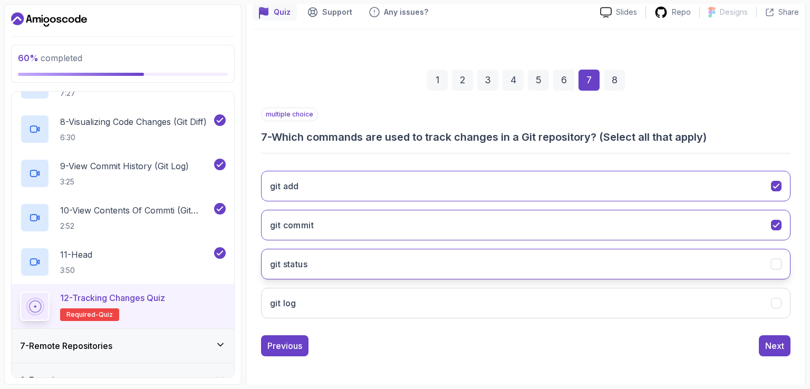
click at [477, 262] on button "git status" at bounding box center [526, 264] width 530 height 31
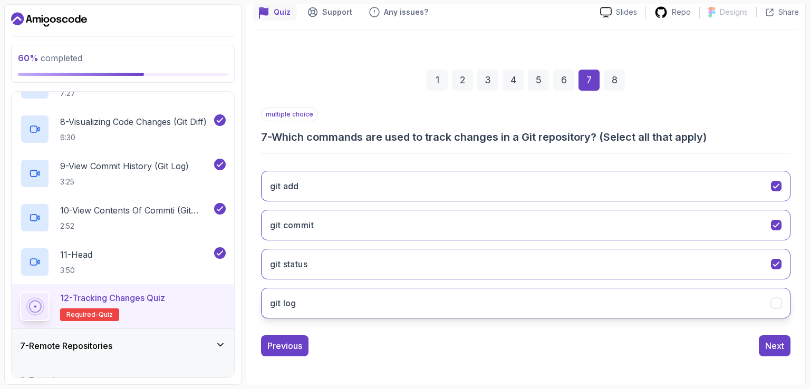
click at [751, 311] on button "git log" at bounding box center [526, 303] width 530 height 31
click at [776, 340] on div "Next" at bounding box center [774, 346] width 19 height 13
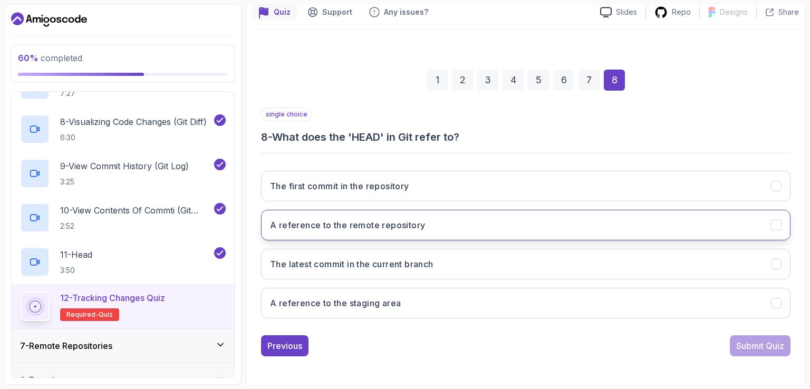
click at [345, 224] on h3 "A reference to the remote repository" at bounding box center [347, 225] width 155 height 13
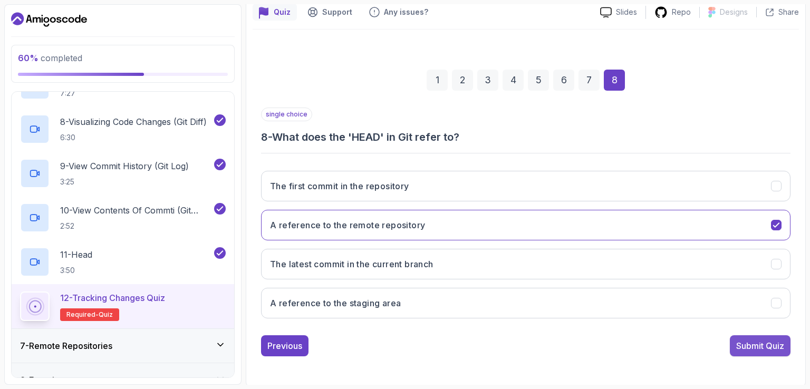
click at [766, 349] on div "Submit Quiz" at bounding box center [760, 346] width 48 height 13
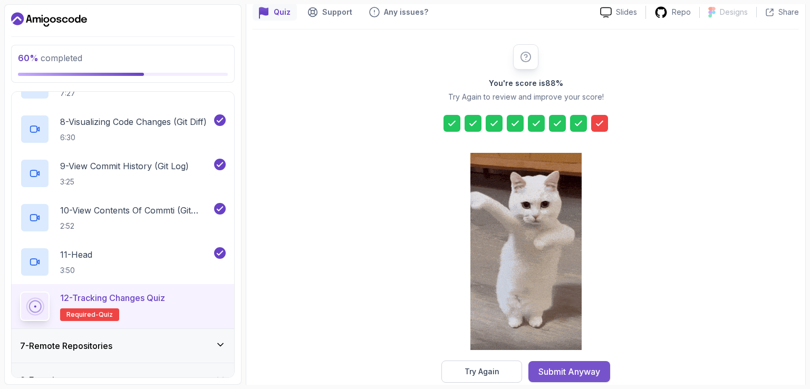
click at [570, 366] on div "Submit Anyway" at bounding box center [570, 372] width 62 height 13
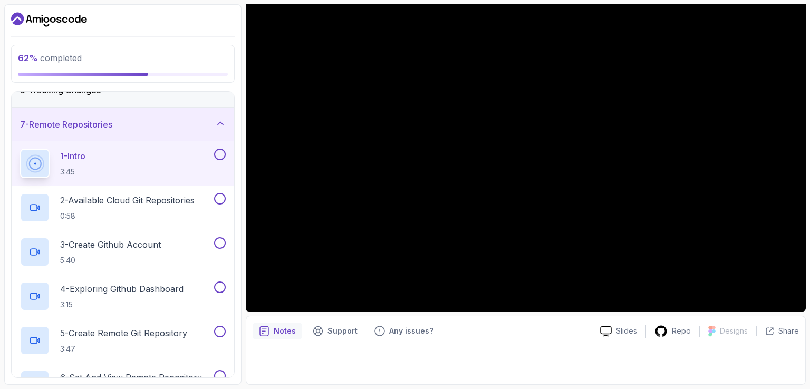
scroll to position [200, 0]
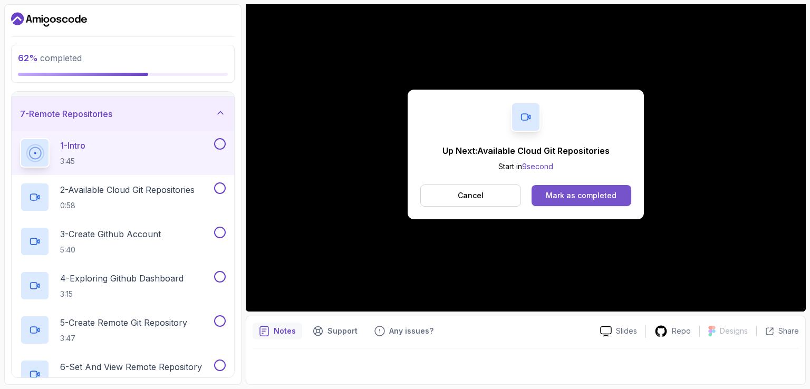
click at [597, 188] on button "Mark as completed" at bounding box center [582, 195] width 100 height 21
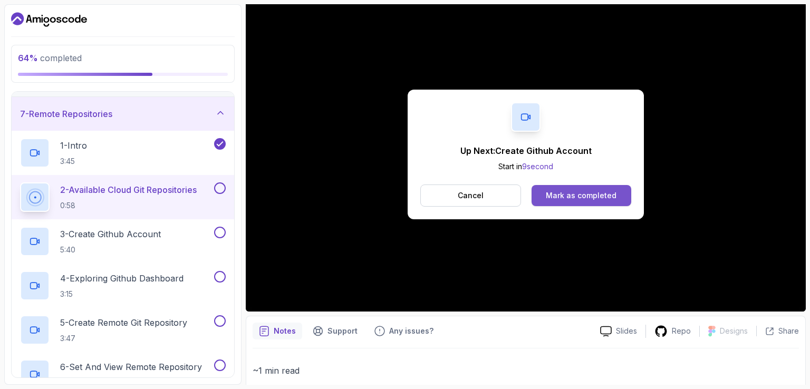
click at [612, 194] on div "Mark as completed" at bounding box center [581, 195] width 71 height 11
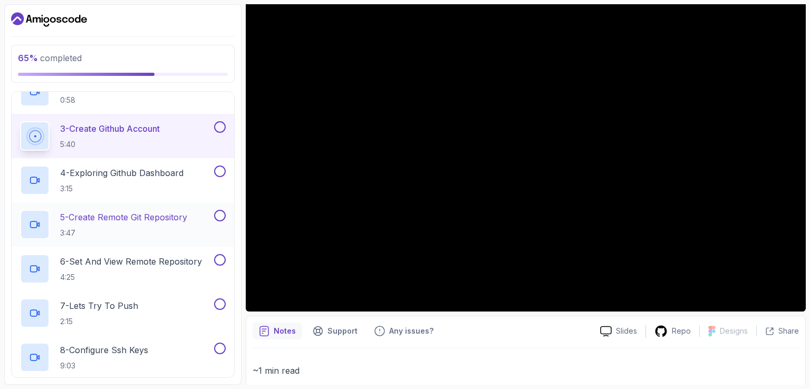
scroll to position [253, 0]
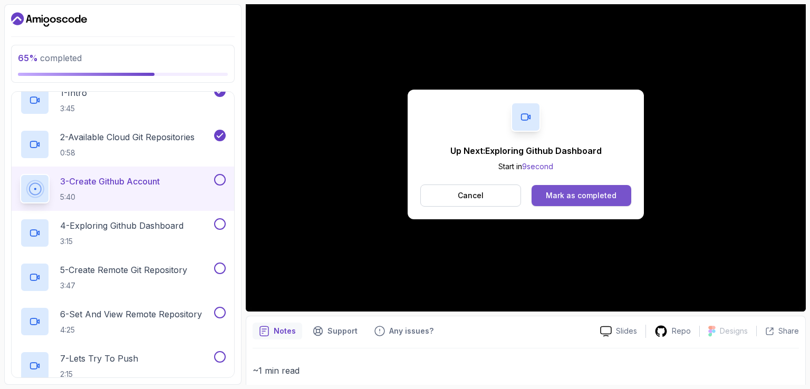
click at [591, 190] on div "Mark as completed" at bounding box center [581, 195] width 71 height 11
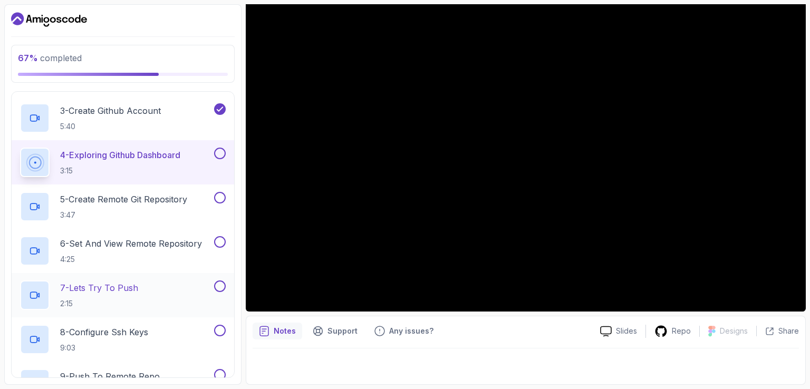
scroll to position [306, 0]
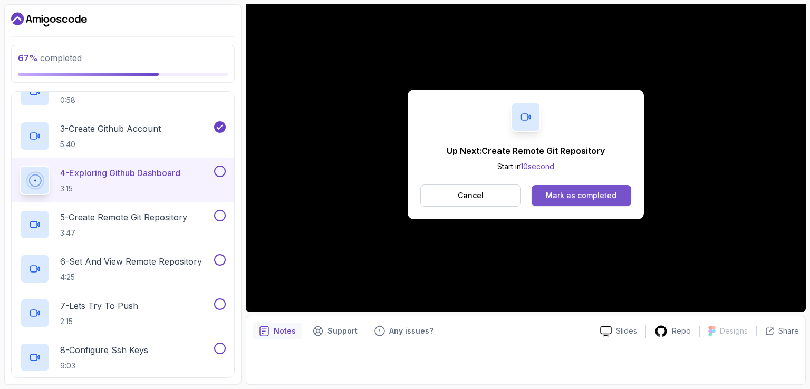
click at [610, 197] on div "Mark as completed" at bounding box center [581, 195] width 71 height 11
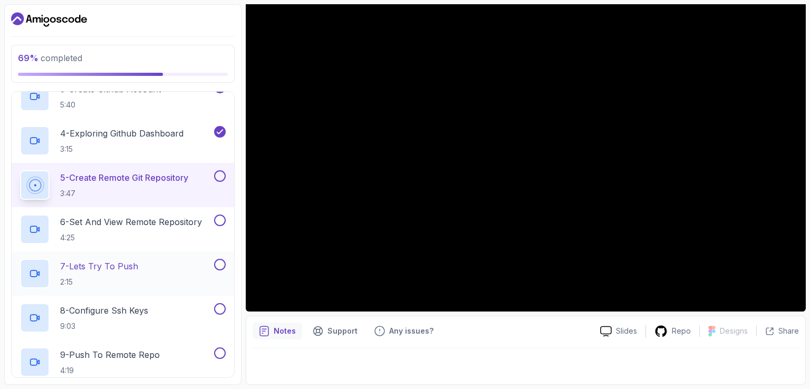
scroll to position [306, 0]
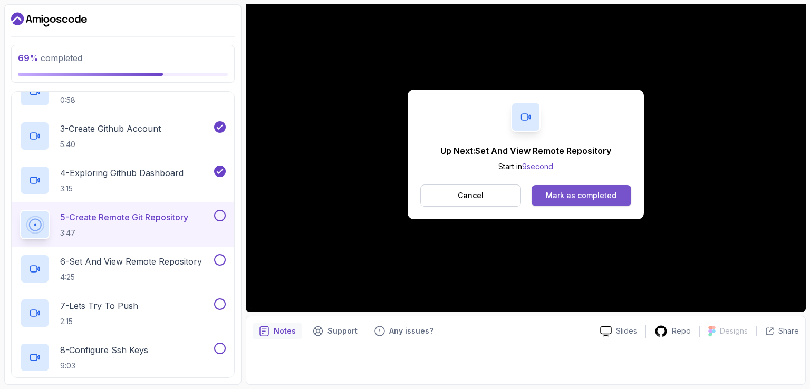
click at [584, 195] on div "Mark as completed" at bounding box center [581, 195] width 71 height 11
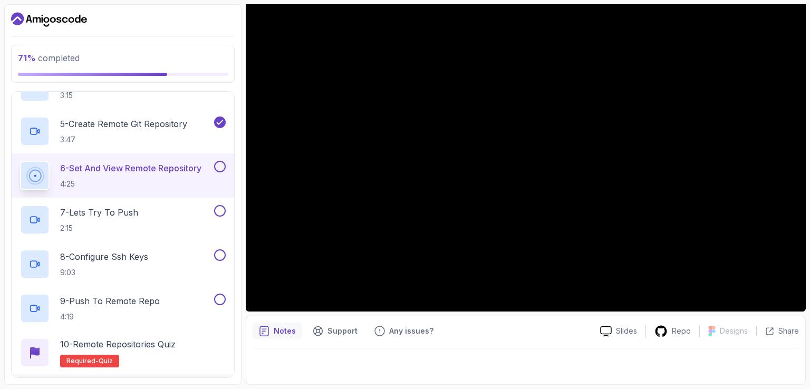
scroll to position [411, 0]
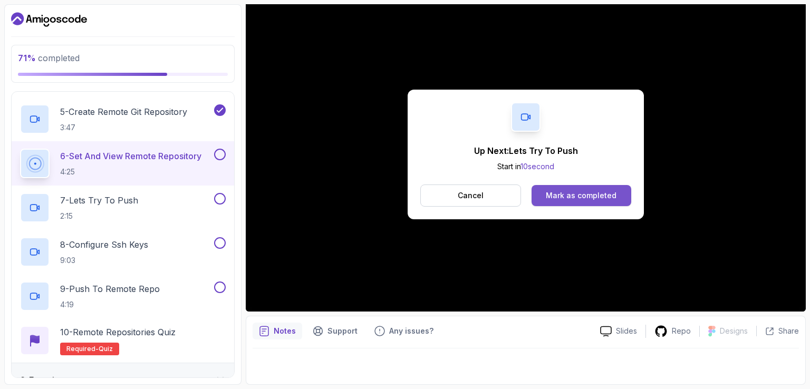
click at [605, 195] on div "Mark as completed" at bounding box center [581, 195] width 71 height 11
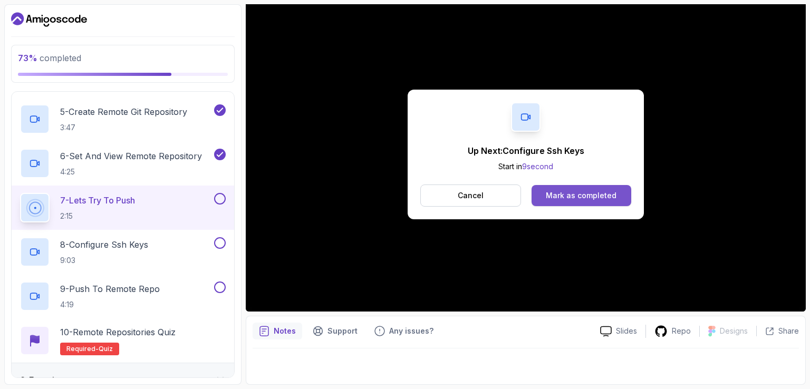
click at [585, 189] on button "Mark as completed" at bounding box center [582, 195] width 100 height 21
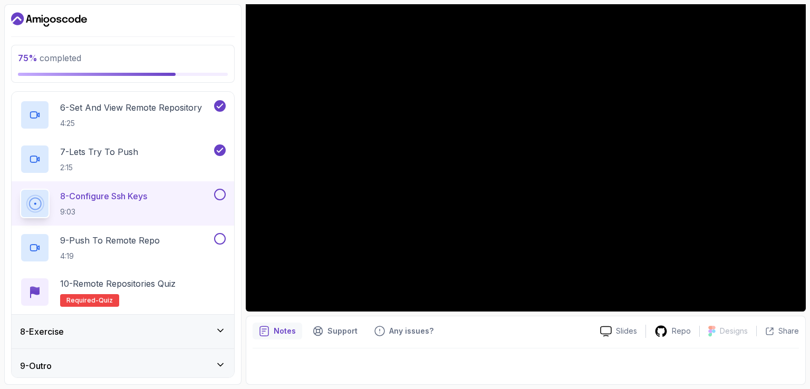
scroll to position [464, 0]
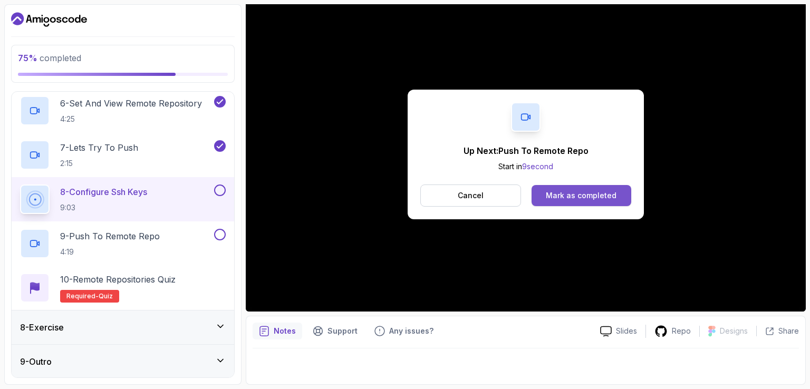
click at [607, 195] on div "Mark as completed" at bounding box center [581, 195] width 71 height 11
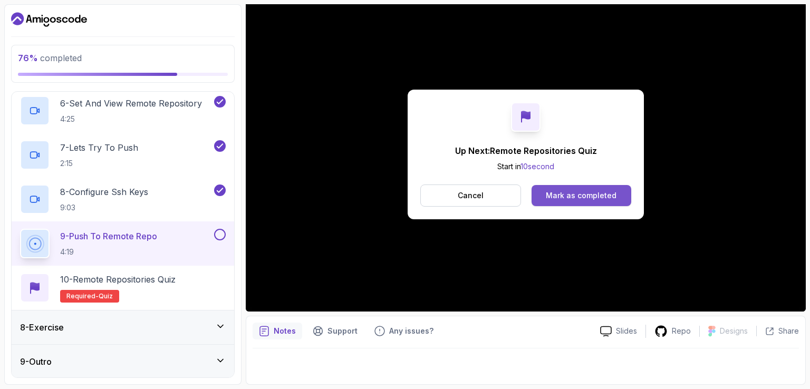
click at [607, 194] on div "Mark as completed" at bounding box center [581, 195] width 71 height 11
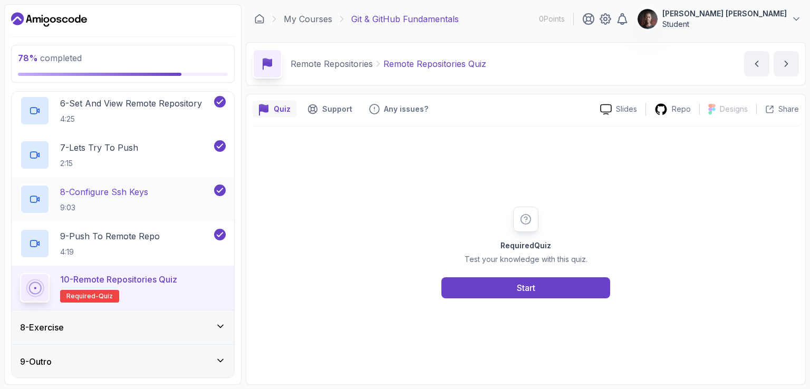
click at [110, 185] on div "8 - Configure Ssh Keys 9:03" at bounding box center [116, 200] width 192 height 30
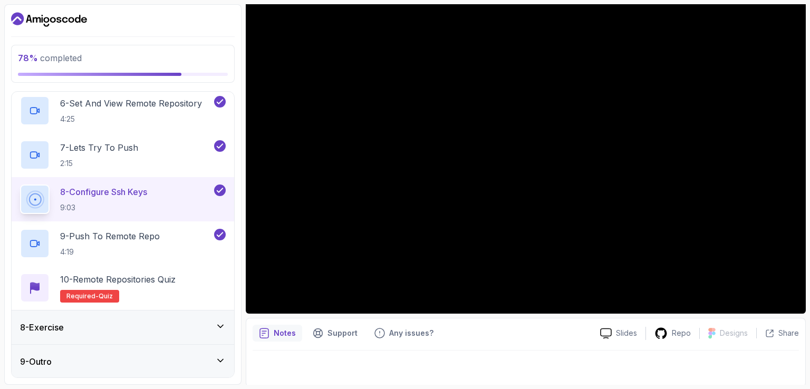
scroll to position [97, 0]
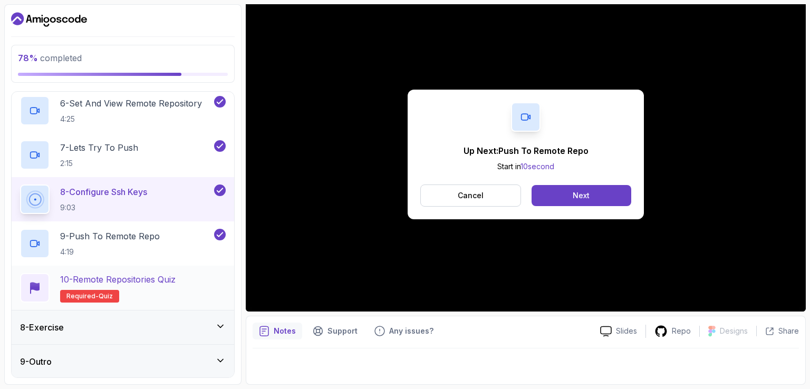
click at [72, 277] on p "10 - Remote Repositories Quiz" at bounding box center [118, 279] width 116 height 13
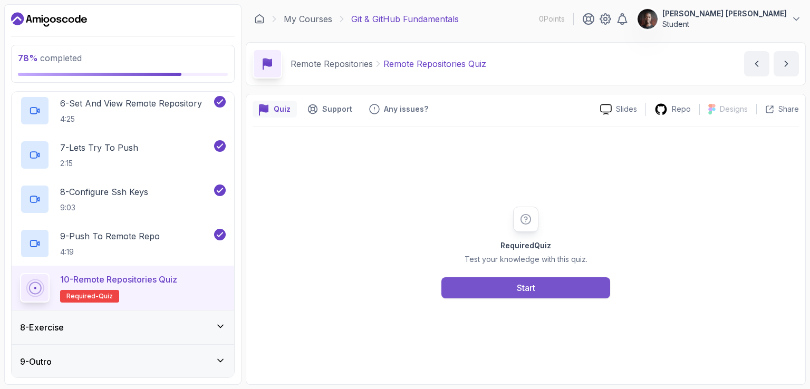
click at [493, 284] on button "Start" at bounding box center [525, 287] width 169 height 21
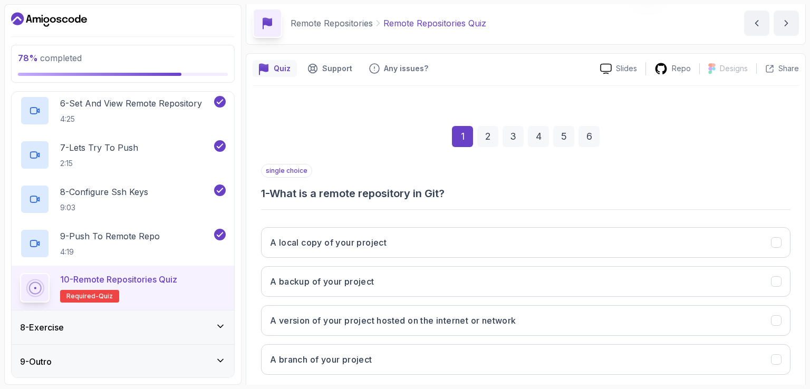
scroll to position [97, 0]
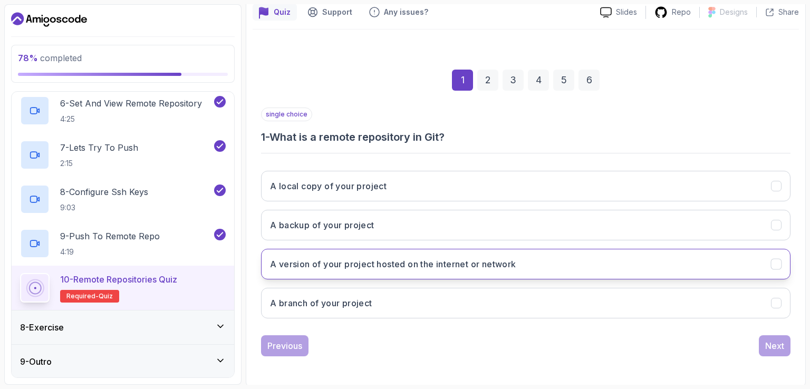
click at [348, 266] on h3 "A version of your project hosted on the internet or network" at bounding box center [393, 264] width 246 height 13
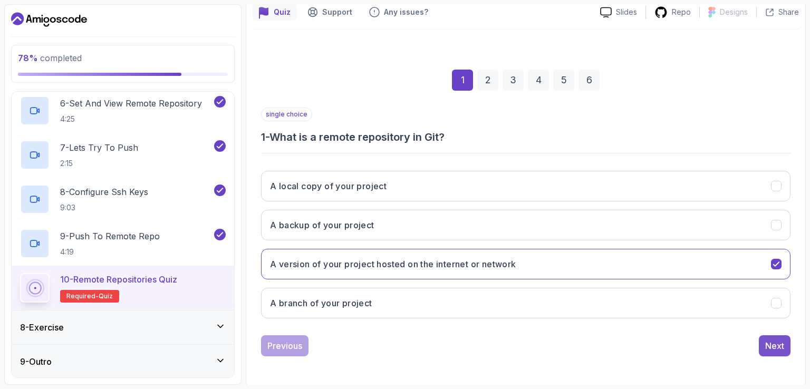
click at [766, 341] on div "Next" at bounding box center [774, 346] width 19 height 13
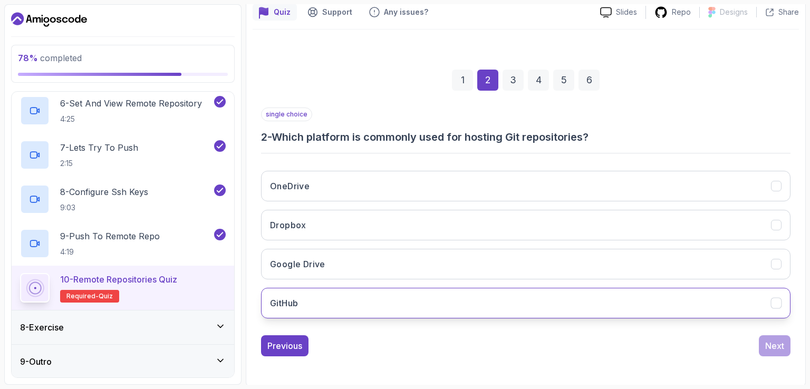
click at [553, 302] on button "GitHub" at bounding box center [526, 303] width 530 height 31
click at [773, 342] on div "Next" at bounding box center [774, 346] width 19 height 13
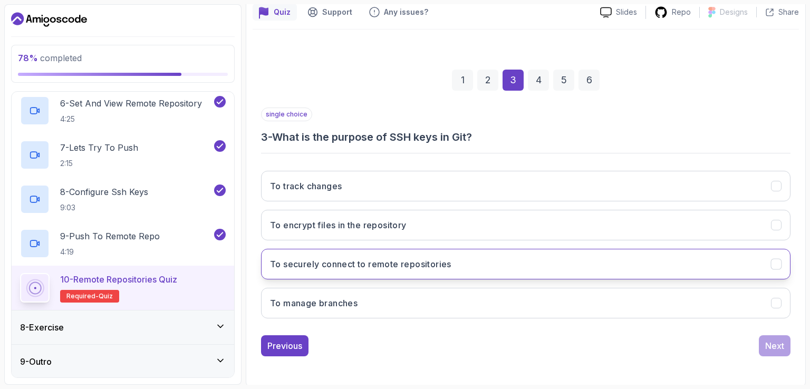
click at [389, 266] on h3 "To securely connect to remote repositories" at bounding box center [360, 264] width 181 height 13
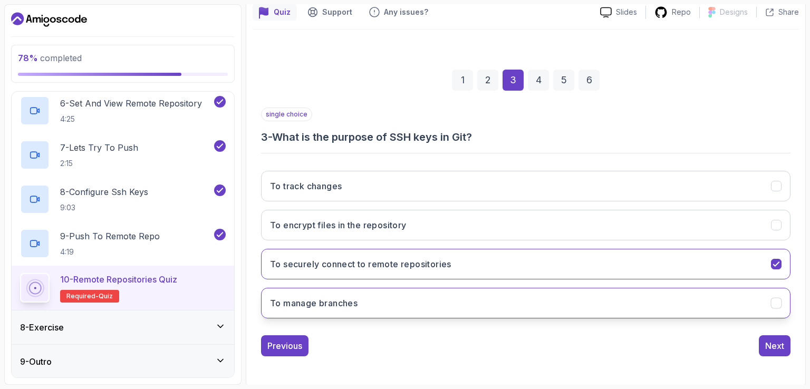
click at [774, 309] on button "To manage branches" at bounding box center [526, 303] width 530 height 31
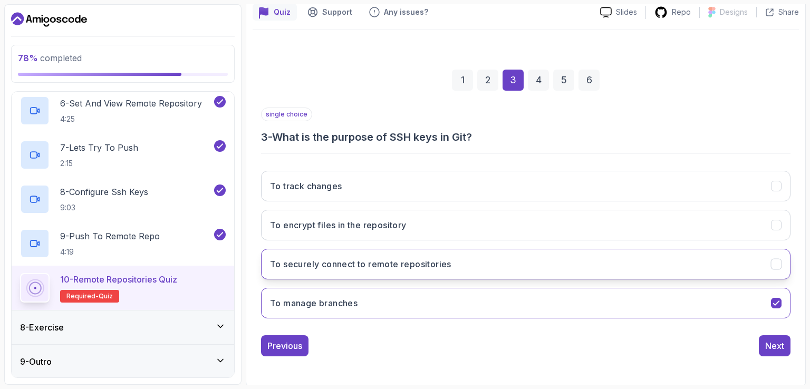
click at [766, 265] on button "To securely connect to remote repositories" at bounding box center [526, 264] width 530 height 31
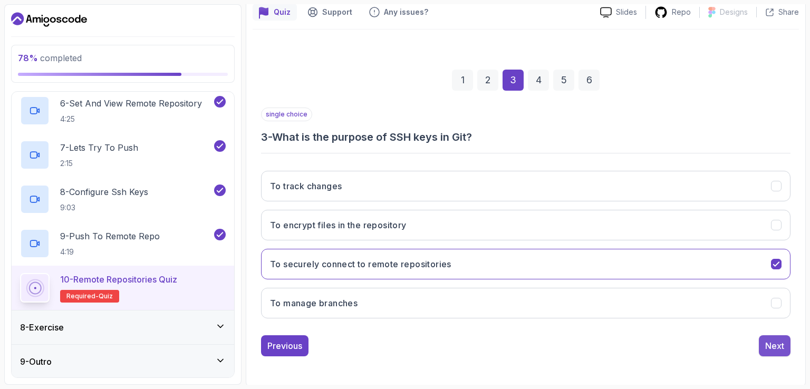
click at [768, 344] on div "Next" at bounding box center [774, 346] width 19 height 13
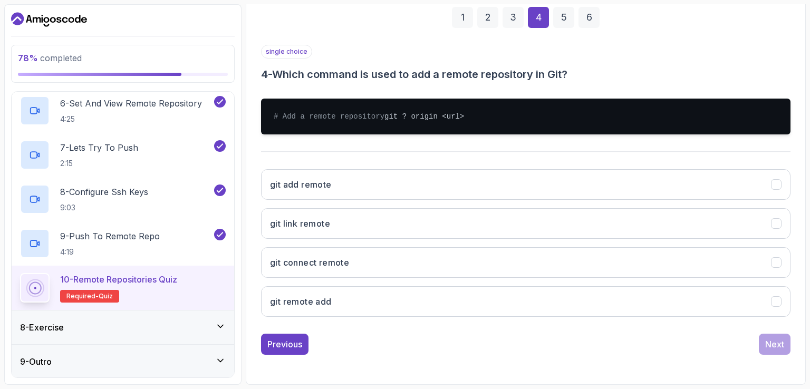
scroll to position [169, 0]
click at [363, 295] on button "git remote add" at bounding box center [526, 301] width 530 height 31
click at [770, 339] on div "Next" at bounding box center [774, 344] width 19 height 13
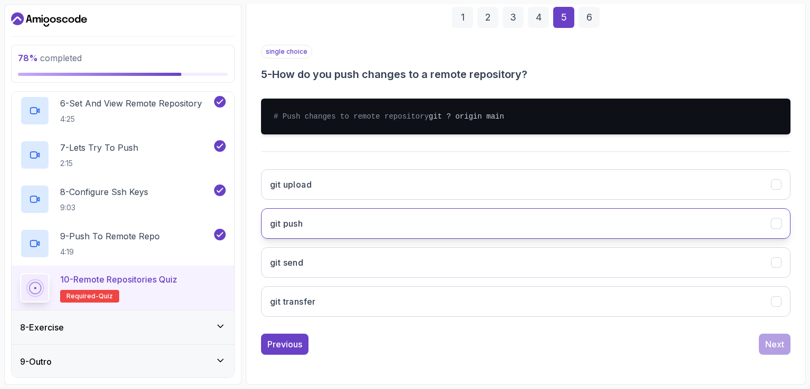
click at [378, 229] on button "git push" at bounding box center [526, 223] width 530 height 31
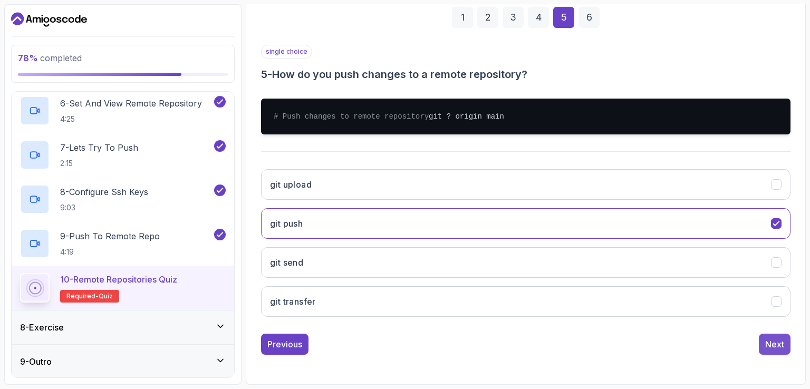
click at [780, 344] on div "Next" at bounding box center [774, 344] width 19 height 13
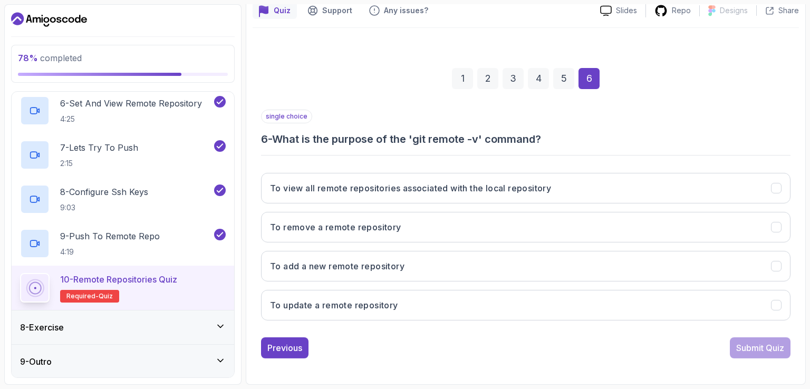
scroll to position [97, 0]
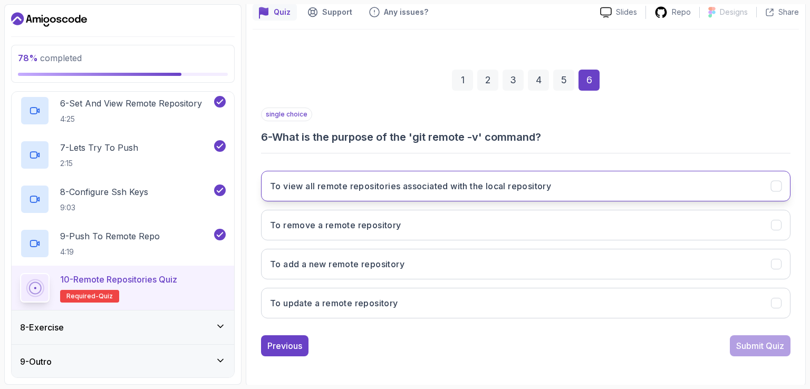
click at [438, 178] on button "To view all remote repositories associated with the local repository" at bounding box center [526, 186] width 530 height 31
click at [743, 348] on div "Submit Quiz" at bounding box center [760, 346] width 48 height 13
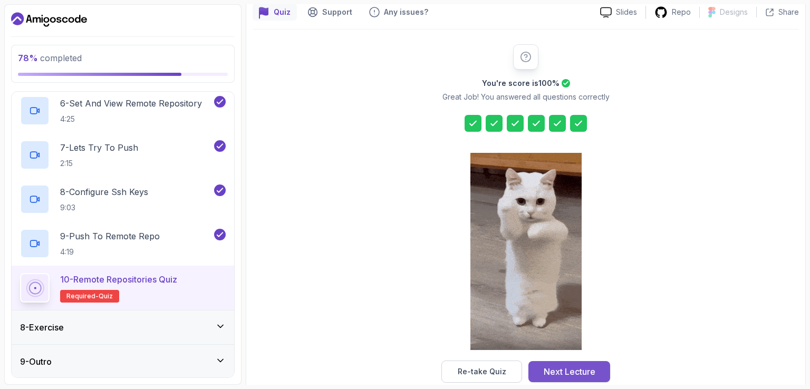
click at [594, 378] on button "Next Lecture" at bounding box center [569, 371] width 82 height 21
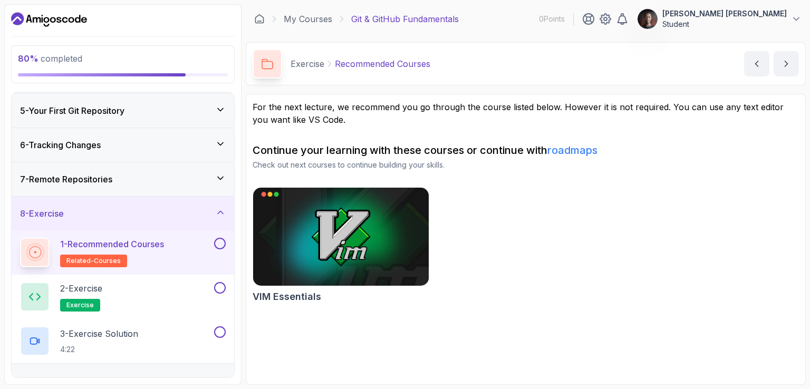
scroll to position [154, 0]
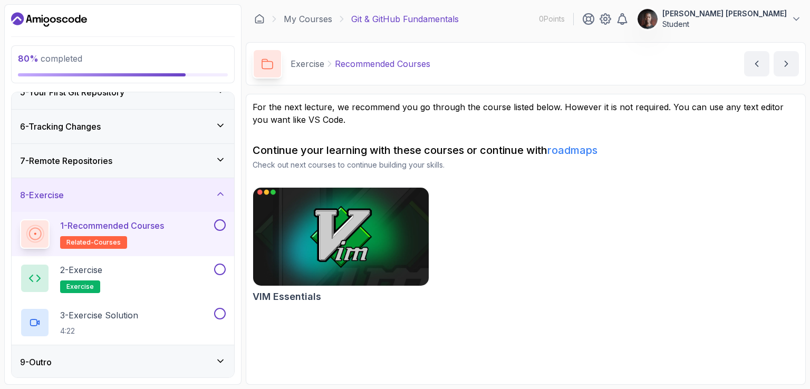
click at [361, 230] on img at bounding box center [341, 236] width 184 height 103
click at [787, 70] on button "next content" at bounding box center [786, 63] width 25 height 25
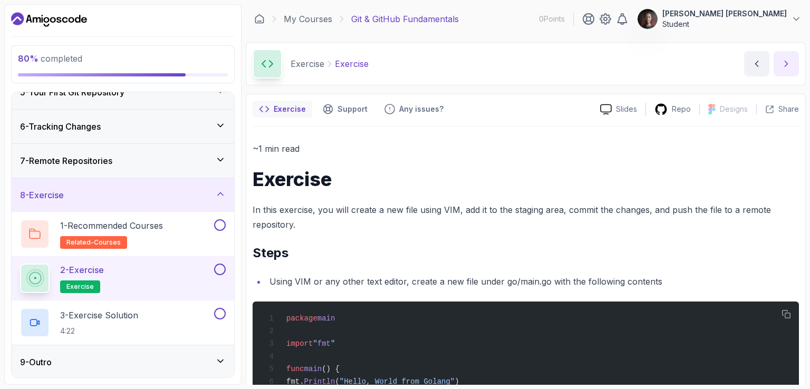
click at [791, 67] on button "next content" at bounding box center [786, 63] width 25 height 25
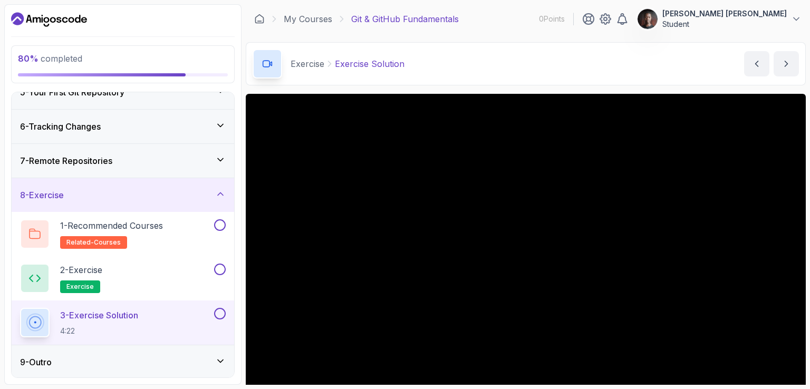
click at [187, 353] on div "9 - Outro" at bounding box center [123, 362] width 223 height 34
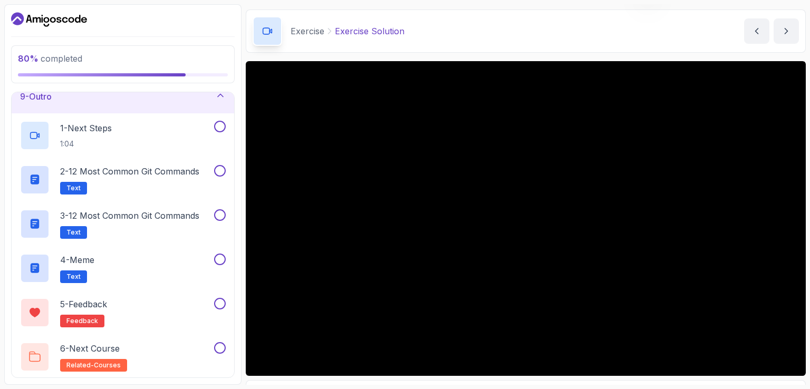
scroll to position [97, 0]
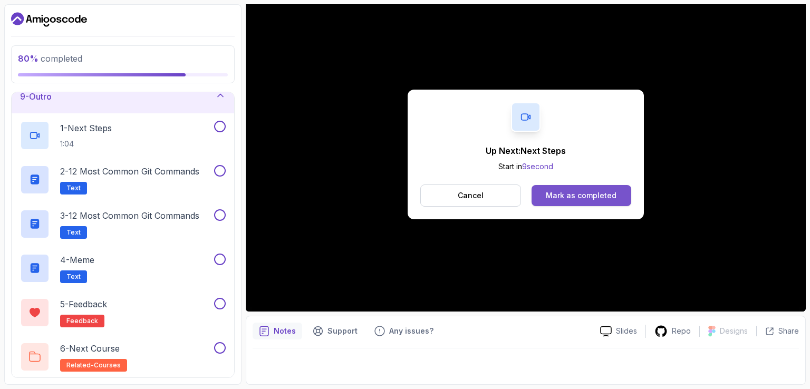
click at [577, 187] on button "Mark as completed" at bounding box center [582, 195] width 100 height 21
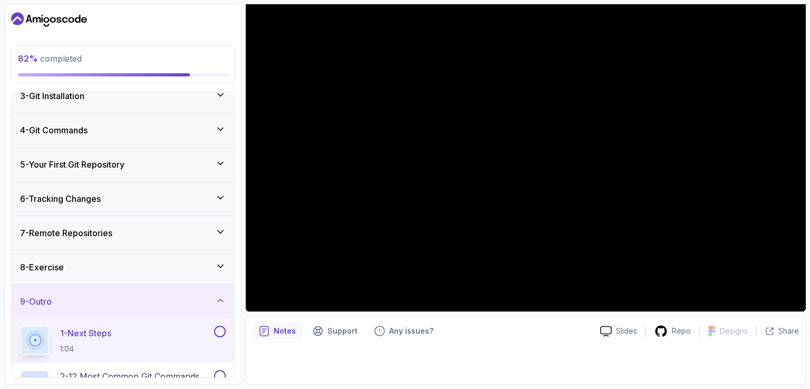
scroll to position [76, 0]
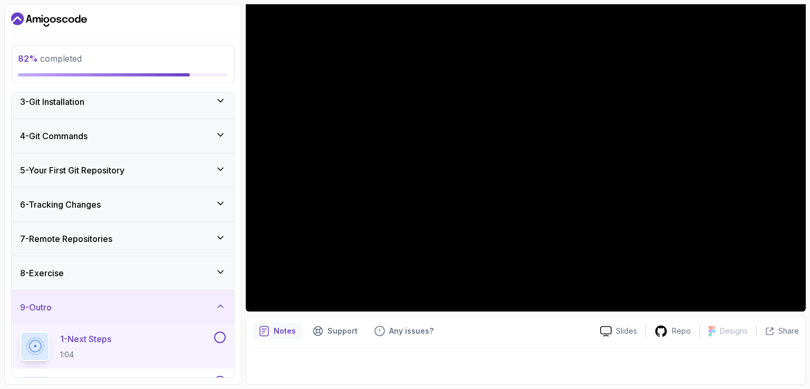
click at [72, 267] on div "8 - Exercise" at bounding box center [123, 273] width 206 height 13
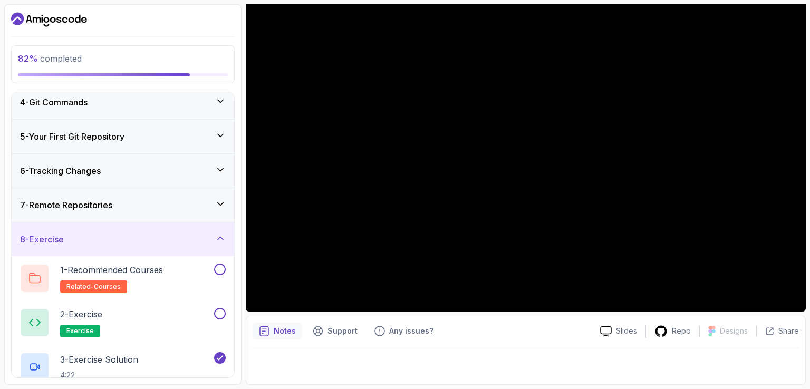
scroll to position [154, 0]
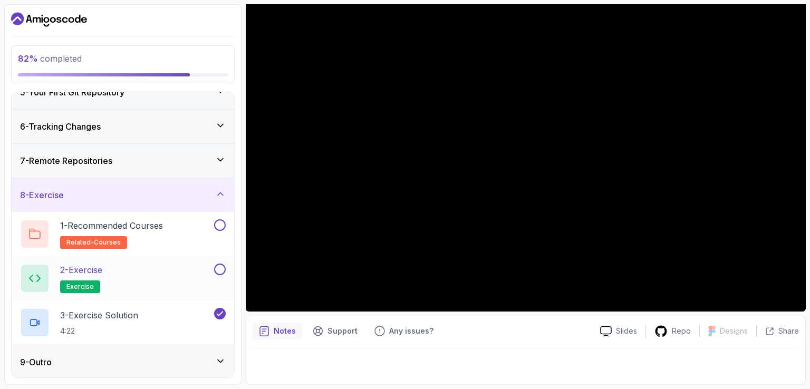
click at [100, 264] on p "2 - Exercise" at bounding box center [81, 270] width 42 height 13
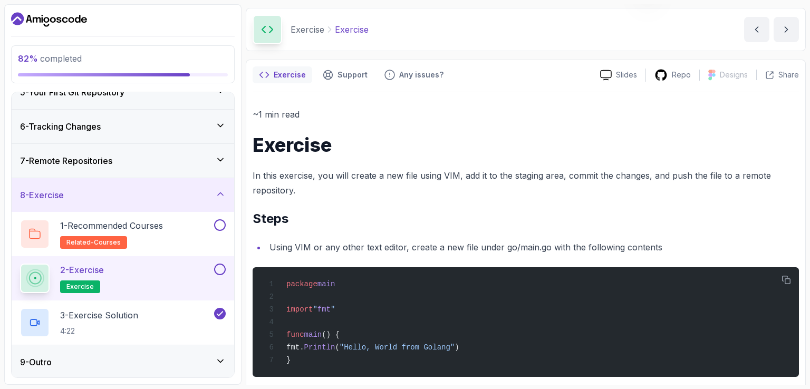
scroll to position [155, 0]
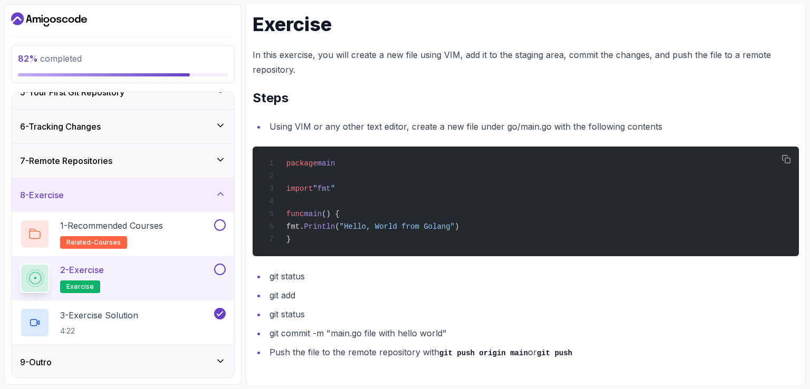
click at [59, 357] on div "9 - Outro" at bounding box center [123, 362] width 206 height 13
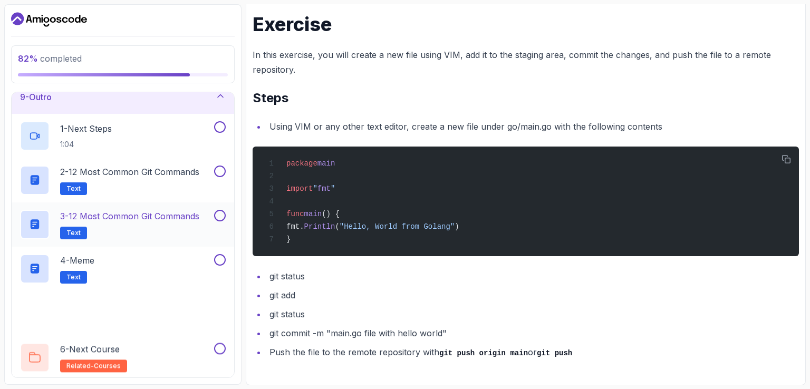
scroll to position [287, 0]
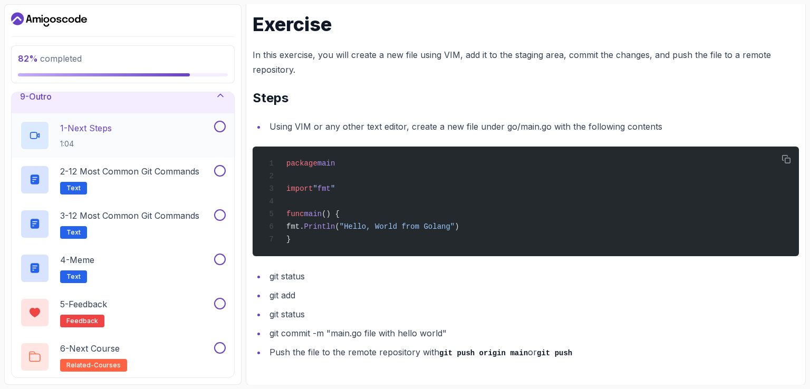
click at [141, 138] on div "1 - Next Steps 1:04" at bounding box center [116, 136] width 192 height 30
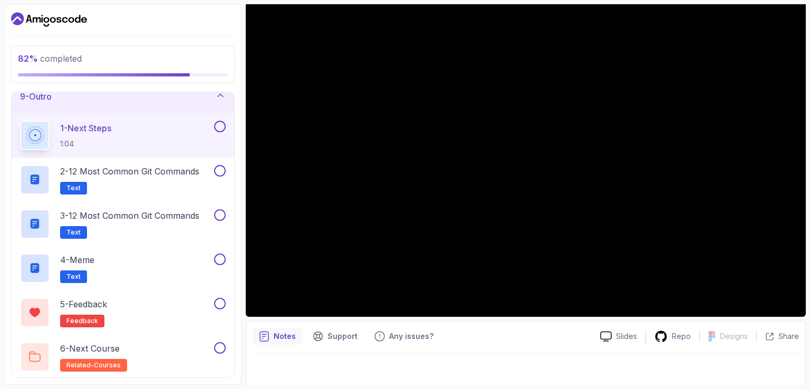
scroll to position [97, 0]
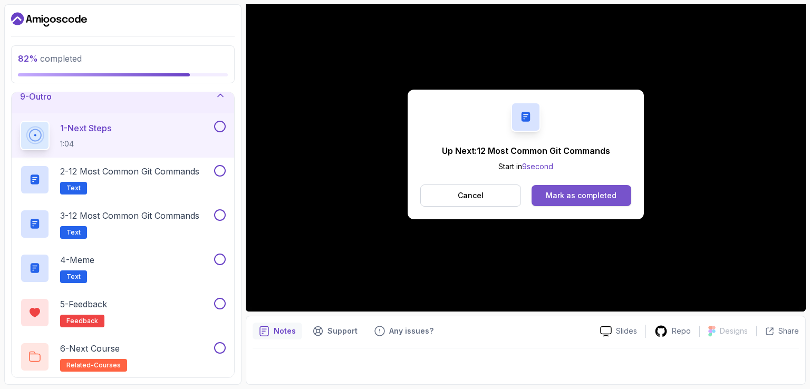
click at [585, 191] on div "Mark as completed" at bounding box center [581, 195] width 71 height 11
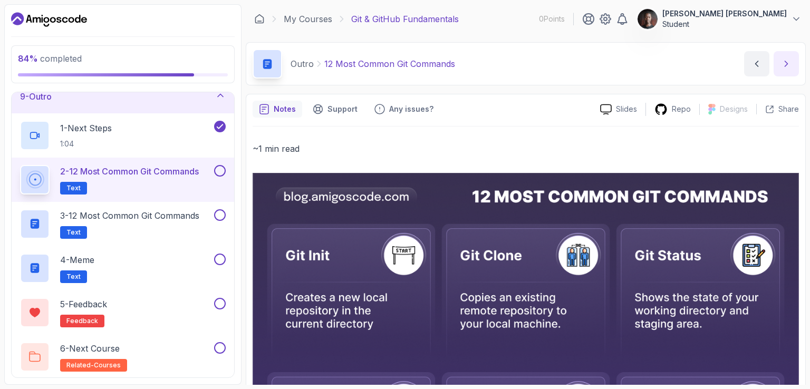
click at [788, 63] on icon "next content" at bounding box center [786, 64] width 11 height 11
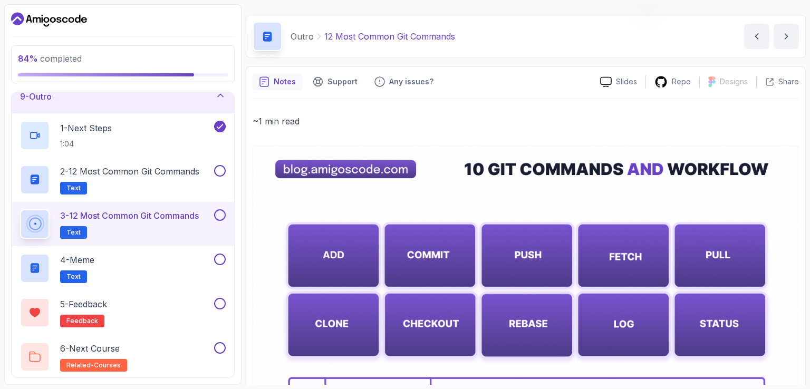
scroll to position [19, 0]
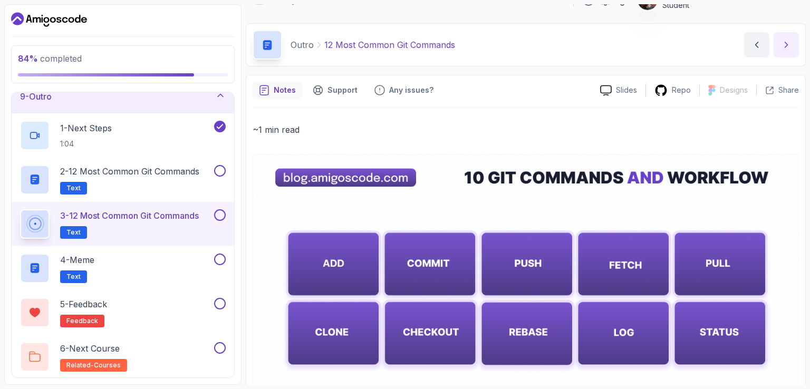
click at [790, 51] on button "next content" at bounding box center [786, 44] width 25 height 25
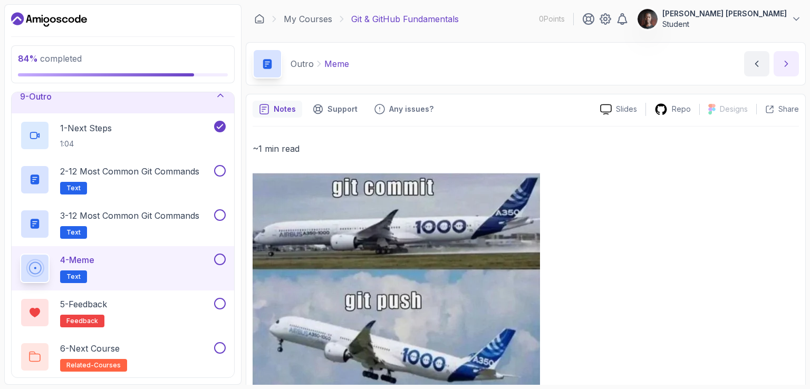
click at [789, 61] on icon "next content" at bounding box center [786, 64] width 11 height 11
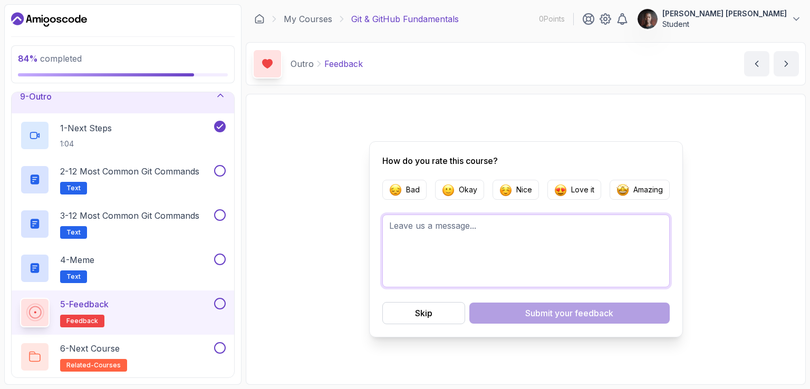
click at [453, 234] on textarea at bounding box center [525, 251] width 287 height 73
click at [622, 186] on img "button" at bounding box center [623, 190] width 13 height 13
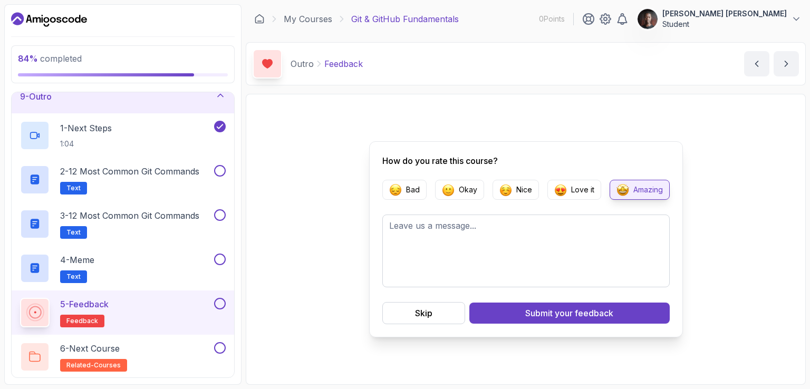
click at [619, 188] on img "button" at bounding box center [623, 190] width 13 height 13
click at [561, 228] on textarea at bounding box center [525, 251] width 287 height 73
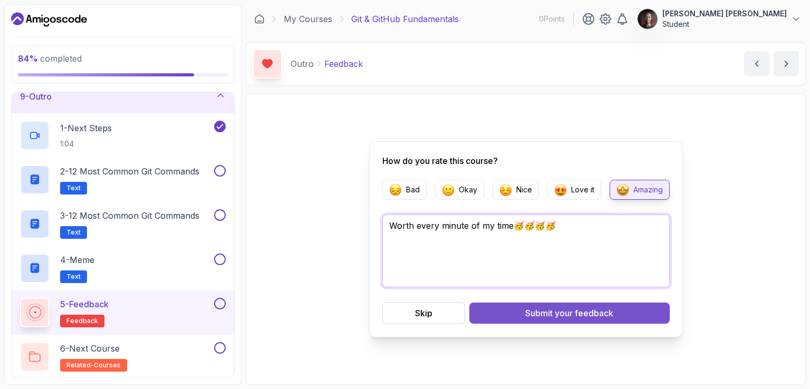
type textarea "Worth every minute of my time🥳🥳🥳🥳"
click at [536, 312] on div "Submit your feedback" at bounding box center [569, 313] width 88 height 13
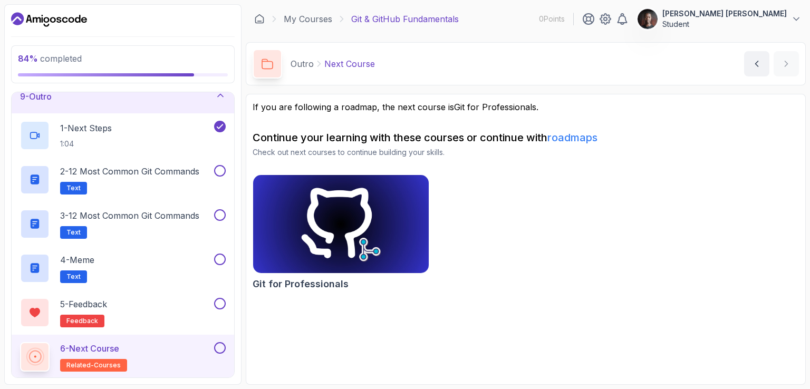
click at [344, 66] on p "Next Course" at bounding box center [349, 63] width 51 height 13
click at [363, 195] on img at bounding box center [341, 223] width 184 height 103
click at [335, 66] on p "Next Course" at bounding box center [349, 63] width 51 height 13
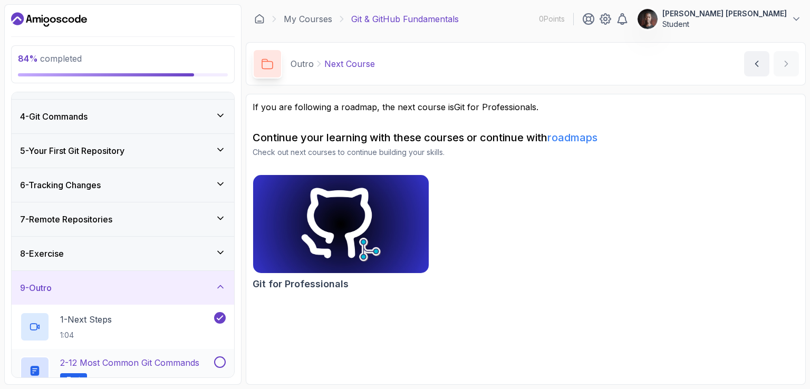
scroll to position [76, 0]
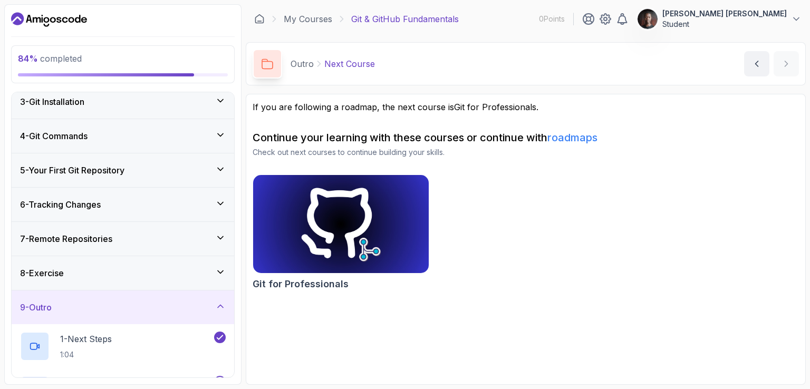
click at [123, 185] on div "5 - Your First Git Repository" at bounding box center [123, 170] width 223 height 34
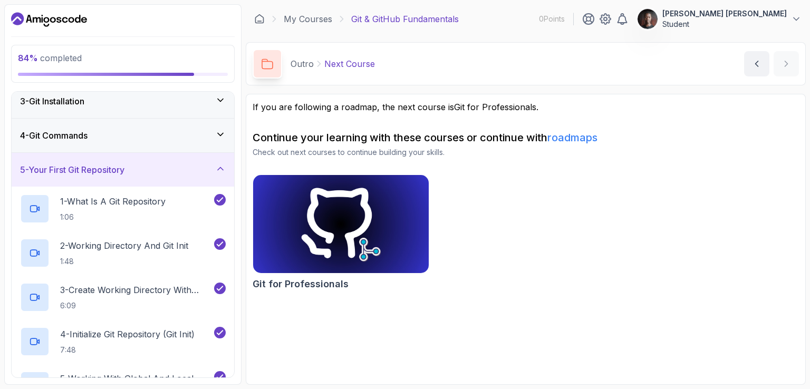
click at [42, 18] on icon "Dashboard" at bounding box center [43, 19] width 2 height 5
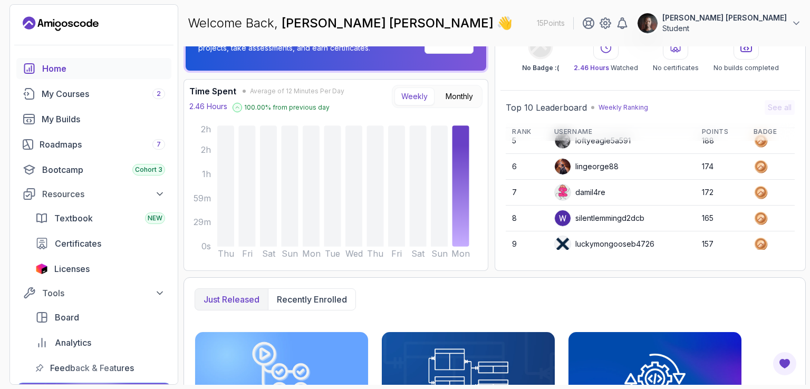
scroll to position [148, 0]
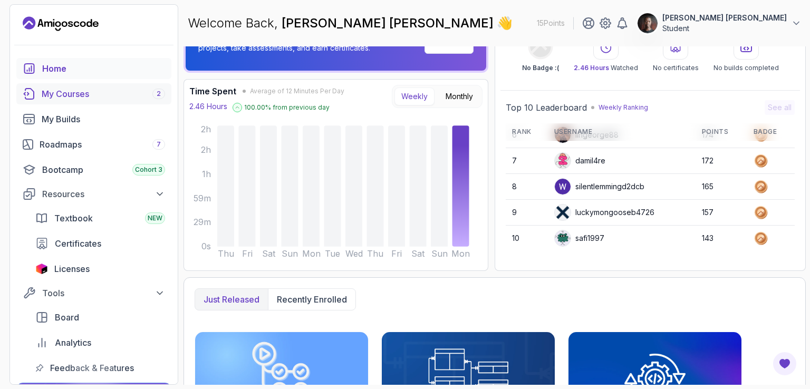
click at [62, 86] on link "My Courses 2" at bounding box center [93, 93] width 155 height 21
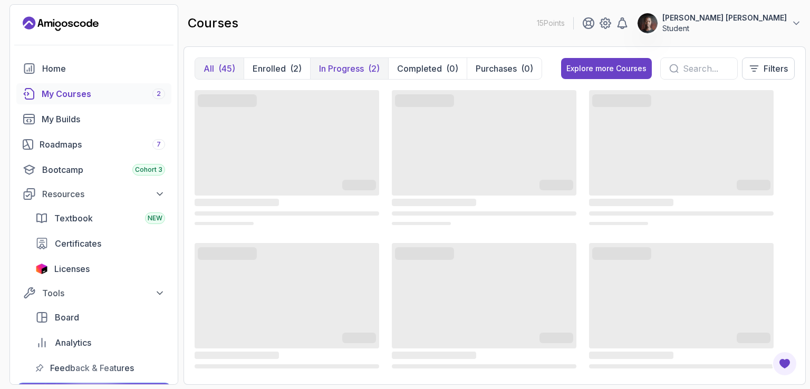
click at [336, 67] on p "In Progress" at bounding box center [341, 68] width 45 height 13
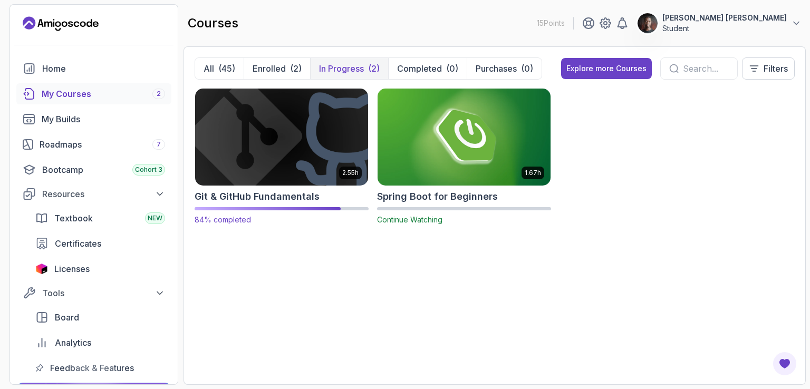
click at [294, 140] on img at bounding box center [281, 137] width 181 height 102
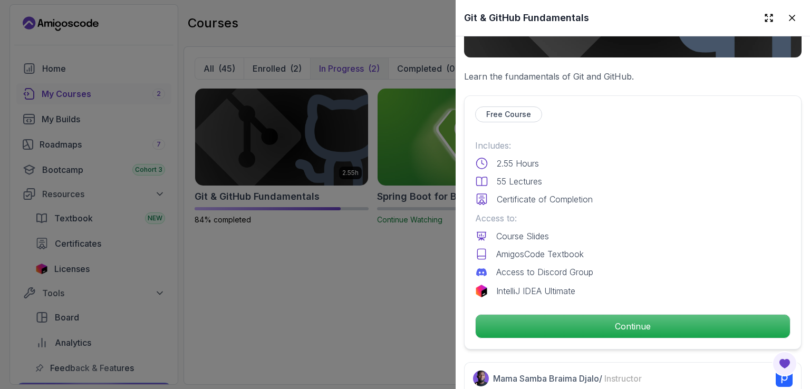
scroll to position [264, 0]
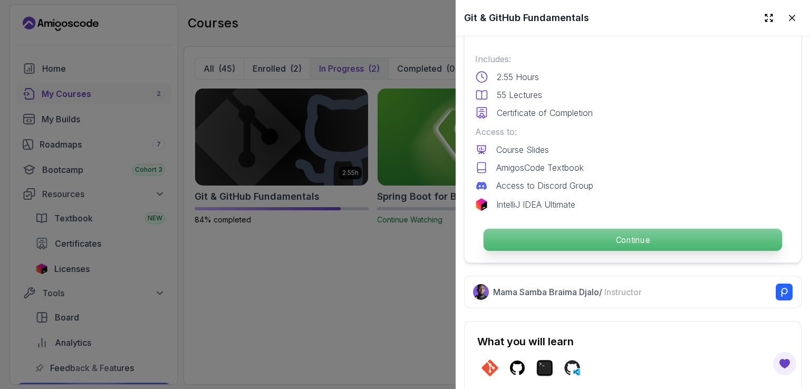
click at [603, 233] on p "Continue" at bounding box center [633, 240] width 299 height 22
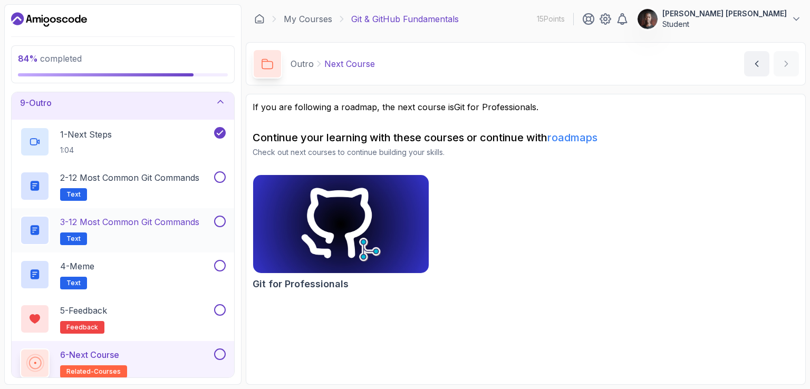
scroll to position [287, 0]
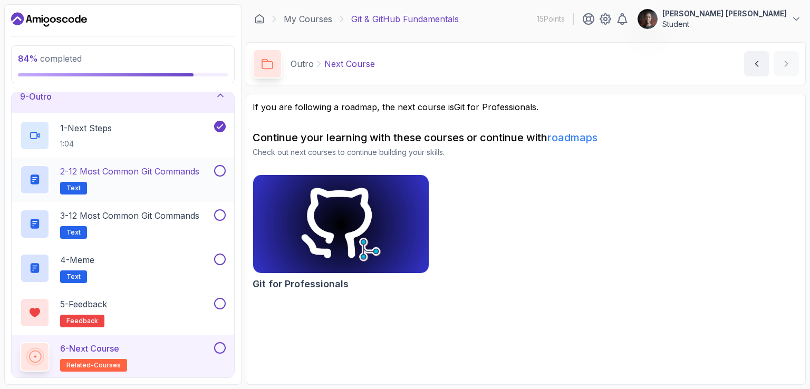
click at [66, 187] on span "Text" at bounding box center [73, 188] width 14 height 8
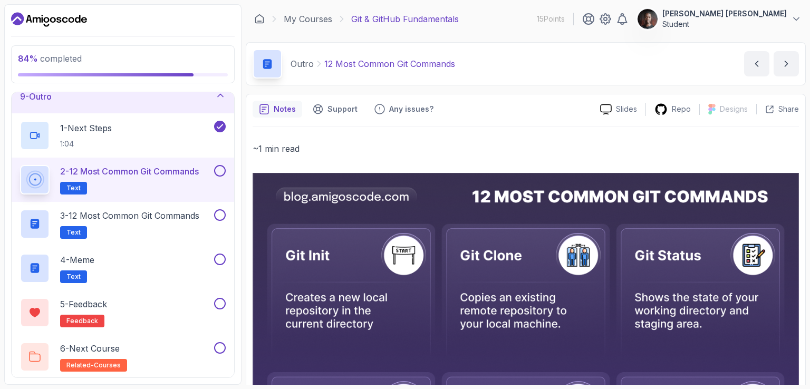
click at [219, 171] on button at bounding box center [220, 171] width 12 height 12
click at [222, 213] on button at bounding box center [220, 215] width 12 height 12
click at [219, 260] on button at bounding box center [220, 260] width 12 height 12
click at [222, 302] on button at bounding box center [220, 304] width 12 height 12
click at [217, 344] on button at bounding box center [220, 348] width 12 height 12
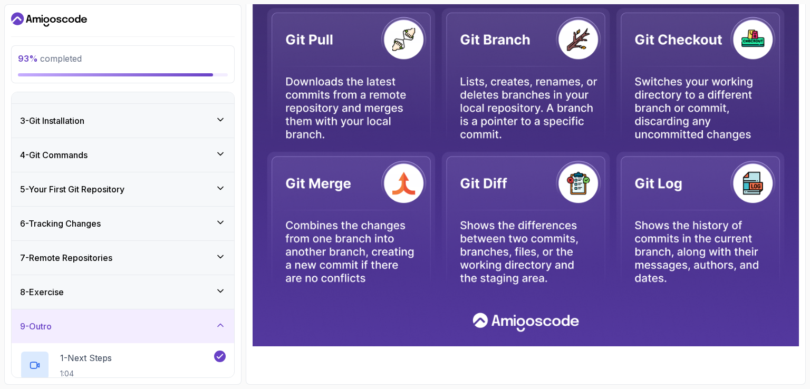
scroll to position [76, 0]
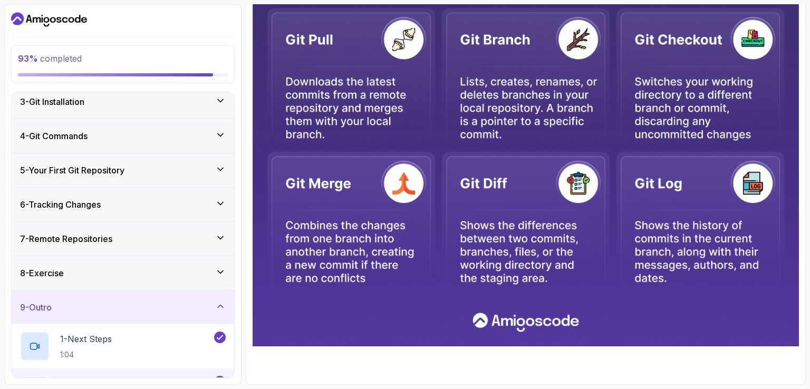
click at [183, 269] on div "8 - Exercise" at bounding box center [123, 273] width 206 height 13
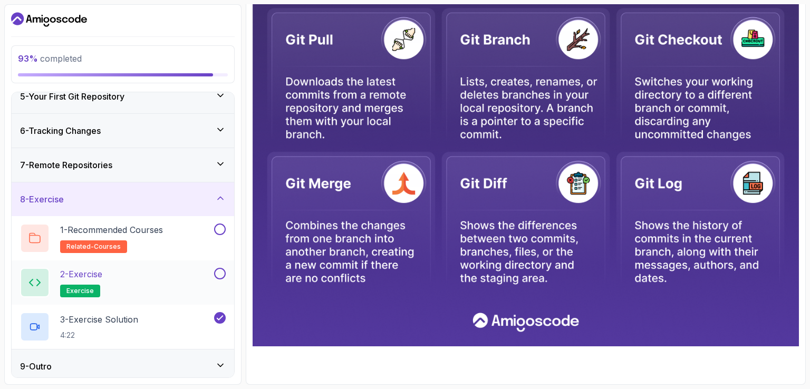
scroll to position [154, 0]
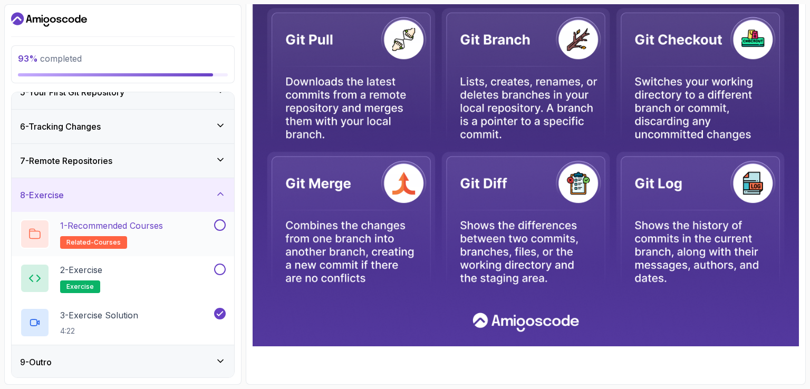
click at [218, 222] on button at bounding box center [220, 225] width 12 height 12
click at [221, 267] on button at bounding box center [220, 270] width 12 height 12
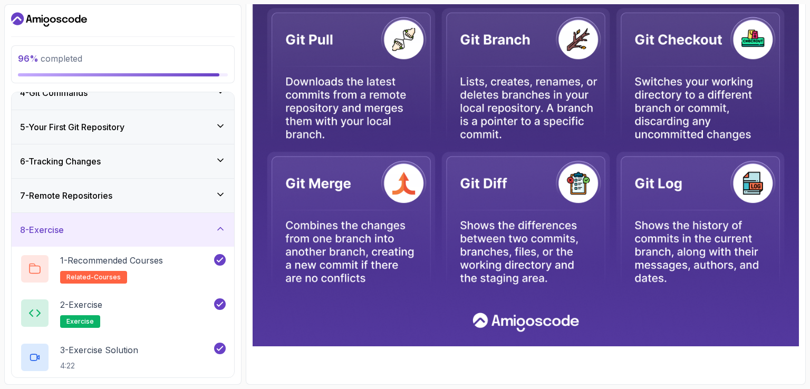
scroll to position [101, 0]
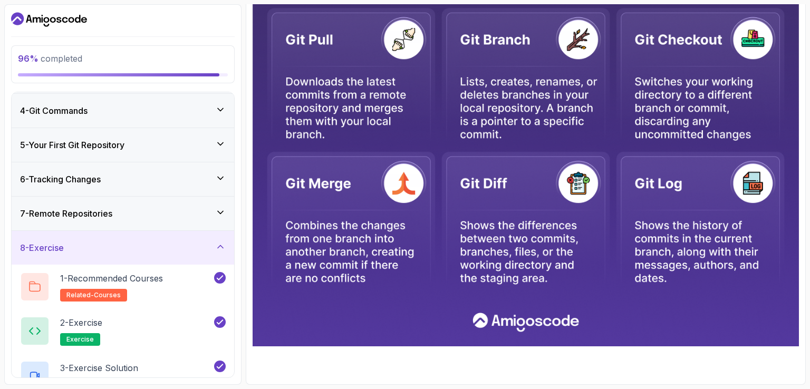
click at [188, 207] on div "7 - Remote Repositories" at bounding box center [123, 213] width 206 height 13
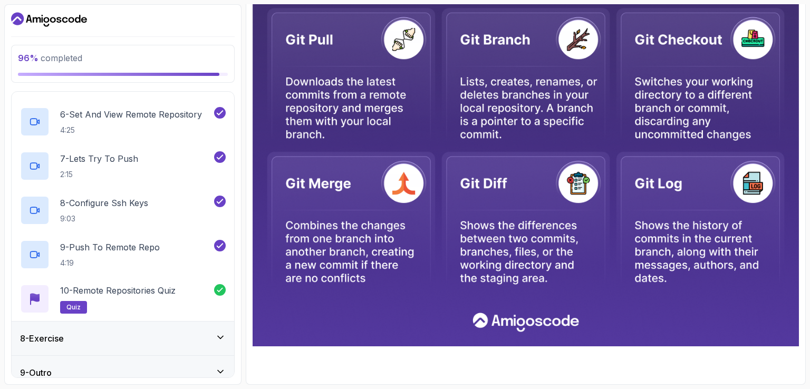
scroll to position [464, 0]
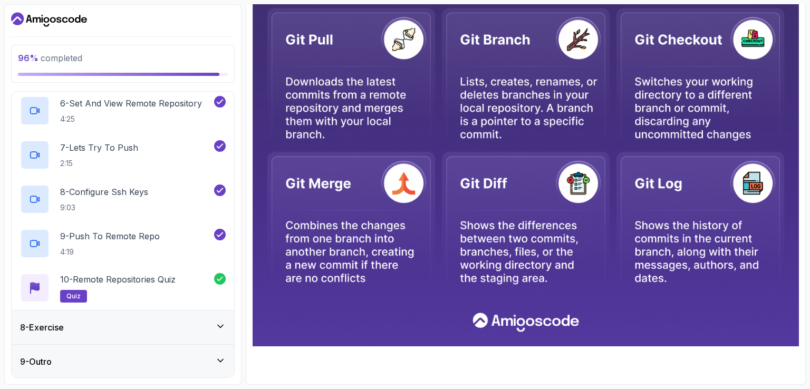
click at [146, 334] on div "8 - Exercise" at bounding box center [123, 328] width 223 height 34
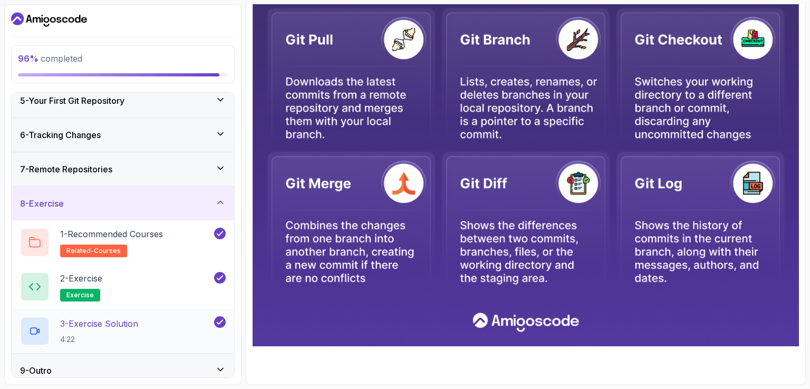
scroll to position [154, 0]
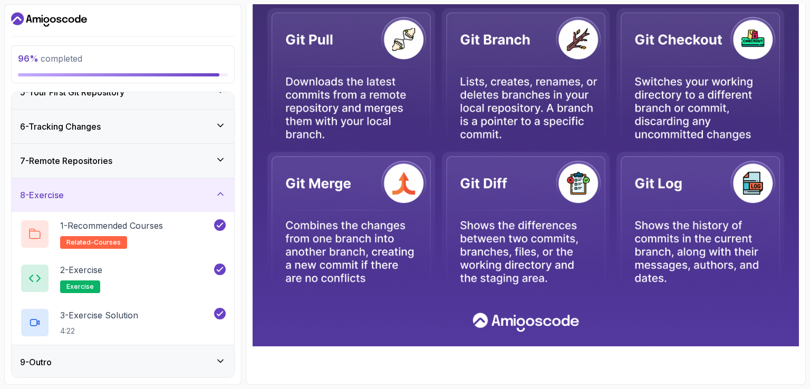
click at [162, 356] on div "9 - Outro" at bounding box center [123, 362] width 206 height 13
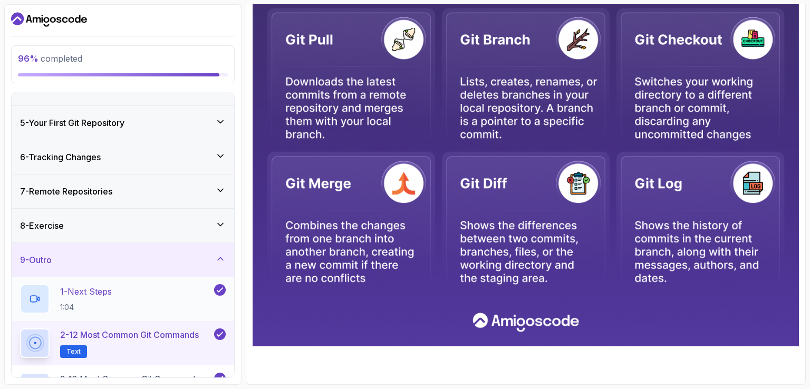
scroll to position [105, 0]
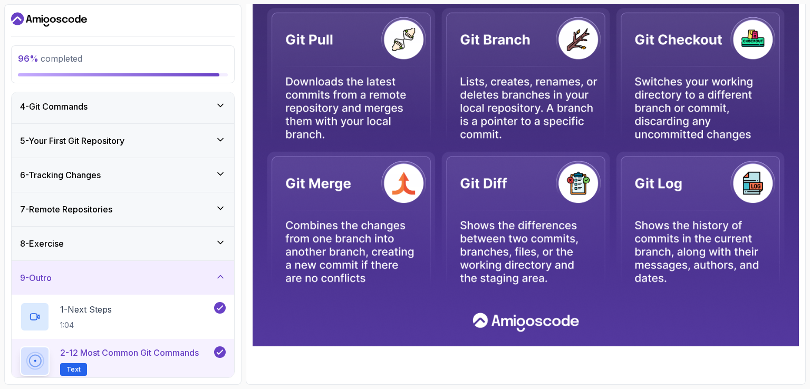
click at [65, 366] on p "Text" at bounding box center [73, 369] width 27 height 13
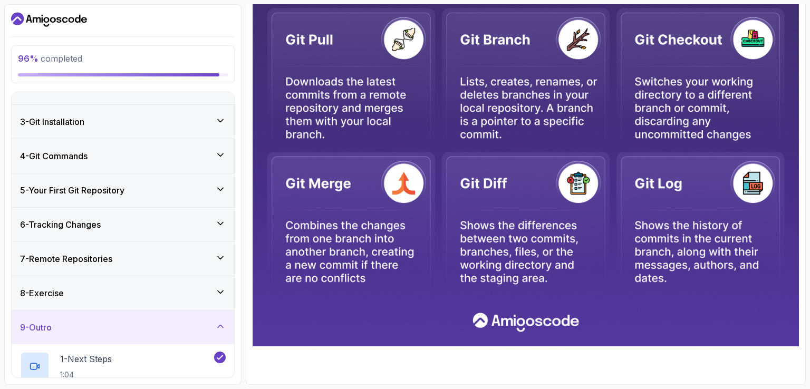
scroll to position [0, 0]
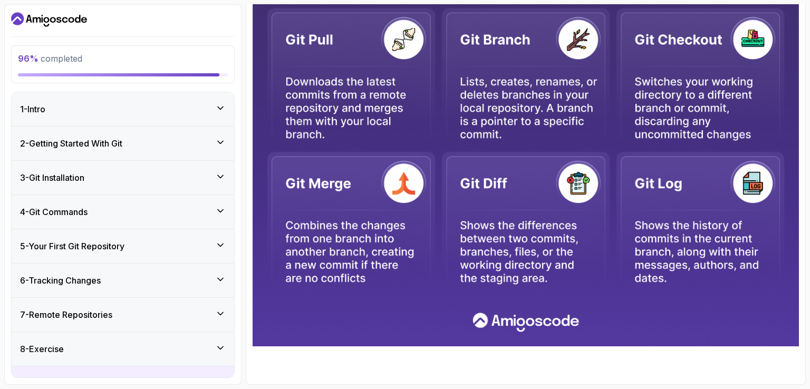
click at [51, 21] on icon "Dashboard" at bounding box center [53, 20] width 6 height 6
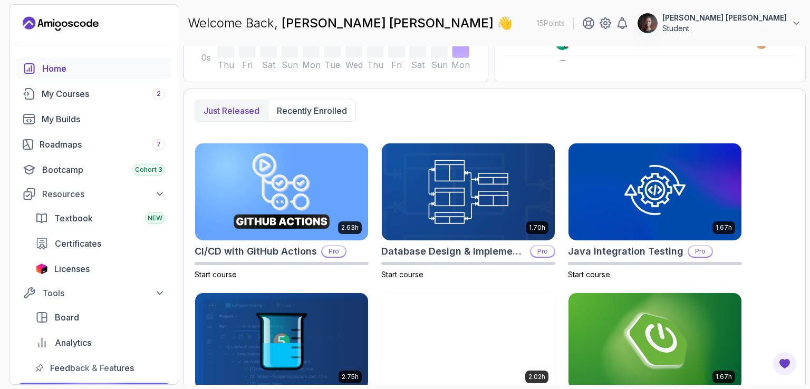
scroll to position [235, 0]
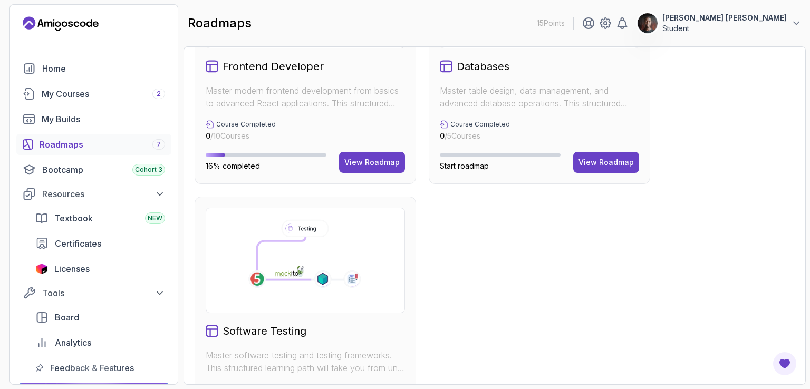
scroll to position [686, 0]
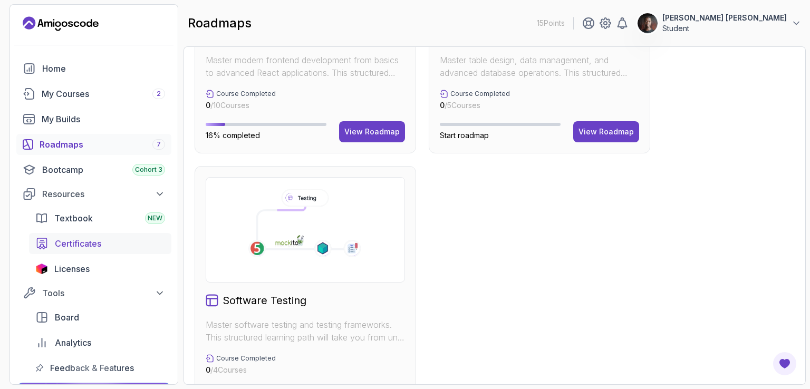
click at [94, 241] on span "Certificates" at bounding box center [78, 243] width 46 height 13
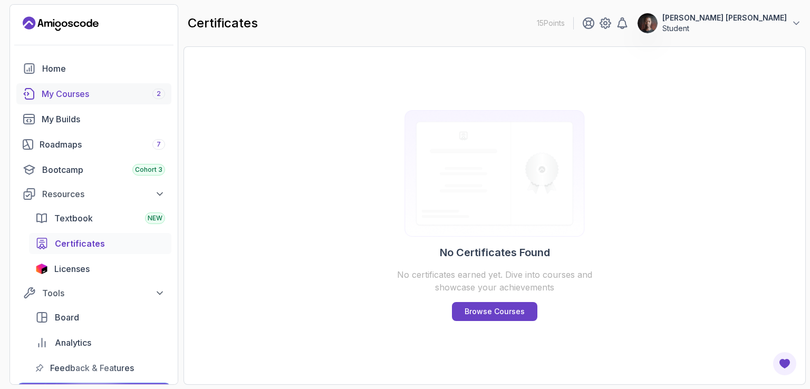
click at [86, 95] on div "My Courses 2" at bounding box center [103, 94] width 123 height 13
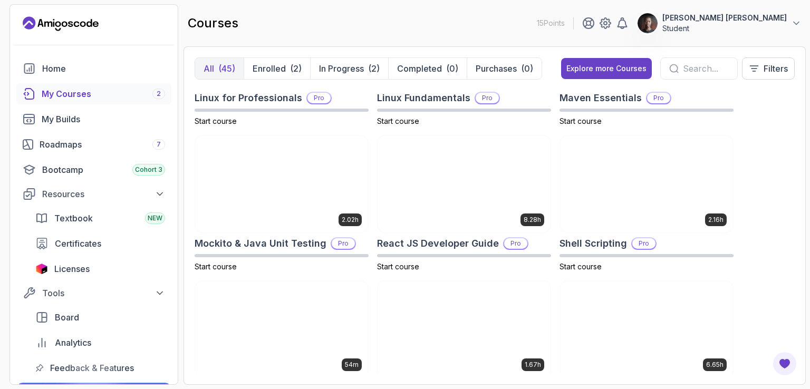
scroll to position [1477, 0]
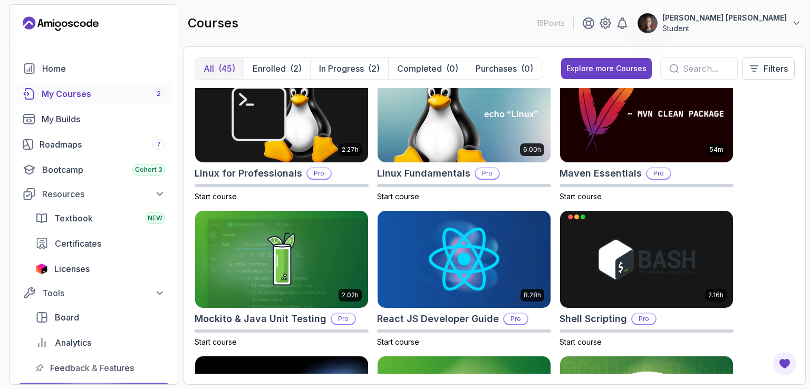
click at [66, 87] on link "My Courses 2" at bounding box center [93, 93] width 155 height 21
click at [256, 60] on button "Enrolled (2)" at bounding box center [277, 68] width 66 height 21
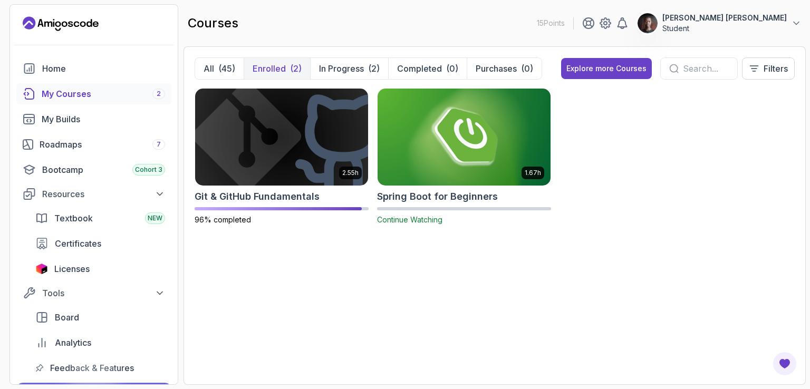
click at [432, 131] on img at bounding box center [463, 137] width 181 height 102
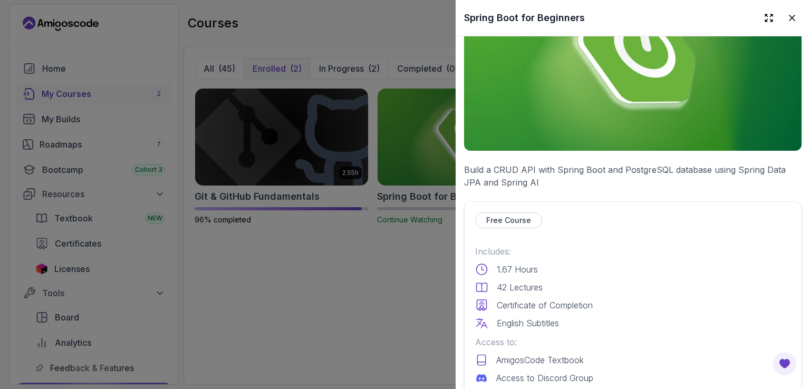
scroll to position [316, 0]
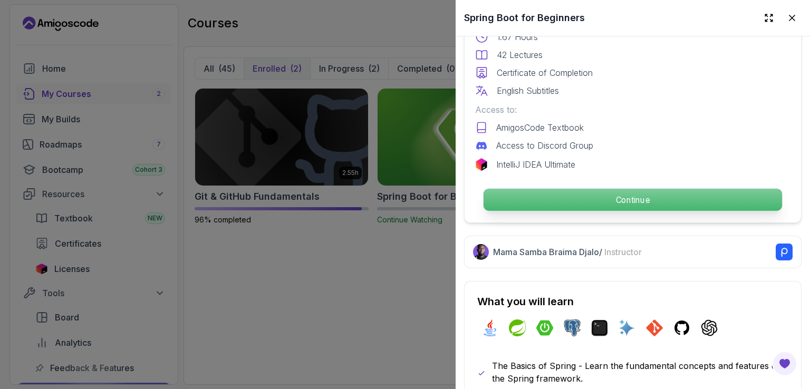
click at [542, 198] on p "Continue" at bounding box center [633, 200] width 299 height 22
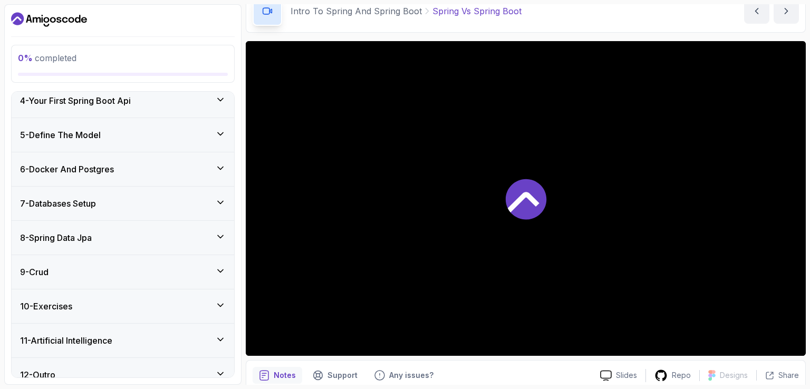
scroll to position [301, 0]
